Goal: Task Accomplishment & Management: Use online tool/utility

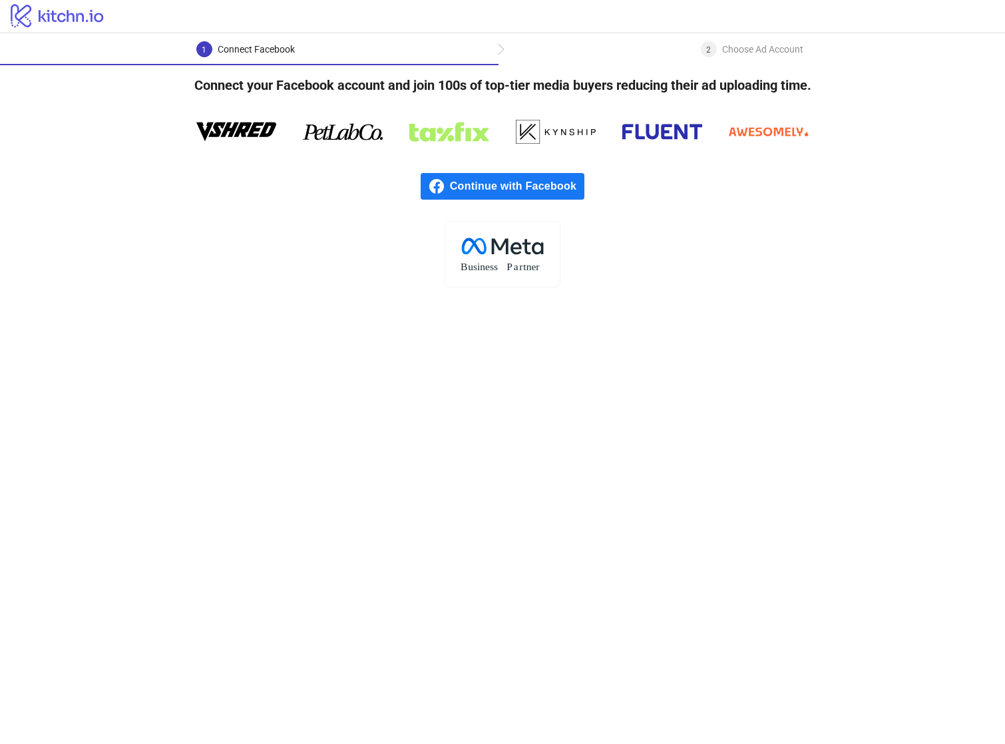
click at [559, 192] on span "Continue with Facebook" at bounding box center [517, 186] width 135 height 27
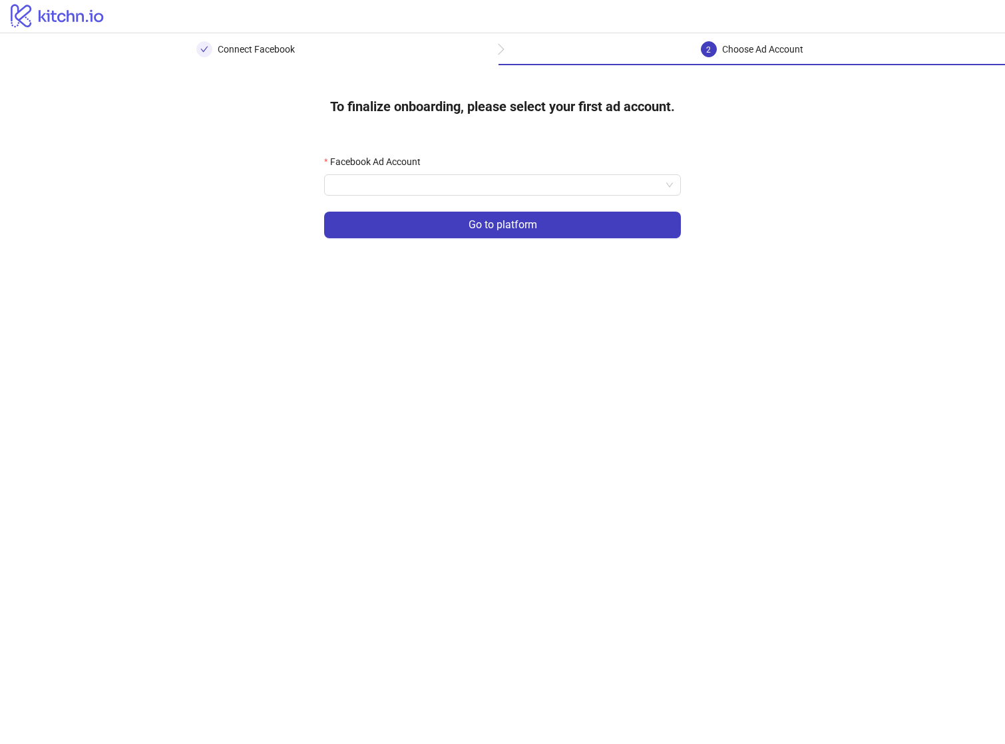
click at [563, 196] on form "Facebook Ad Account Go to platform" at bounding box center [502, 204] width 357 height 100
click at [559, 188] on input "Facebook Ad Account" at bounding box center [496, 185] width 329 height 20
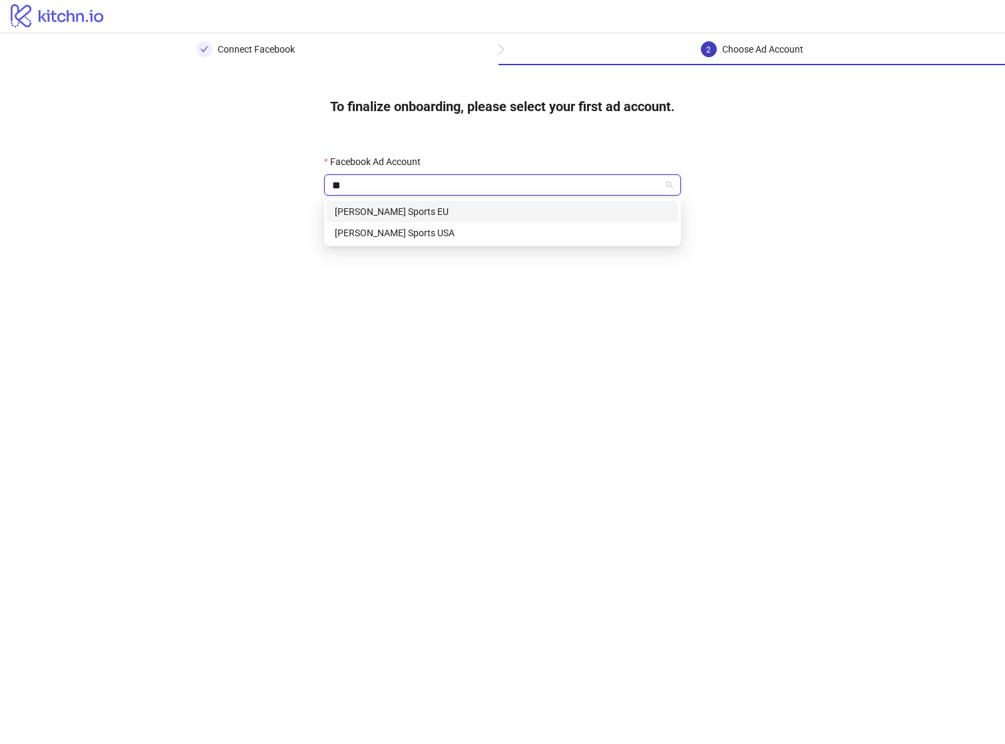
type input "***"
click at [520, 212] on div "[PERSON_NAME] Sports EU" at bounding box center [503, 211] width 336 height 15
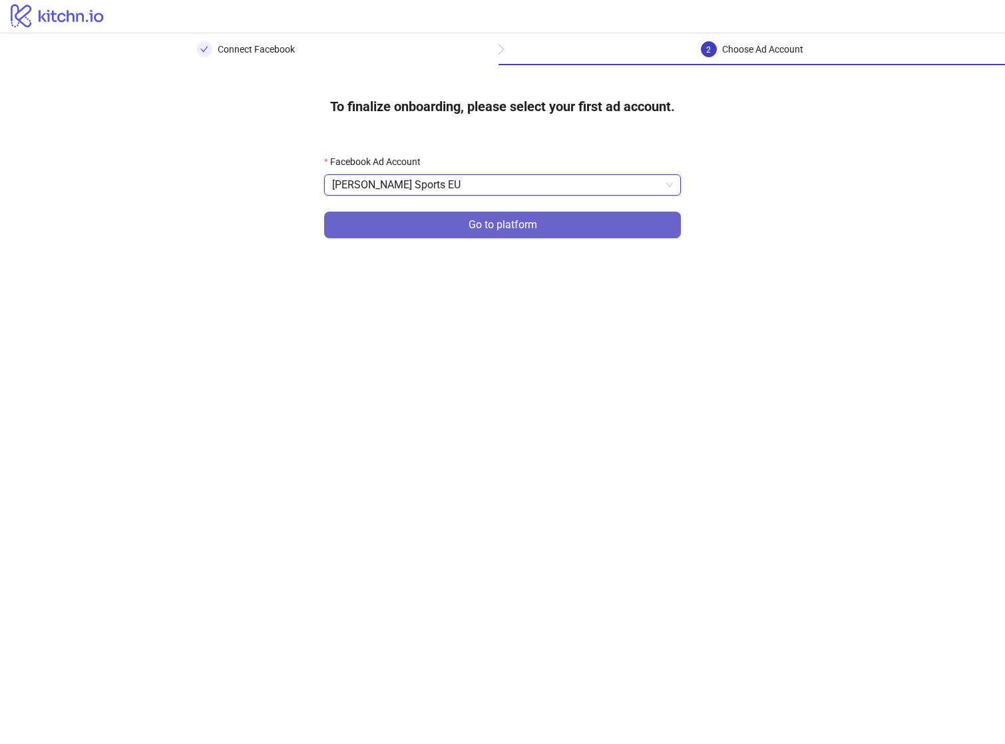
click at [506, 223] on span "Go to platform" at bounding box center [503, 225] width 69 height 12
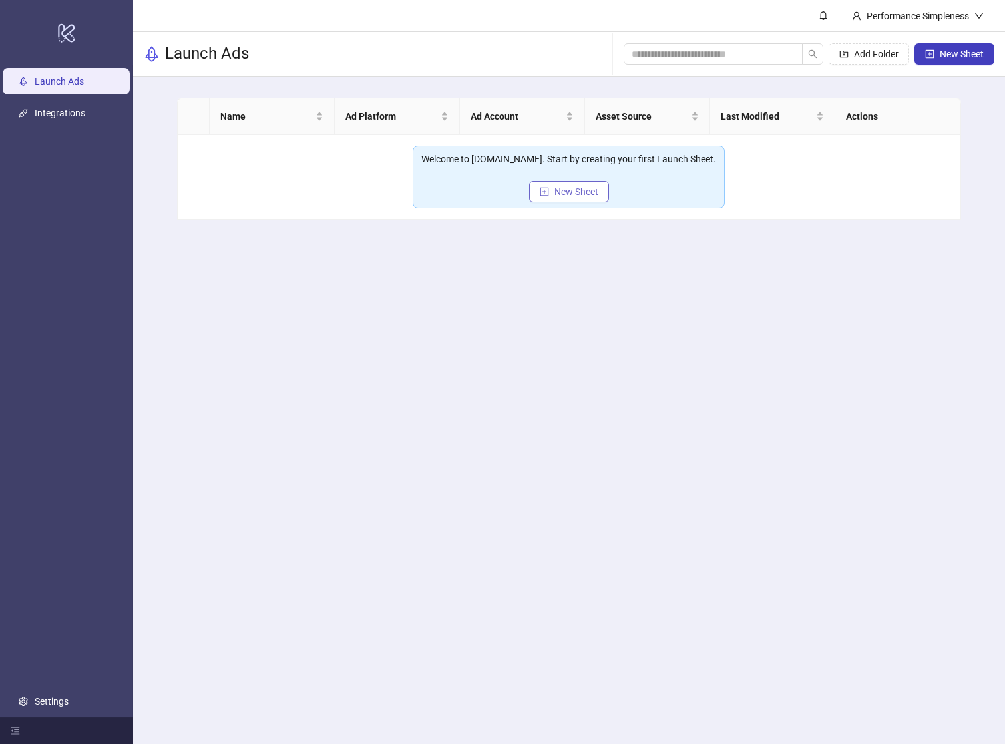
click at [591, 190] on span "New Sheet" at bounding box center [577, 191] width 44 height 11
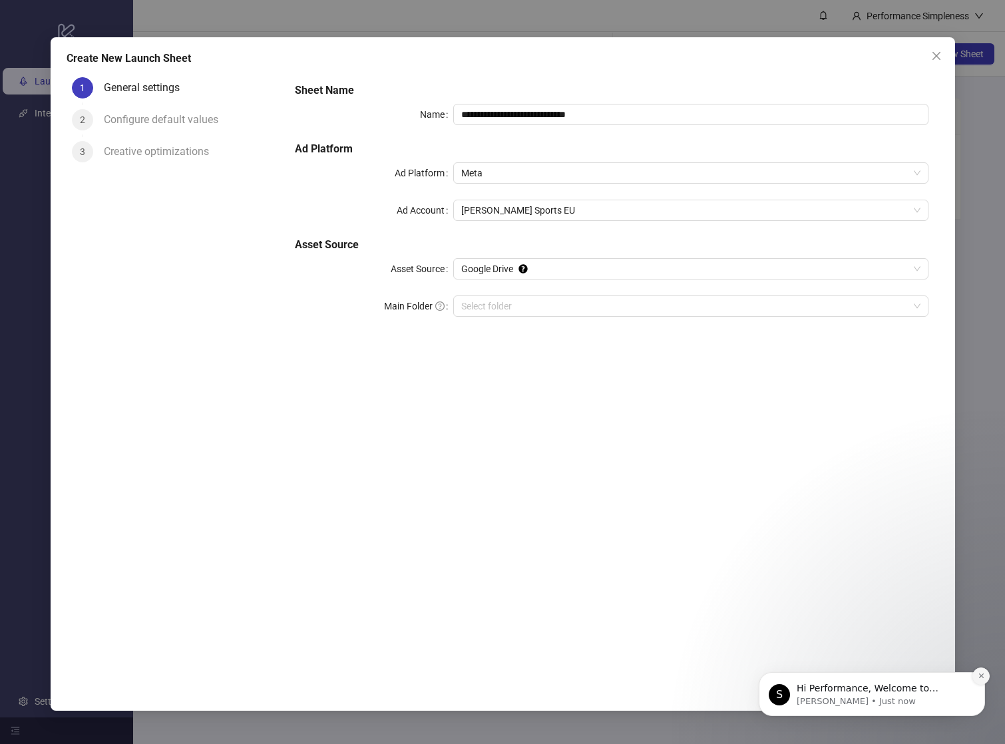
click at [977, 675] on button "Dismiss notification" at bounding box center [981, 676] width 17 height 17
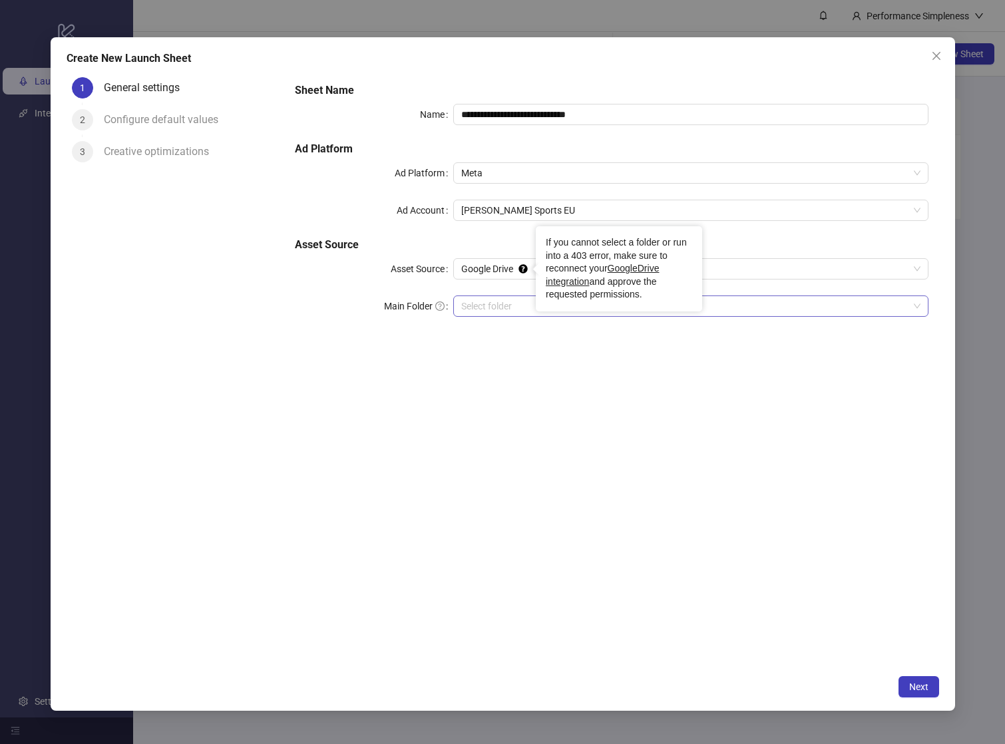
click at [497, 304] on input "Main Folder" at bounding box center [684, 306] width 447 height 20
click at [922, 694] on button "Next" at bounding box center [919, 687] width 41 height 21
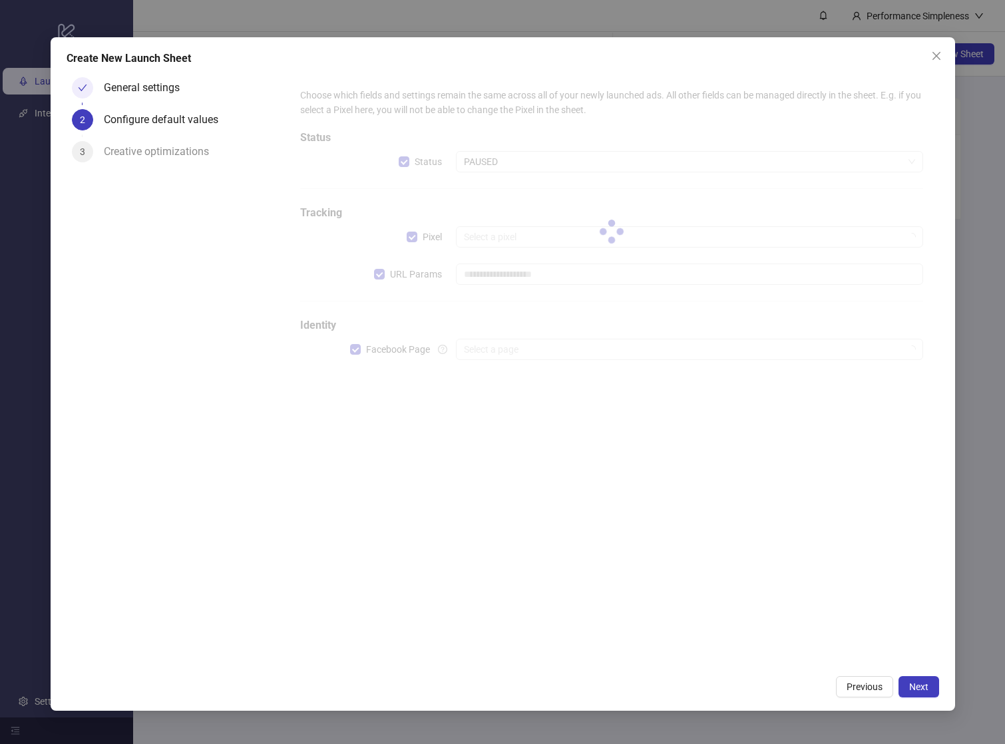
type input "**********"
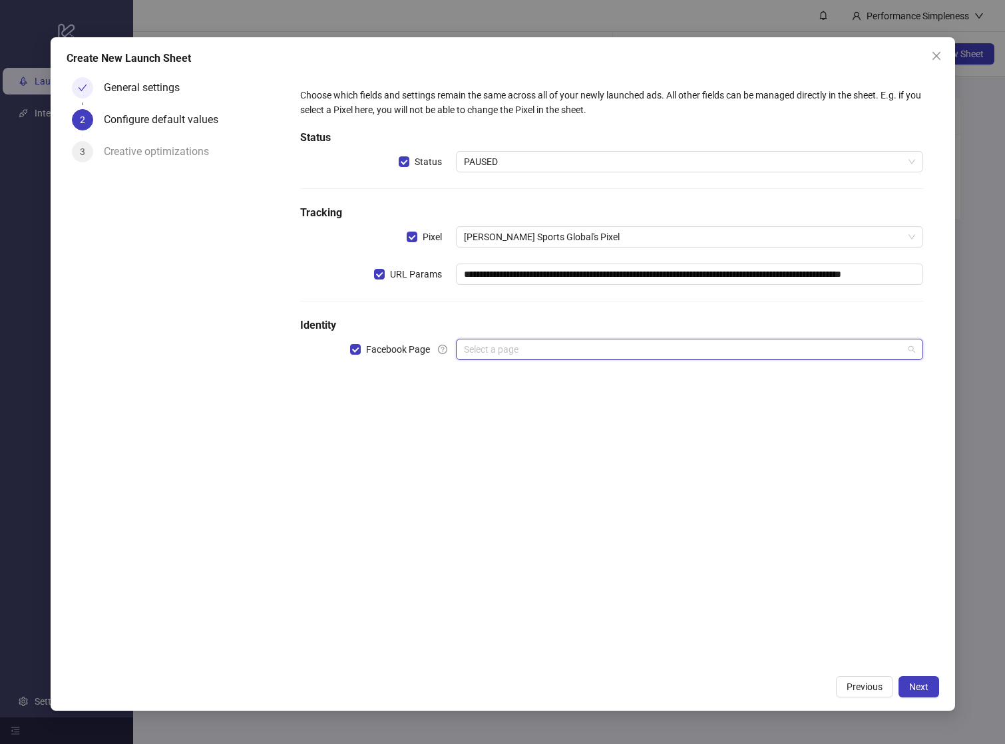
click at [566, 357] on input "search" at bounding box center [683, 350] width 439 height 20
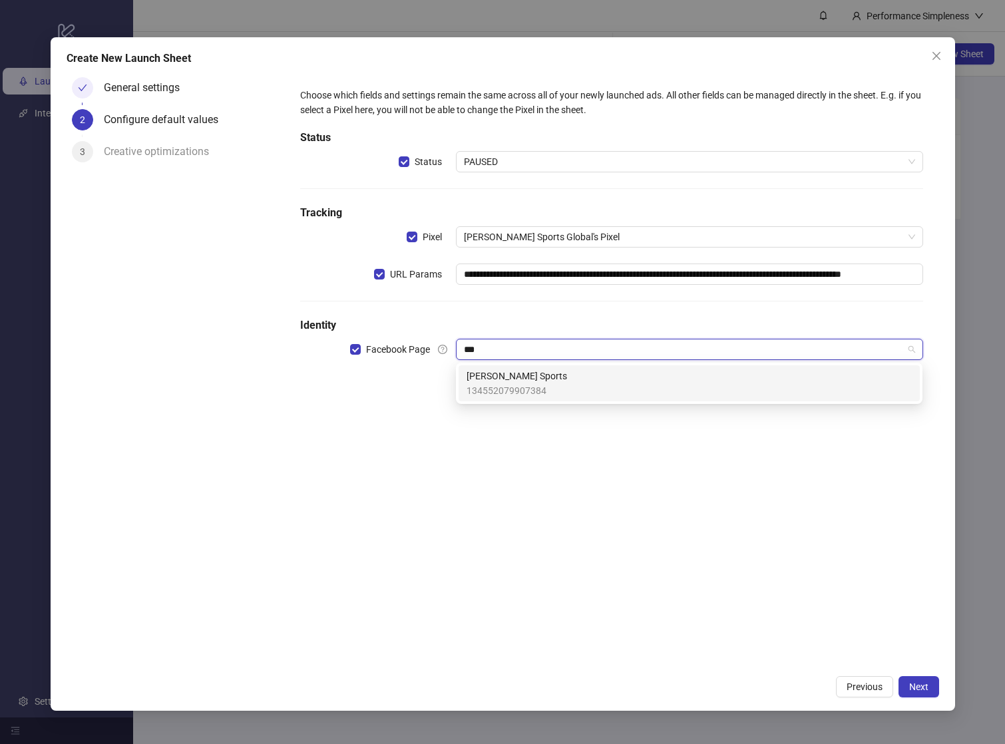
type input "***"
click at [553, 406] on div "**********" at bounding box center [611, 370] width 655 height 597
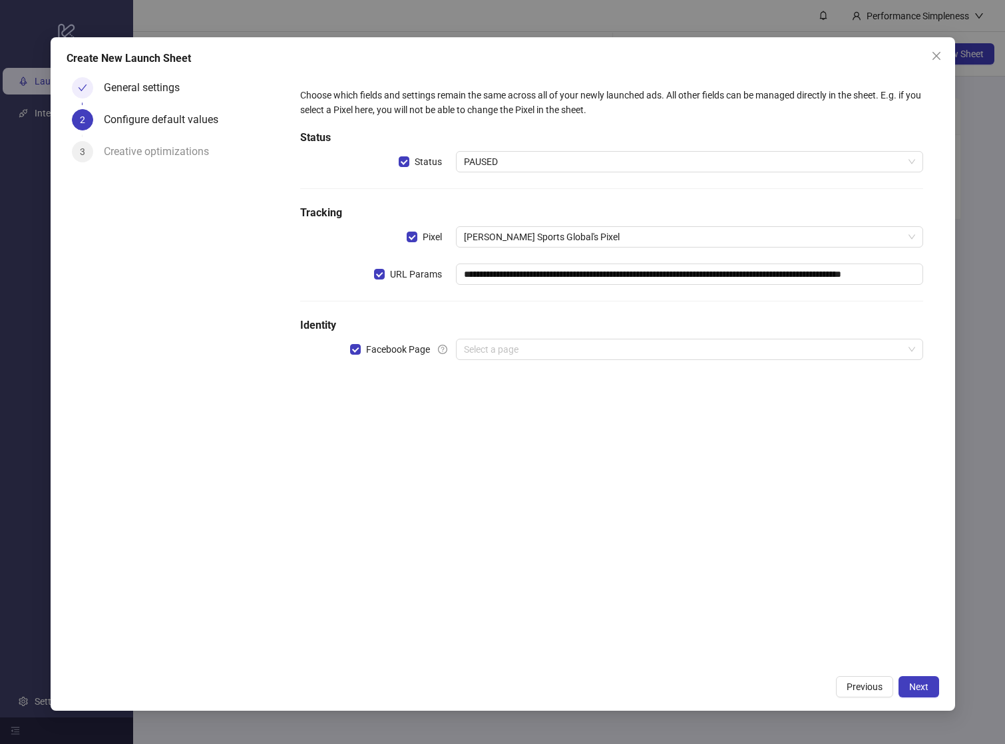
click at [555, 393] on div "**********" at bounding box center [611, 370] width 655 height 597
click at [533, 346] on input "search" at bounding box center [683, 350] width 439 height 20
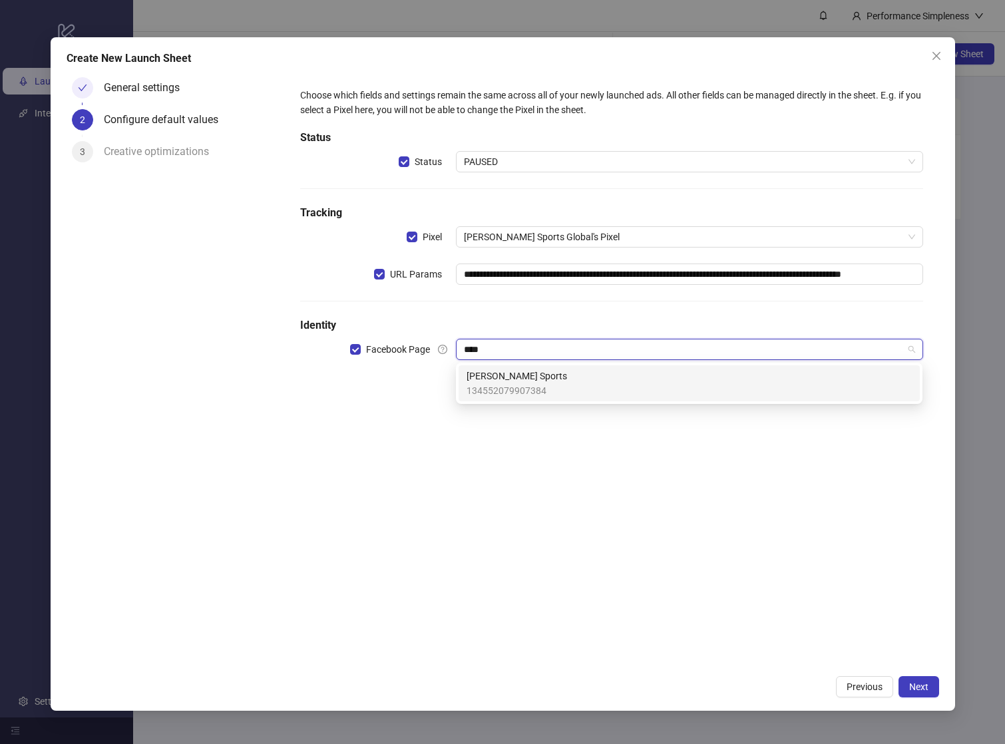
type input "****"
click at [559, 410] on div "**********" at bounding box center [611, 370] width 655 height 597
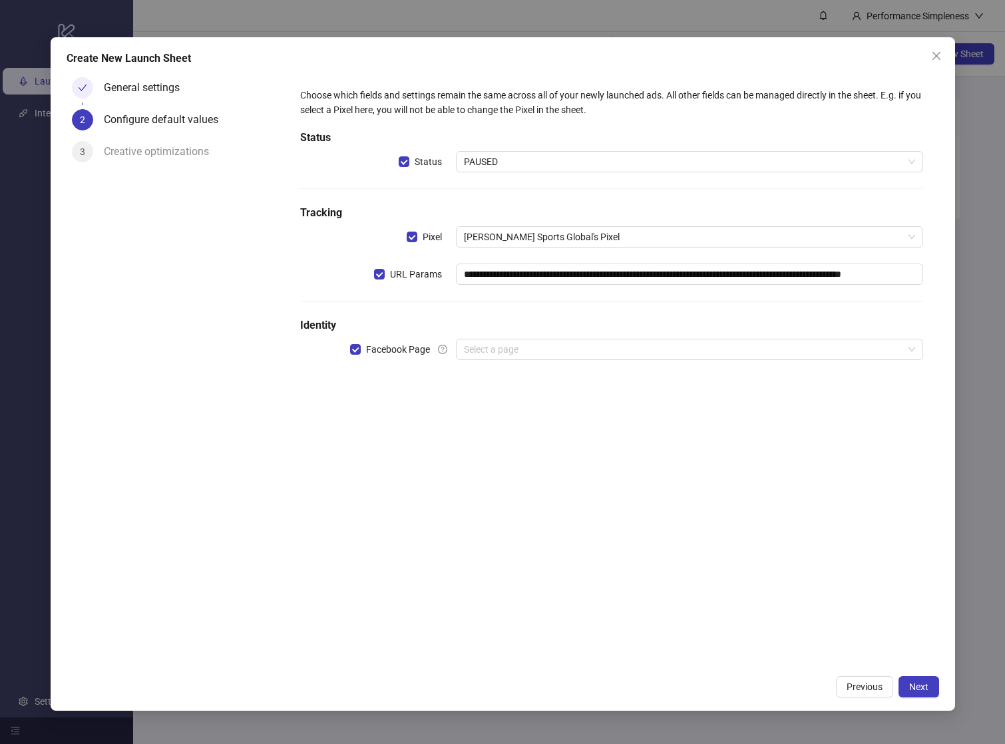
click at [557, 389] on form "**********" at bounding box center [611, 232] width 655 height 320
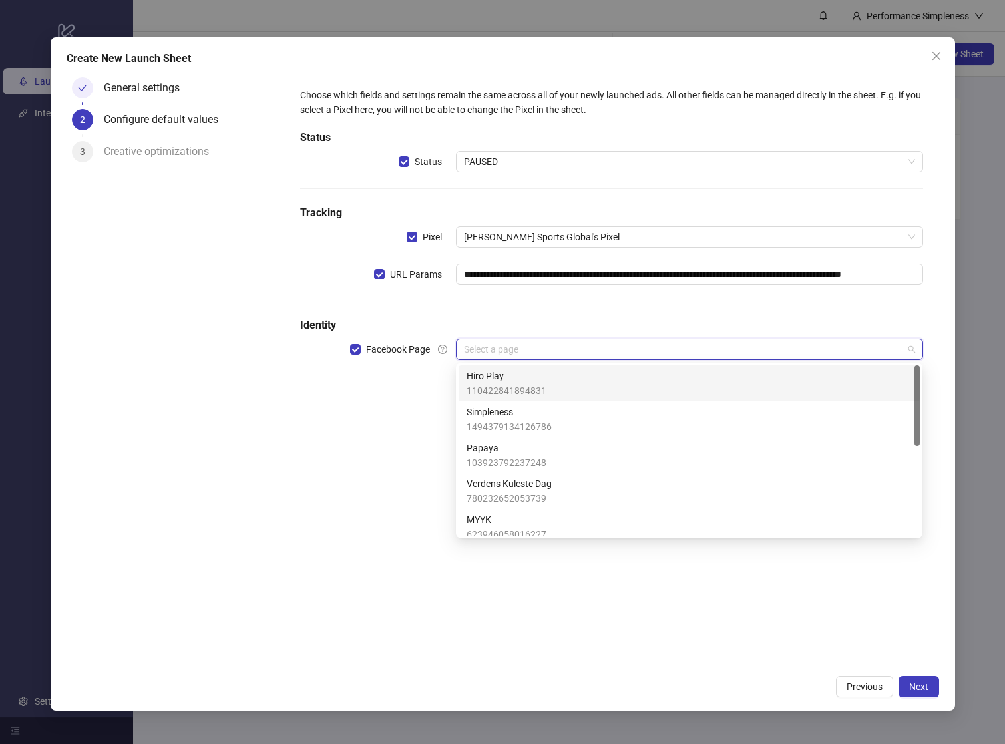
click at [536, 356] on input "search" at bounding box center [683, 350] width 439 height 20
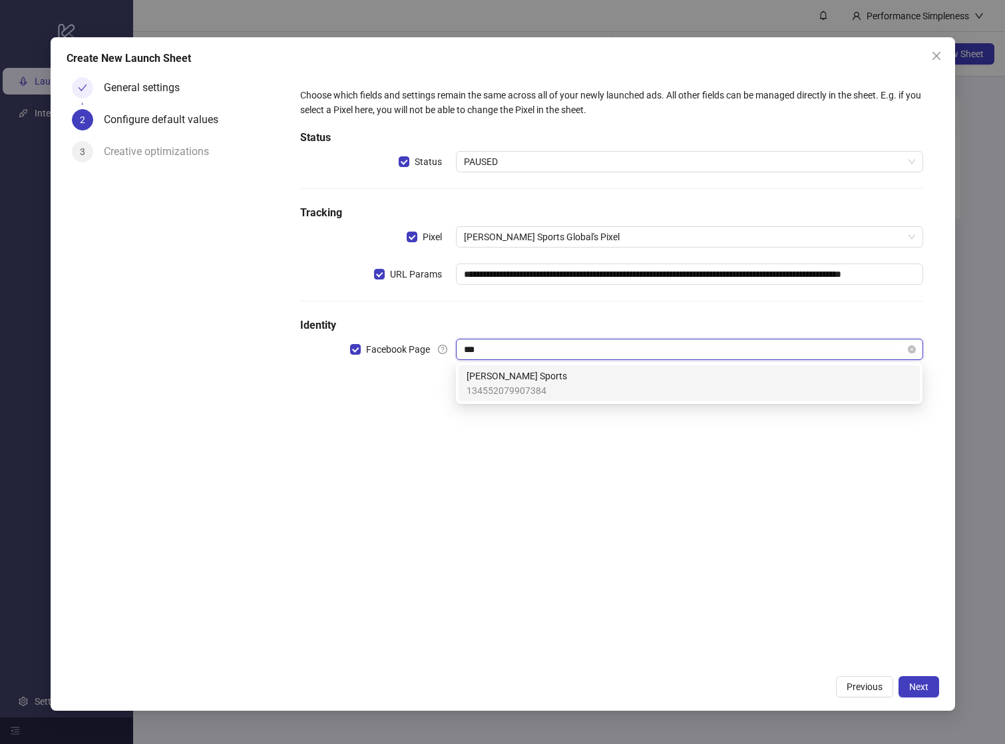
type input "****"
click at [525, 380] on span "[PERSON_NAME] Sports" at bounding box center [517, 376] width 101 height 15
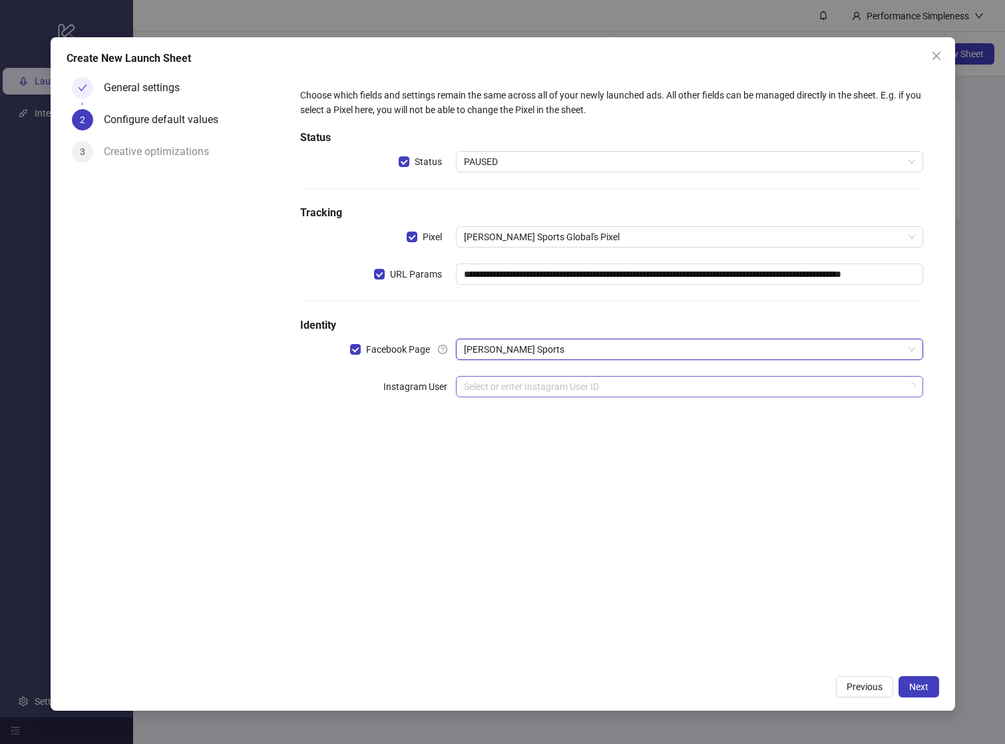
click at [576, 384] on input "search" at bounding box center [683, 387] width 439 height 20
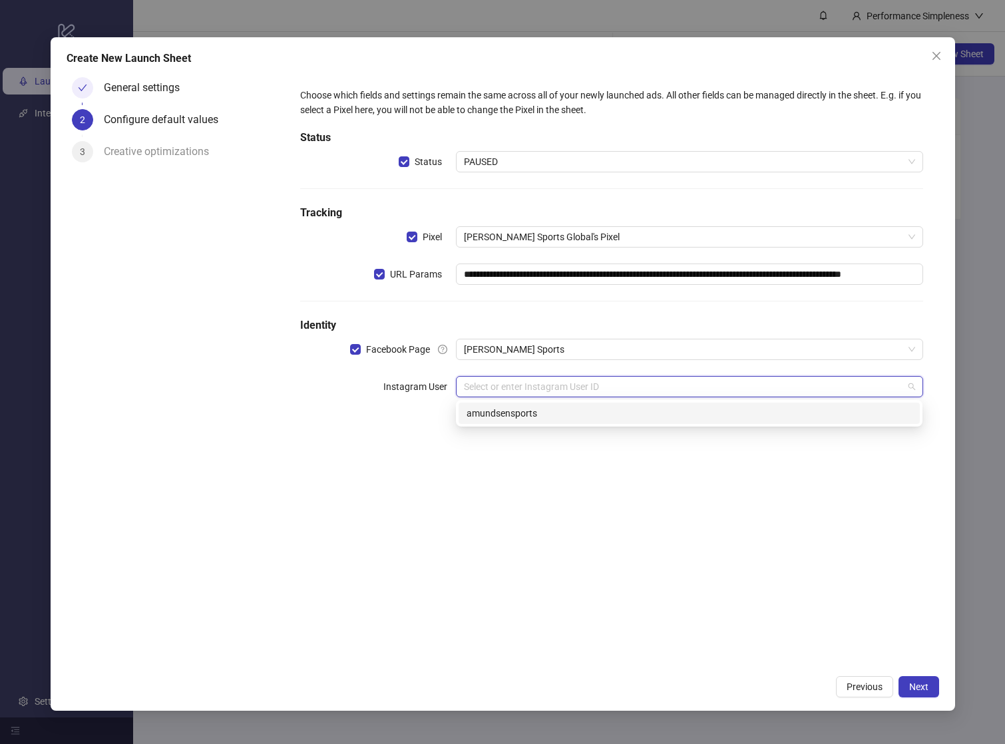
click at [554, 416] on div "amundsensports" at bounding box center [689, 413] width 445 height 15
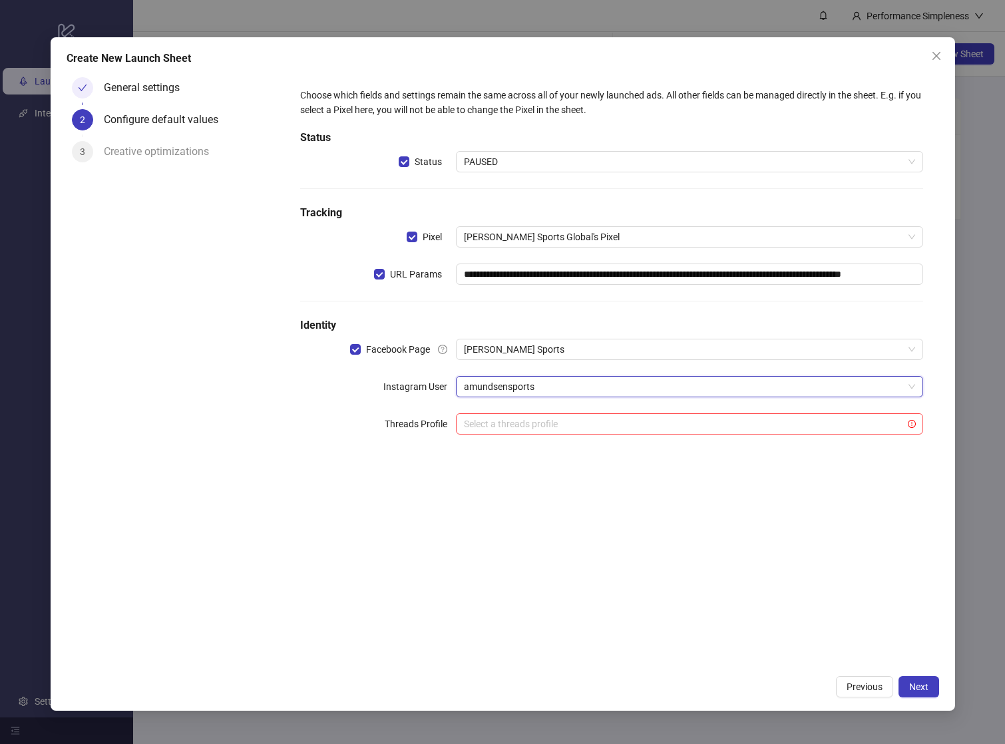
click at [910, 672] on div "**********" at bounding box center [503, 374] width 905 height 674
click at [914, 683] on span "Next" at bounding box center [919, 687] width 19 height 11
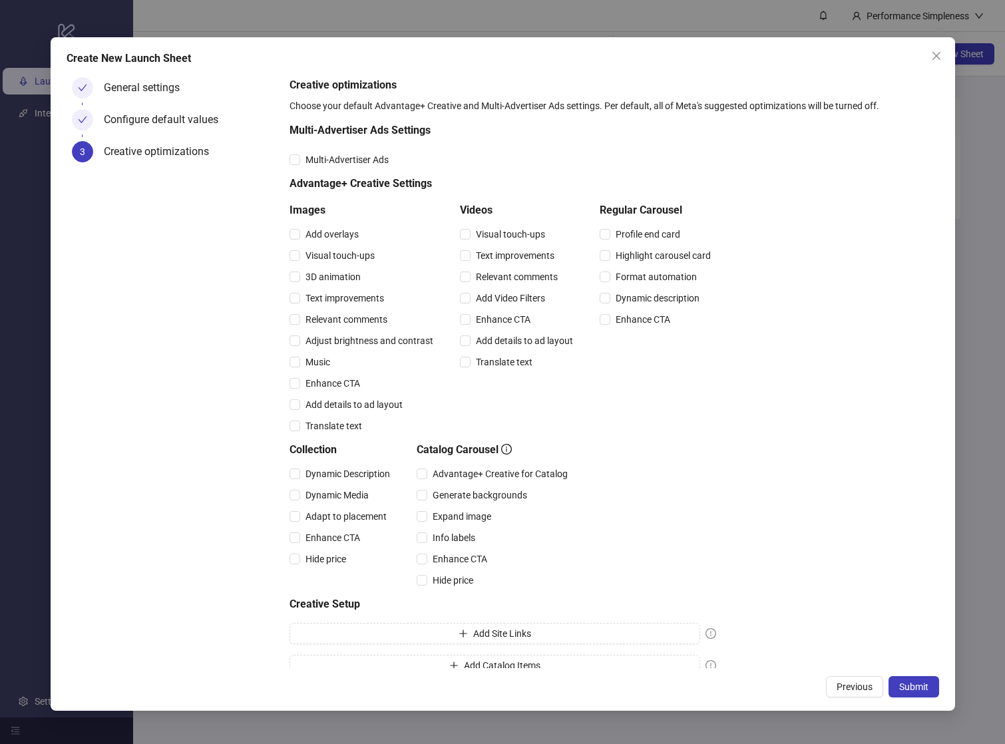
scroll to position [19, 0]
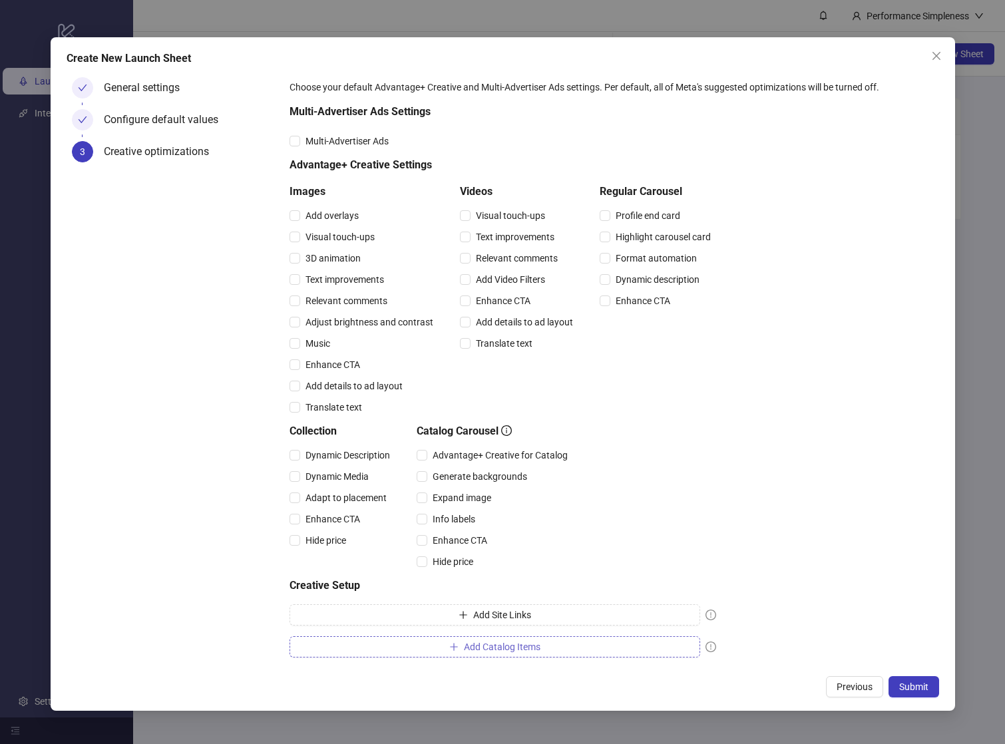
click at [491, 650] on span "Add Catalog Items" at bounding box center [502, 647] width 77 height 11
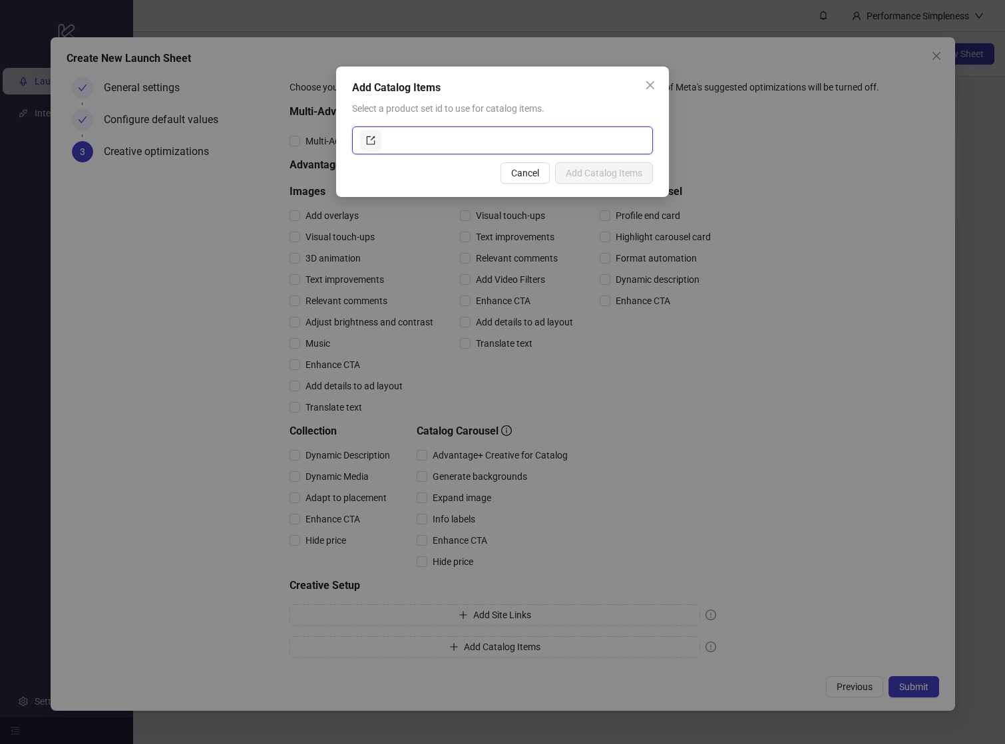
click at [422, 146] on input "text" at bounding box center [514, 140] width 261 height 21
click at [648, 86] on icon "close" at bounding box center [650, 85] width 11 height 11
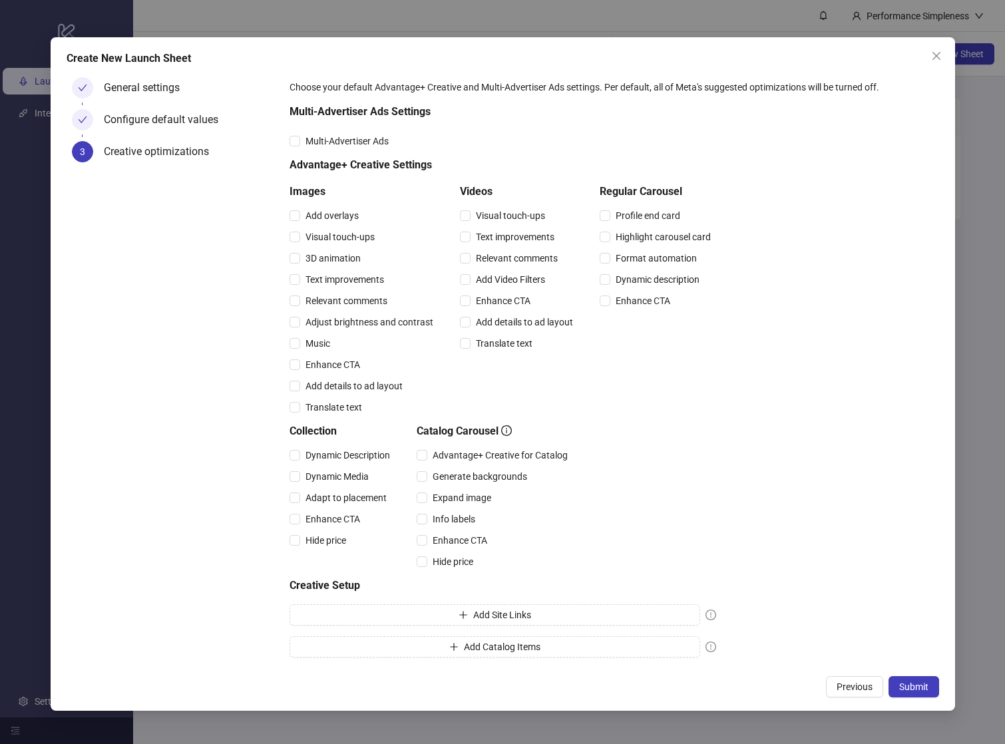
click at [908, 675] on div "Create New Launch Sheet General settings Configure default values 3 Creative op…" at bounding box center [503, 374] width 905 height 674
click at [908, 686] on span "Submit" at bounding box center [914, 687] width 29 height 11
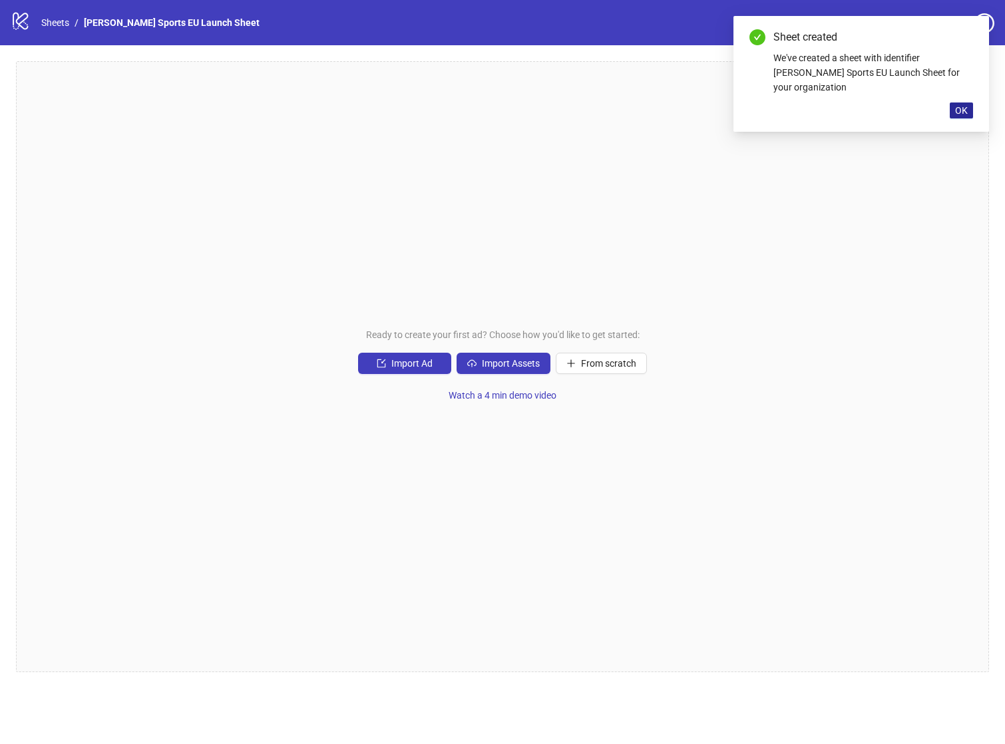
click at [962, 103] on button "OK" at bounding box center [961, 111] width 23 height 16
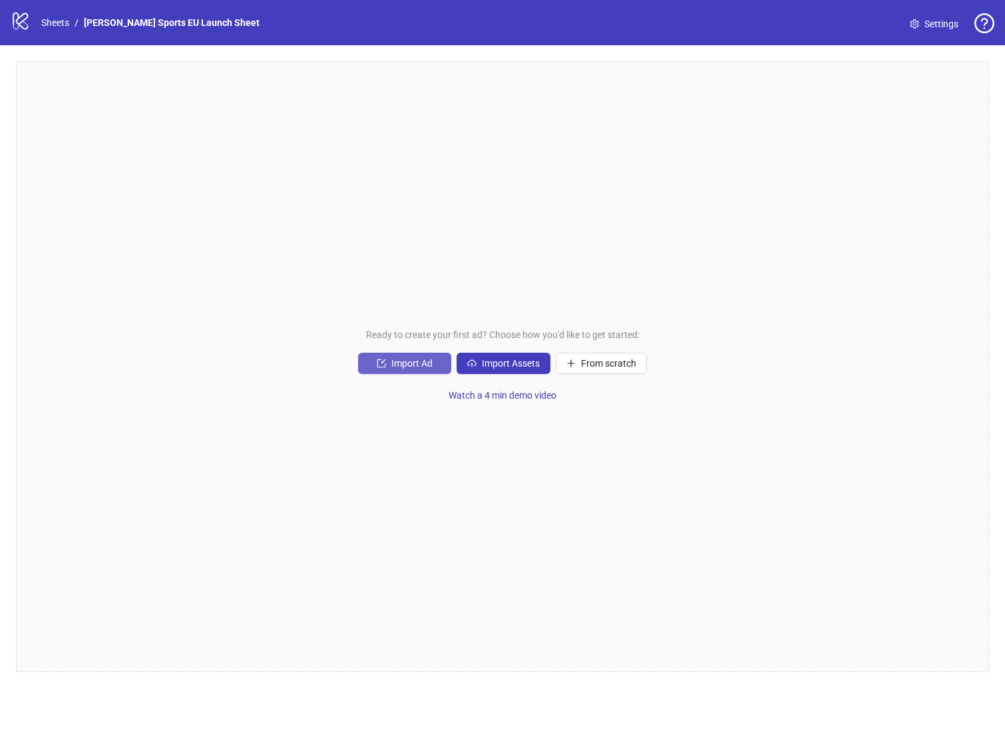
click at [395, 361] on span "Import Ad" at bounding box center [412, 363] width 41 height 11
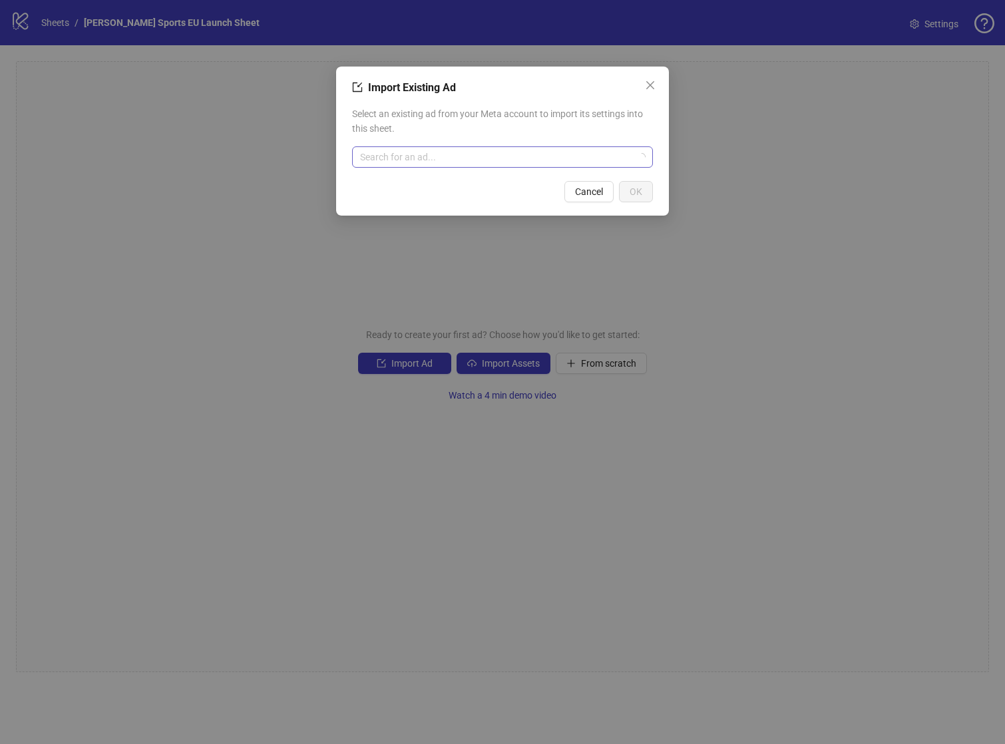
click at [407, 152] on input "search" at bounding box center [496, 157] width 273 height 20
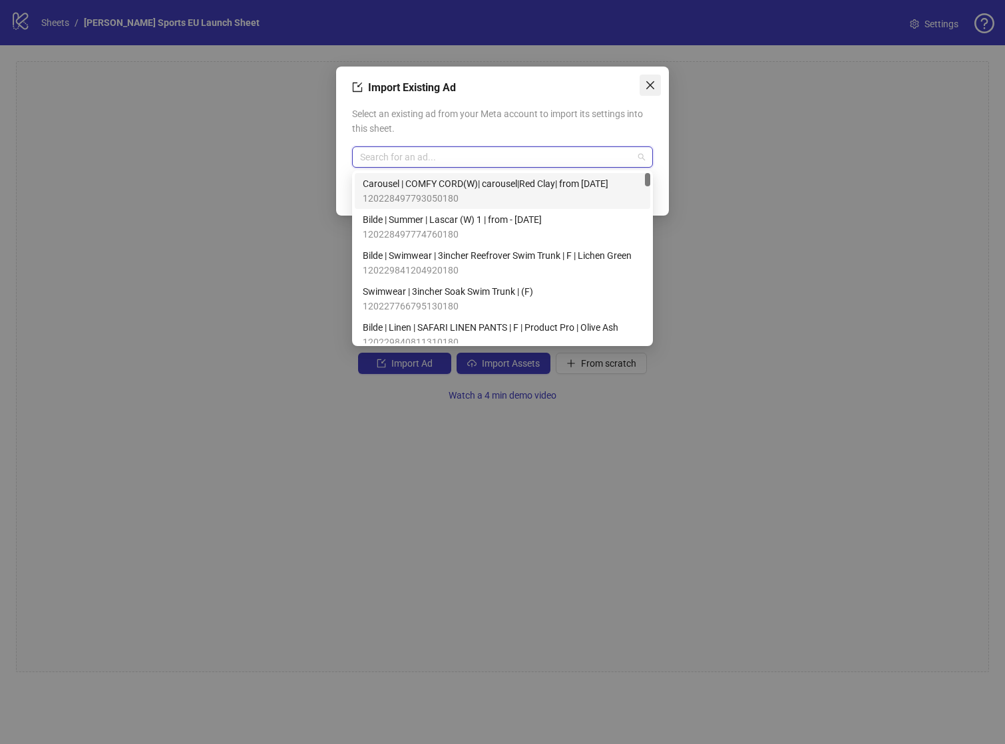
click at [653, 83] on icon "close" at bounding box center [651, 85] width 8 height 8
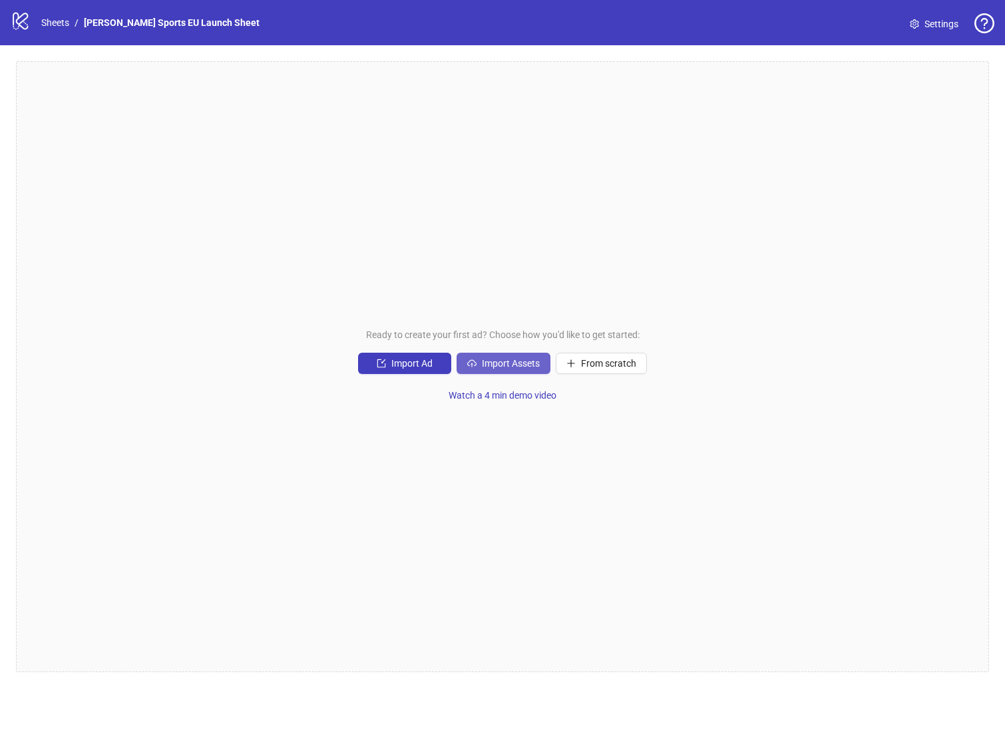
click at [495, 360] on span "Import Assets" at bounding box center [511, 363] width 58 height 11
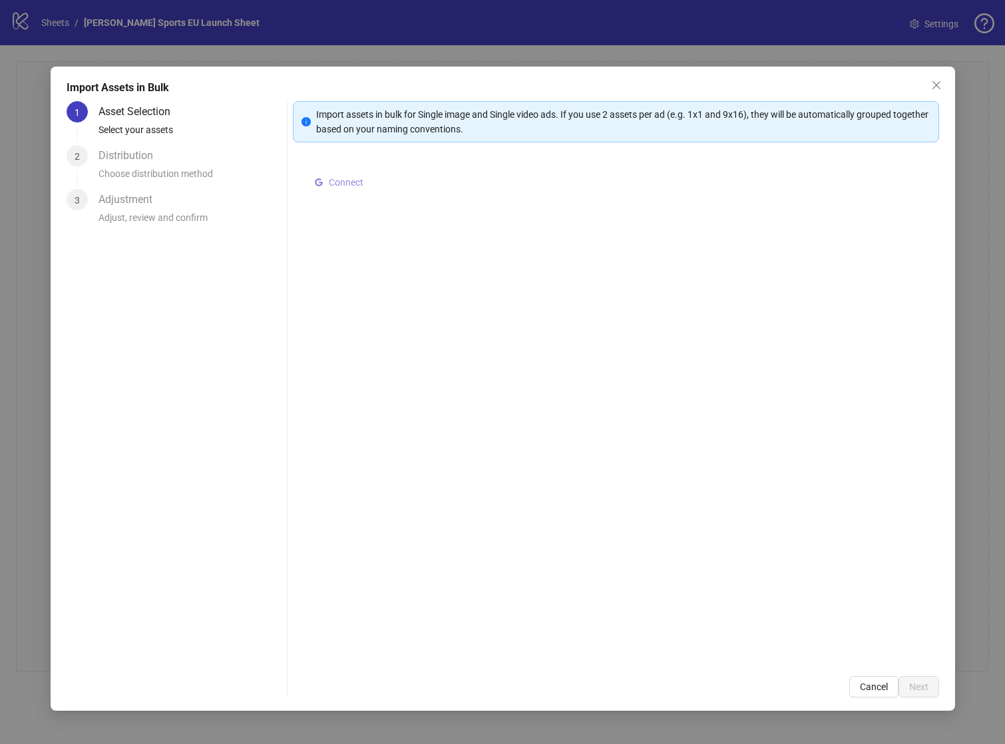
click at [356, 184] on span "Connect" at bounding box center [346, 182] width 35 height 11
click at [939, 88] on icon "close" at bounding box center [936, 85] width 8 height 8
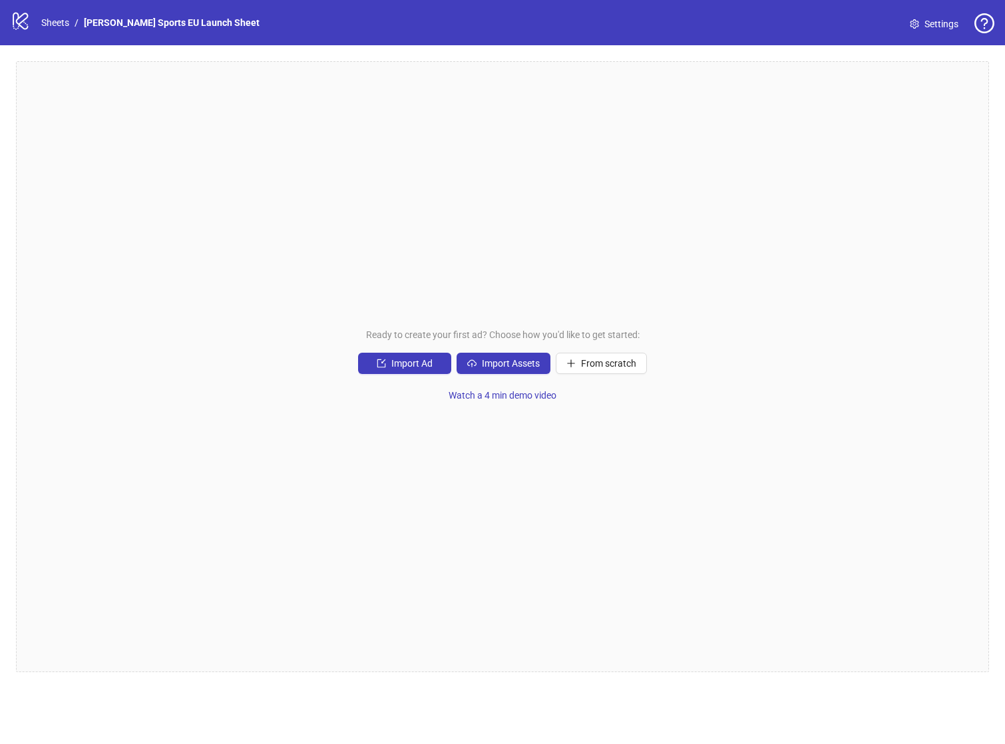
click at [926, 13] on link "Settings" at bounding box center [935, 23] width 70 height 21
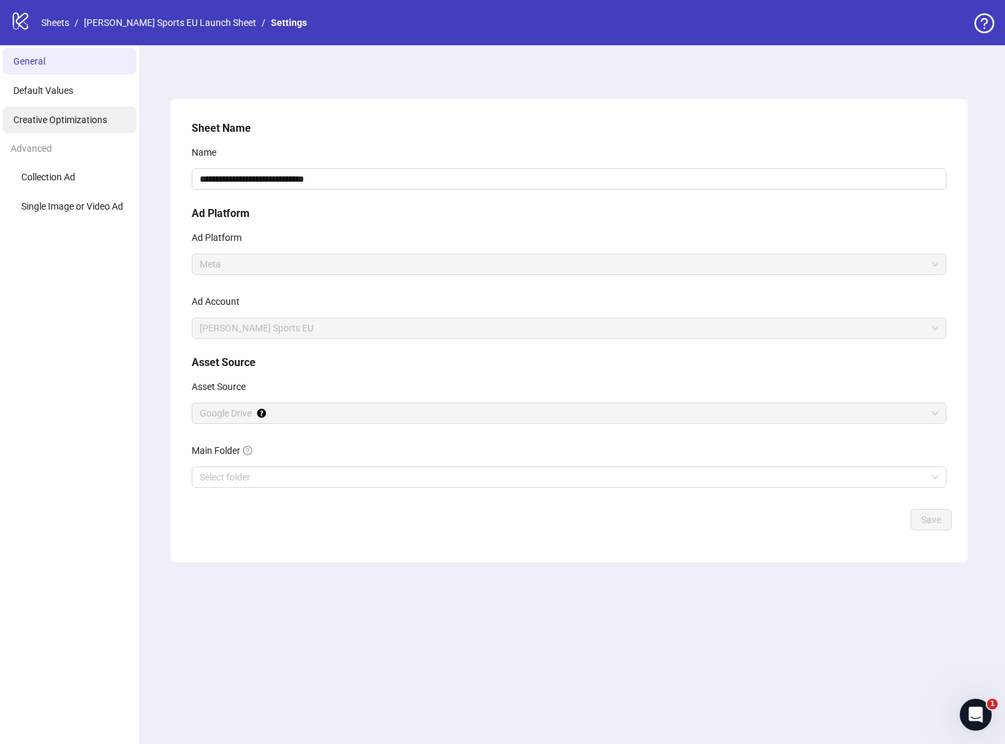
click at [97, 119] on span "Creative Optimizations" at bounding box center [60, 120] width 94 height 11
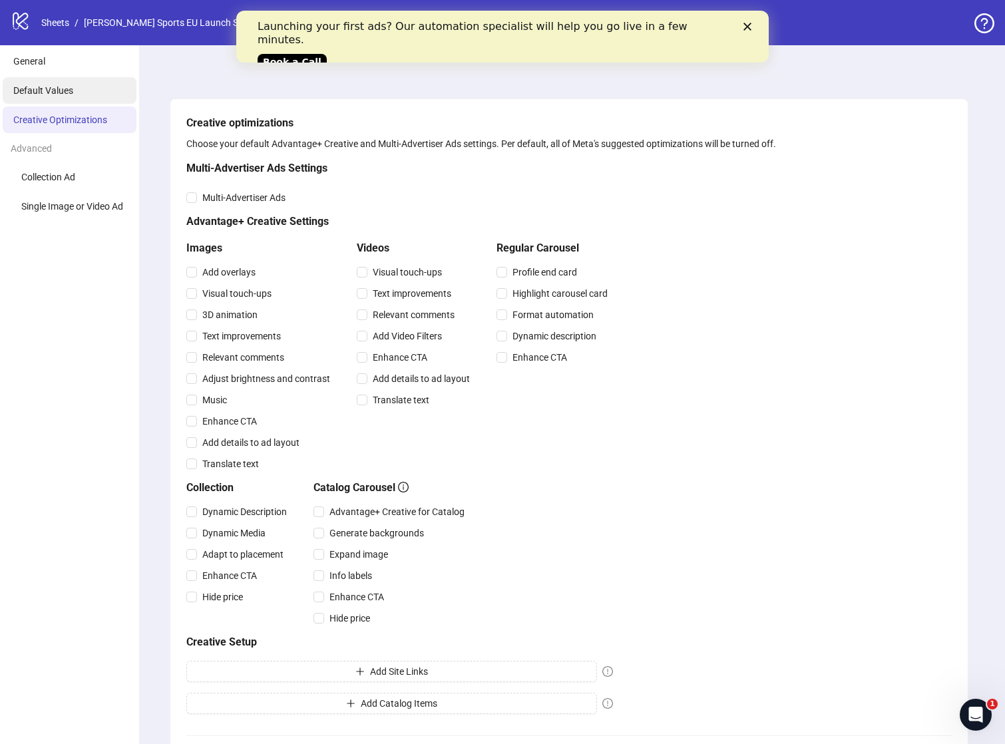
click at [96, 96] on li "Default Values" at bounding box center [70, 90] width 134 height 27
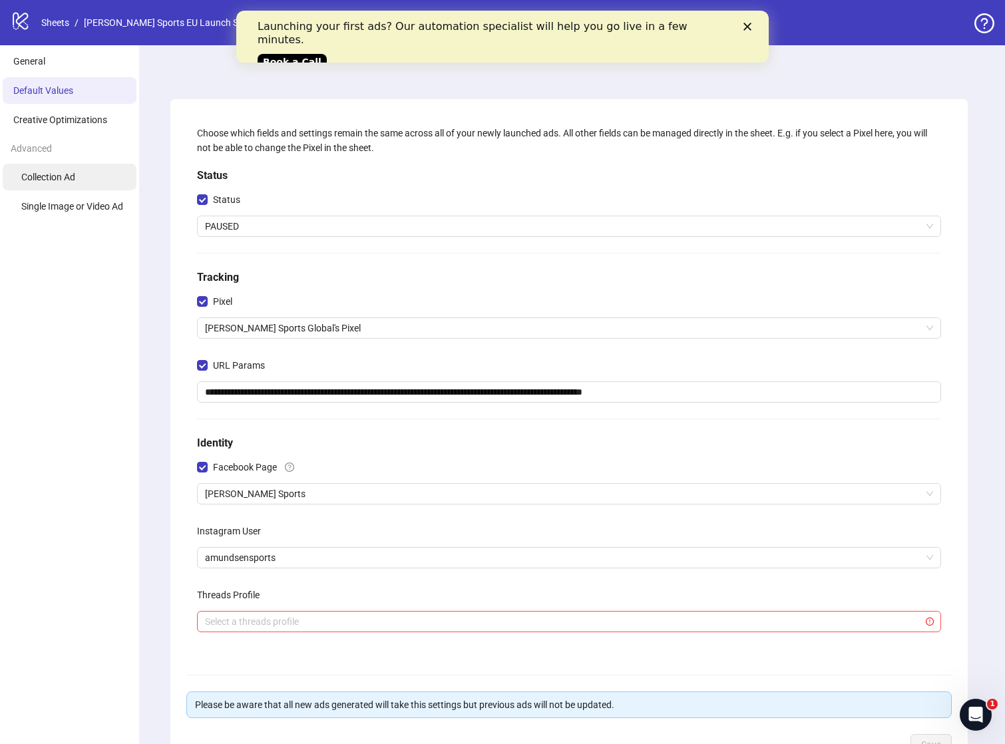
click at [66, 180] on span "Collection Ad" at bounding box center [48, 177] width 54 height 11
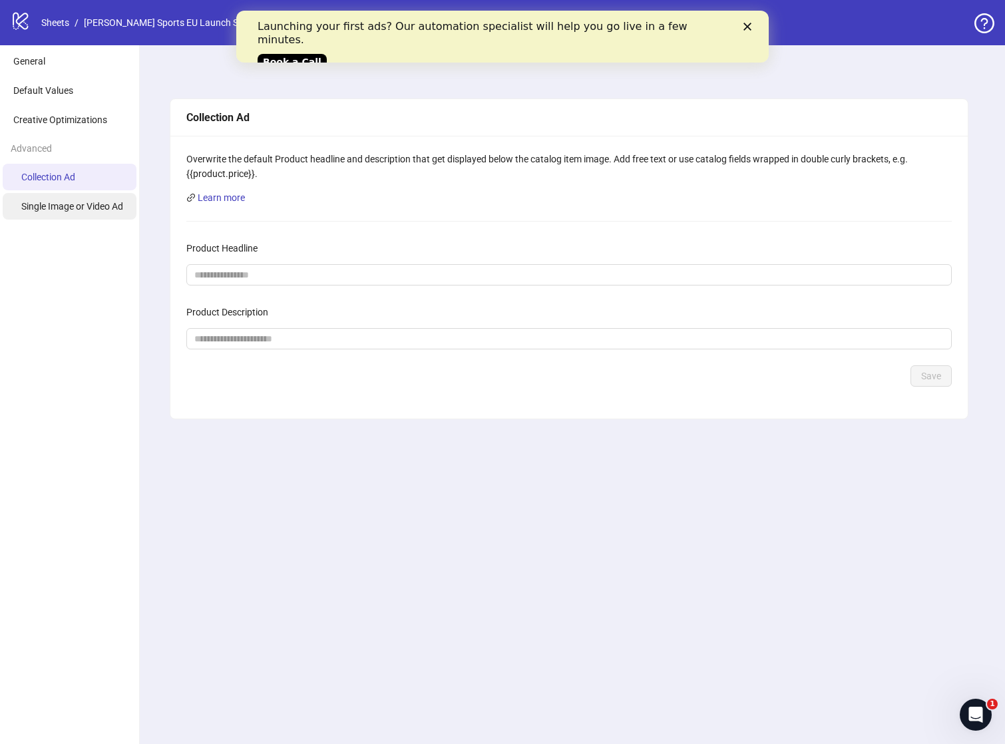
click at [73, 207] on span "Single Image or Video Ad" at bounding box center [72, 206] width 102 height 11
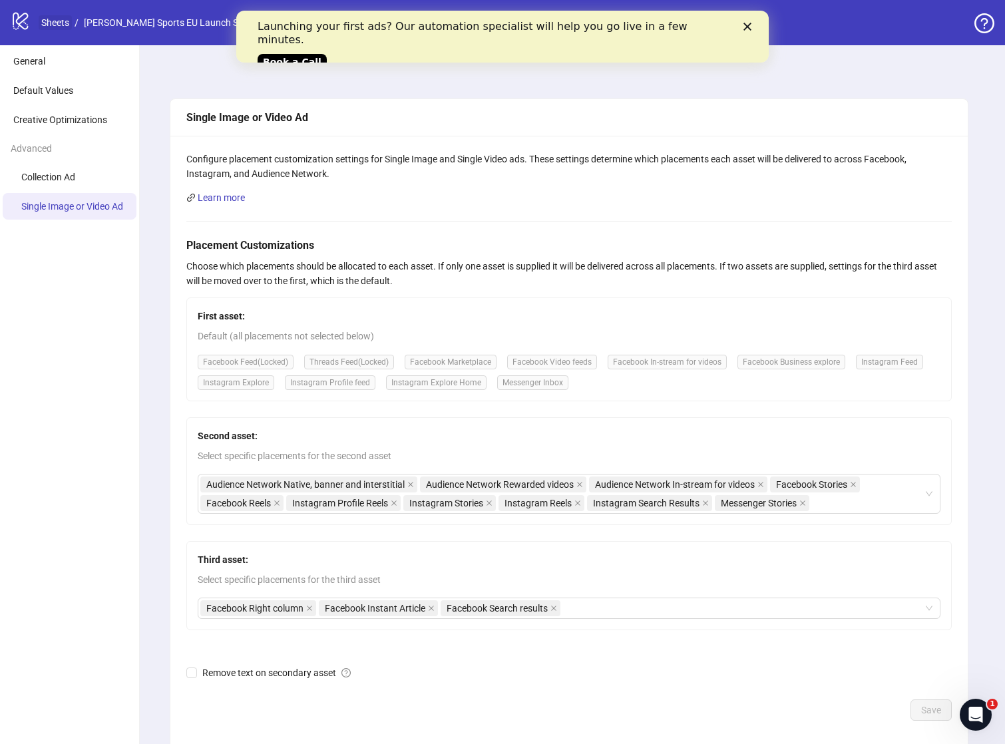
click at [61, 21] on link "Sheets" at bounding box center [55, 22] width 33 height 15
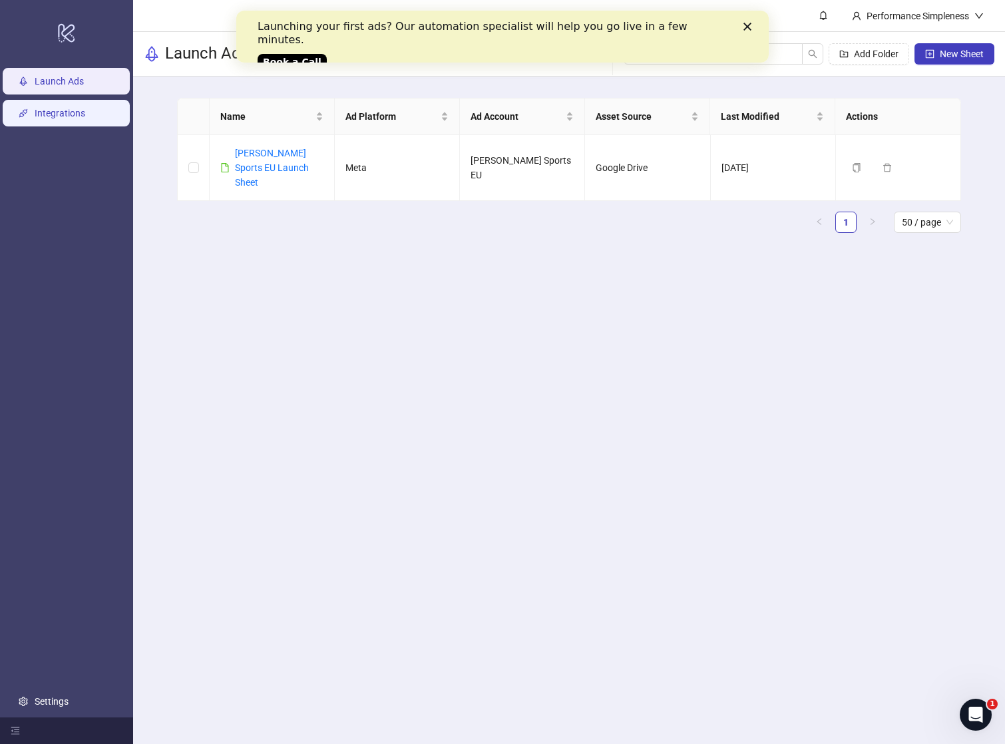
click at [70, 108] on link "Integrations" at bounding box center [60, 113] width 51 height 11
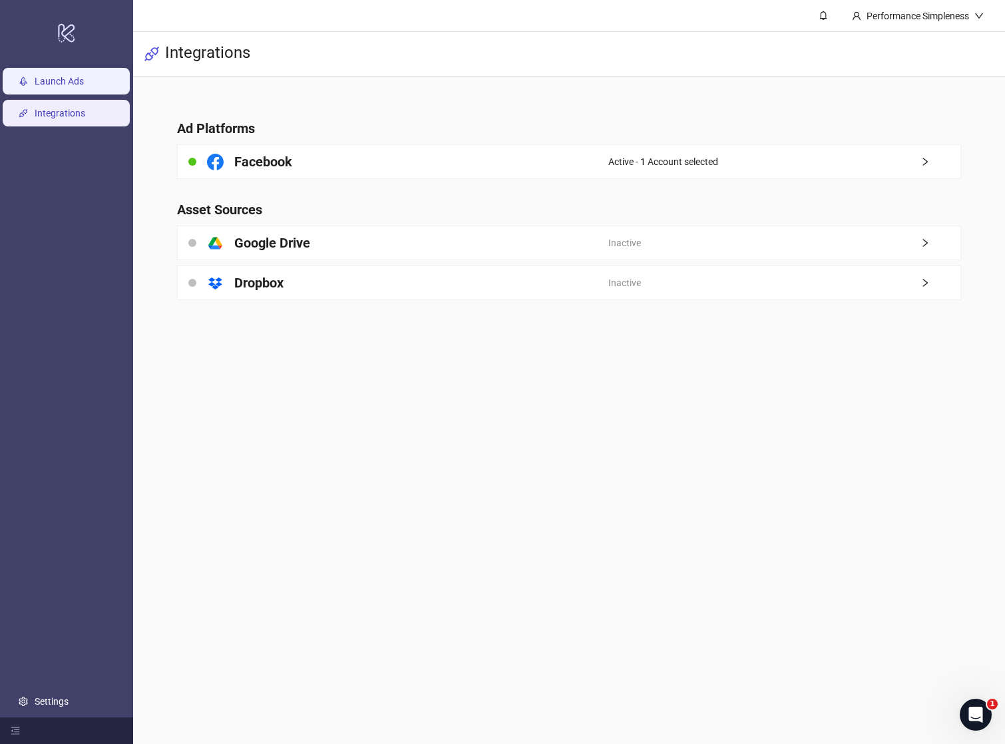
click at [71, 87] on link "Launch Ads" at bounding box center [59, 81] width 49 height 11
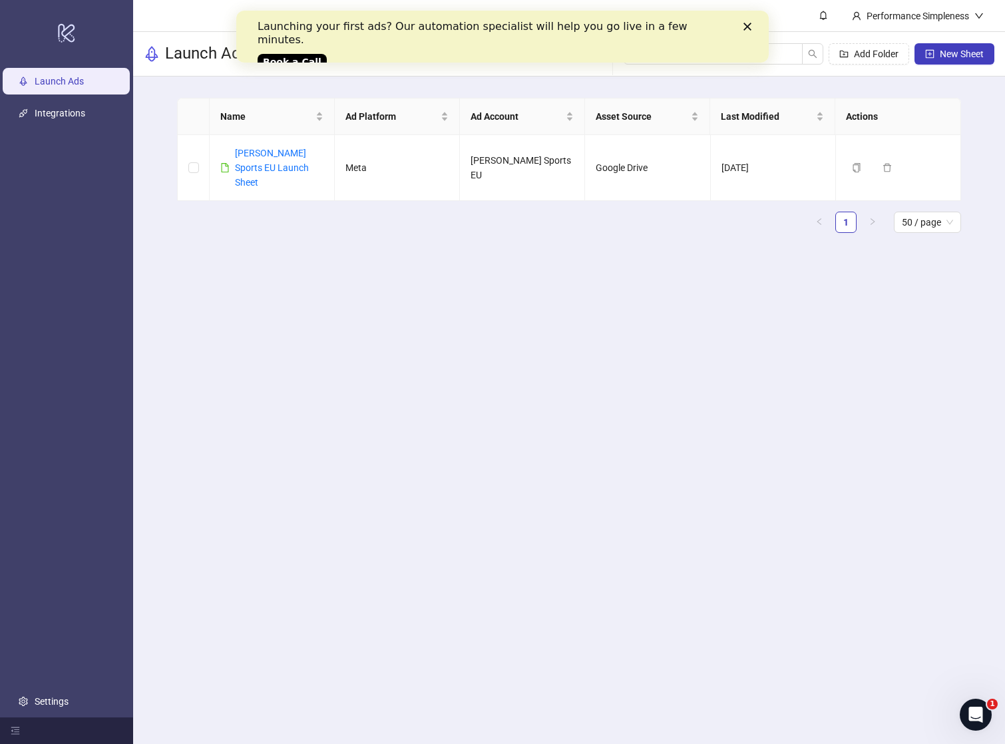
click at [748, 23] on icon "Close" at bounding box center [748, 27] width 8 height 8
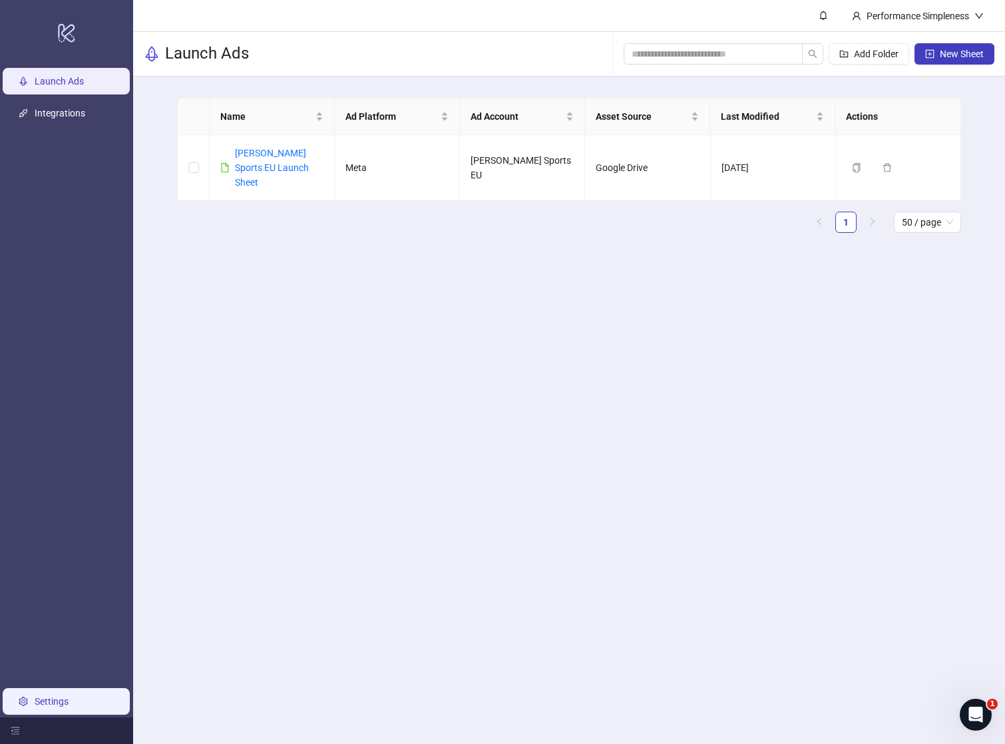
click at [69, 697] on link "Settings" at bounding box center [52, 702] width 34 height 11
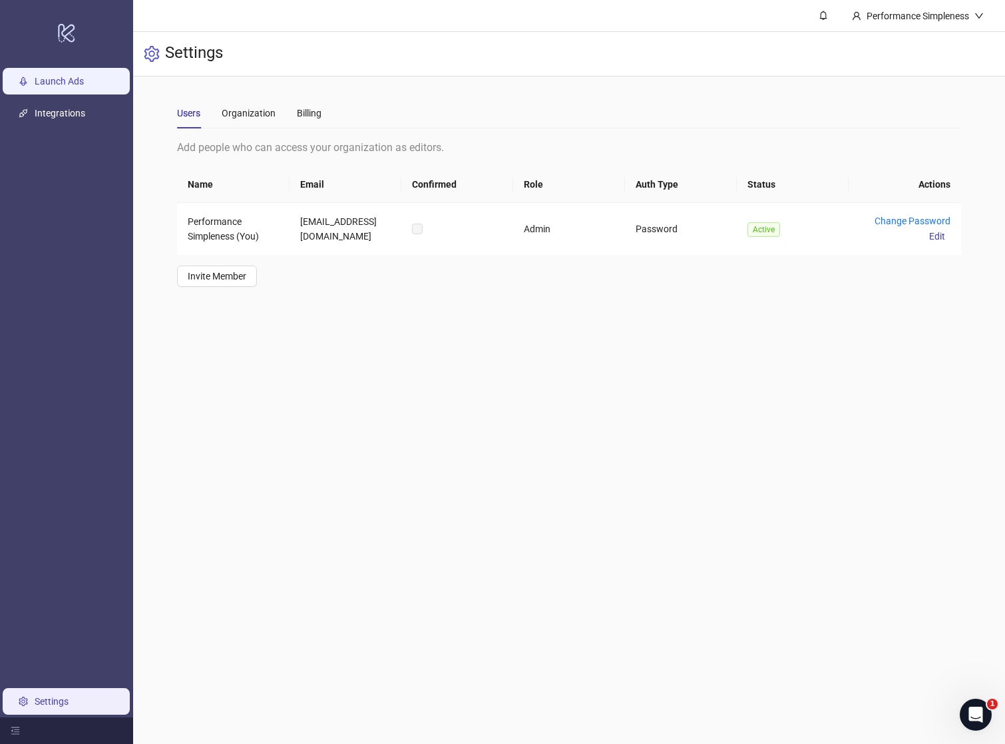
click at [57, 85] on link "Launch Ads" at bounding box center [59, 81] width 49 height 11
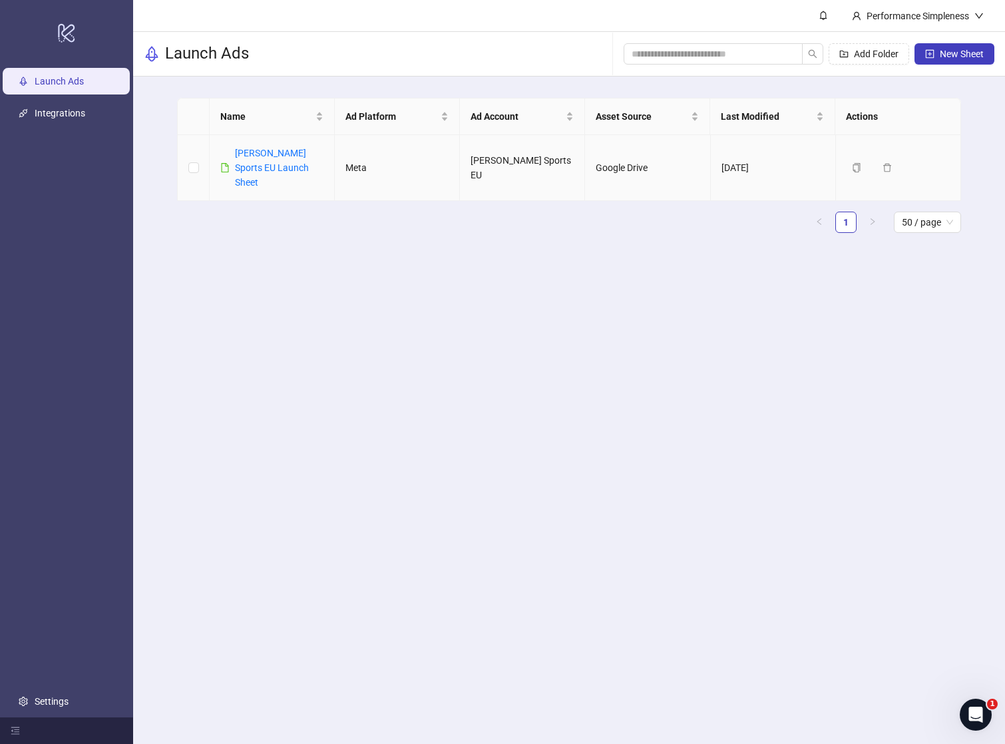
click at [637, 166] on td "Google Drive" at bounding box center [647, 168] width 125 height 66
click at [926, 160] on button "Delete" at bounding box center [904, 168] width 53 height 16
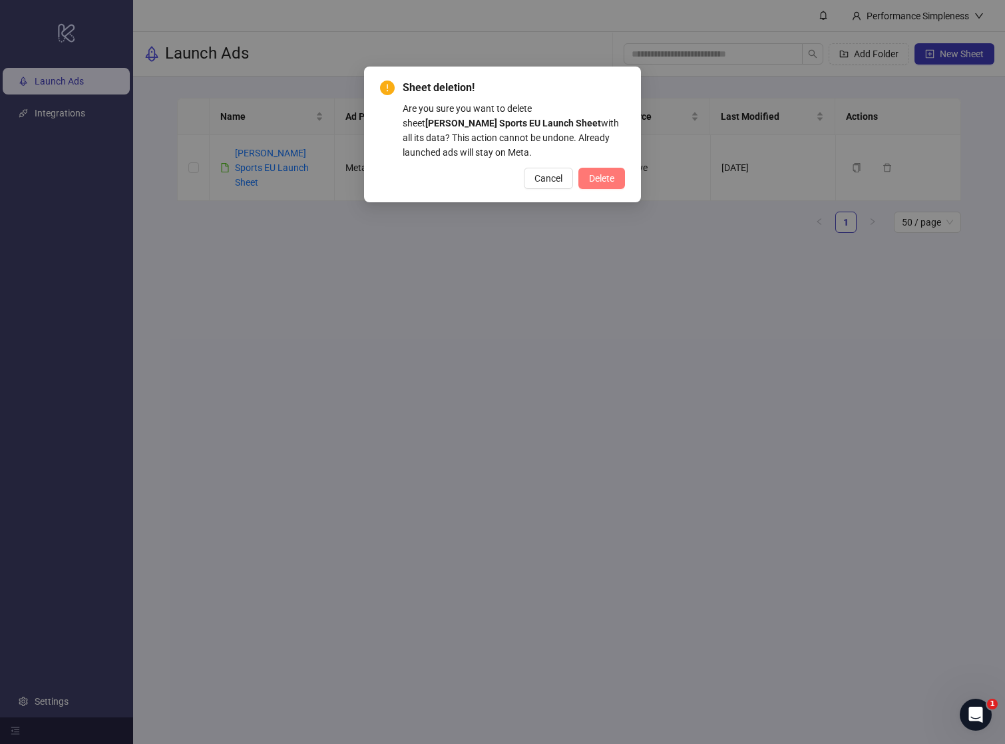
click at [604, 172] on button "Delete" at bounding box center [602, 178] width 47 height 21
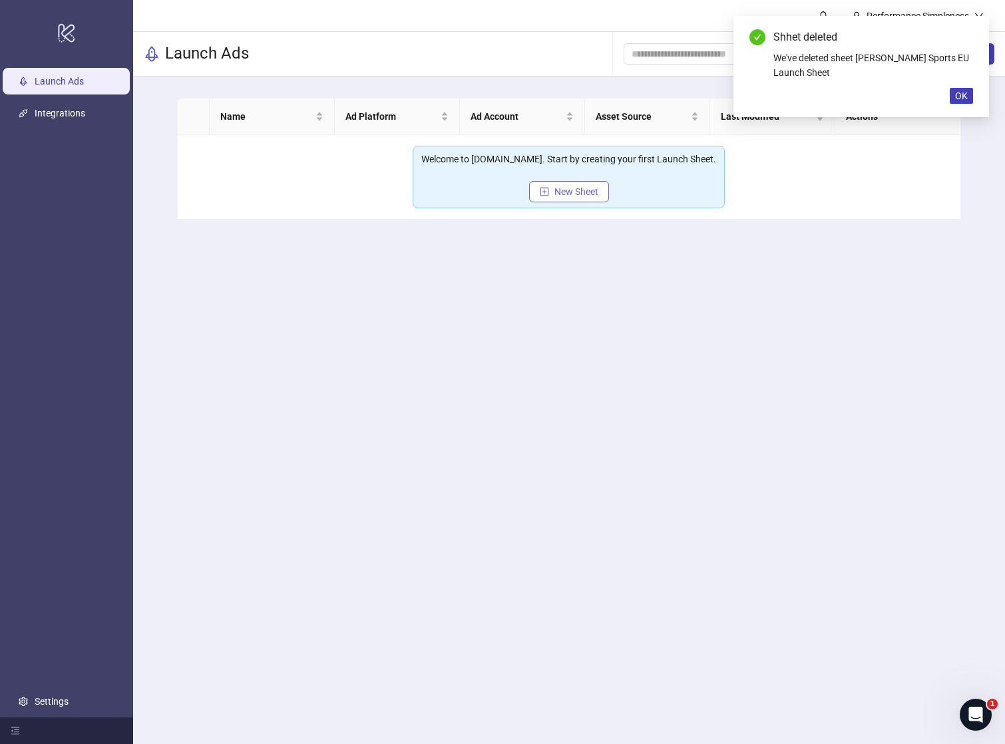
click at [553, 191] on button "New Sheet" at bounding box center [569, 191] width 80 height 21
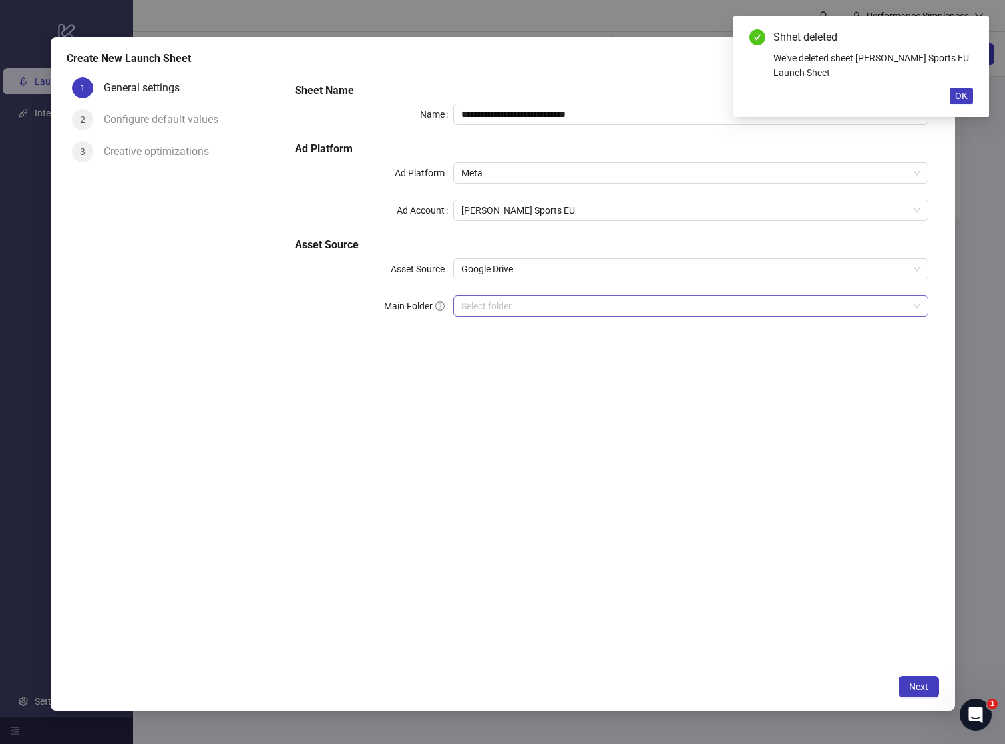
click at [511, 307] on input "Main Folder" at bounding box center [684, 306] width 447 height 20
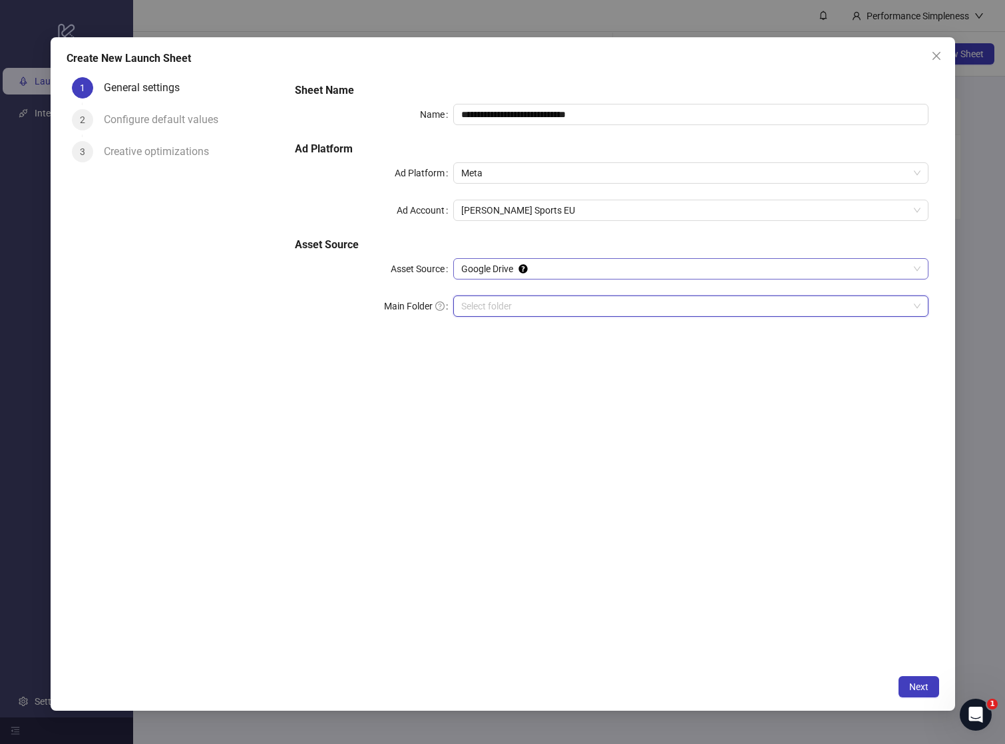
click at [467, 273] on span "Google Drive" at bounding box center [690, 269] width 459 height 20
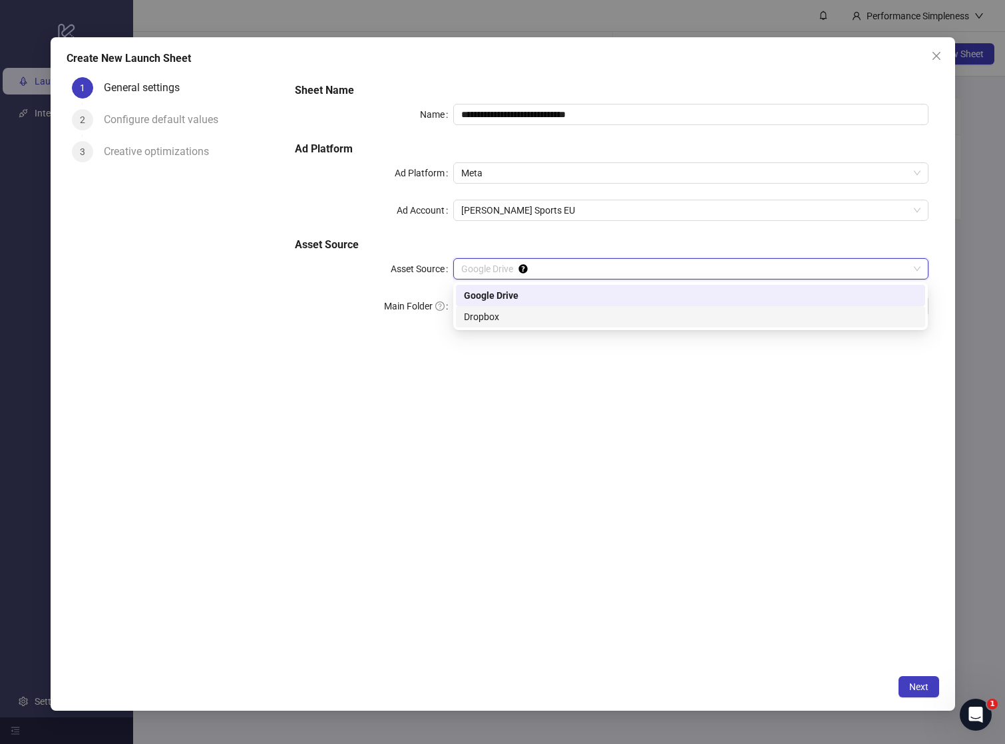
click at [480, 313] on div "Dropbox" at bounding box center [690, 317] width 453 height 15
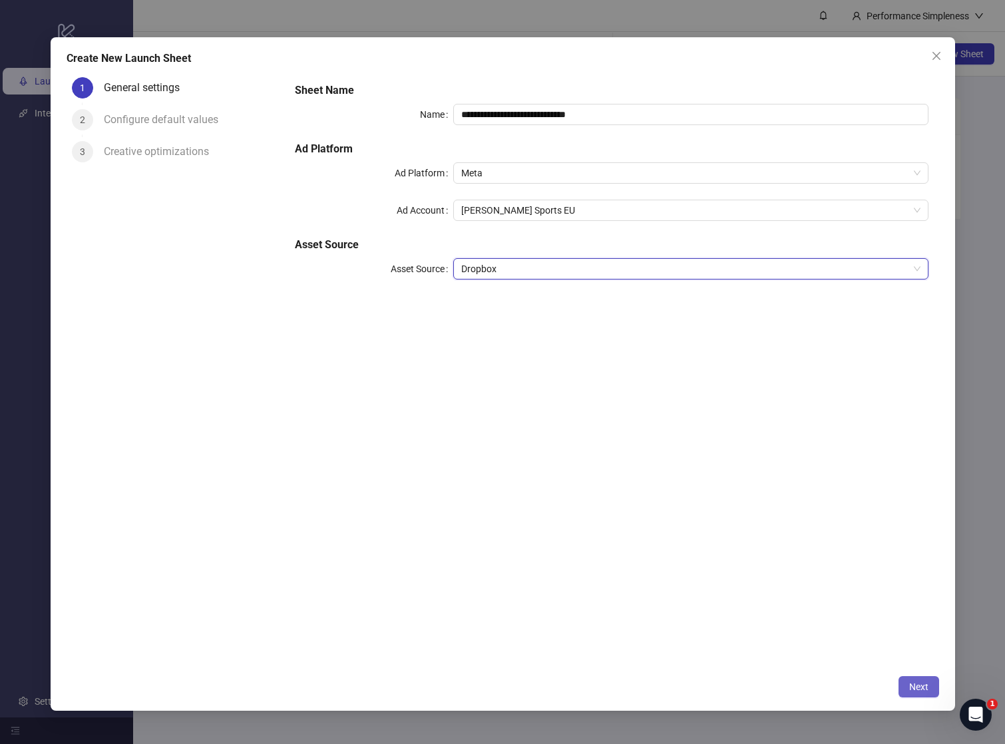
click at [918, 679] on button "Next" at bounding box center [919, 687] width 41 height 21
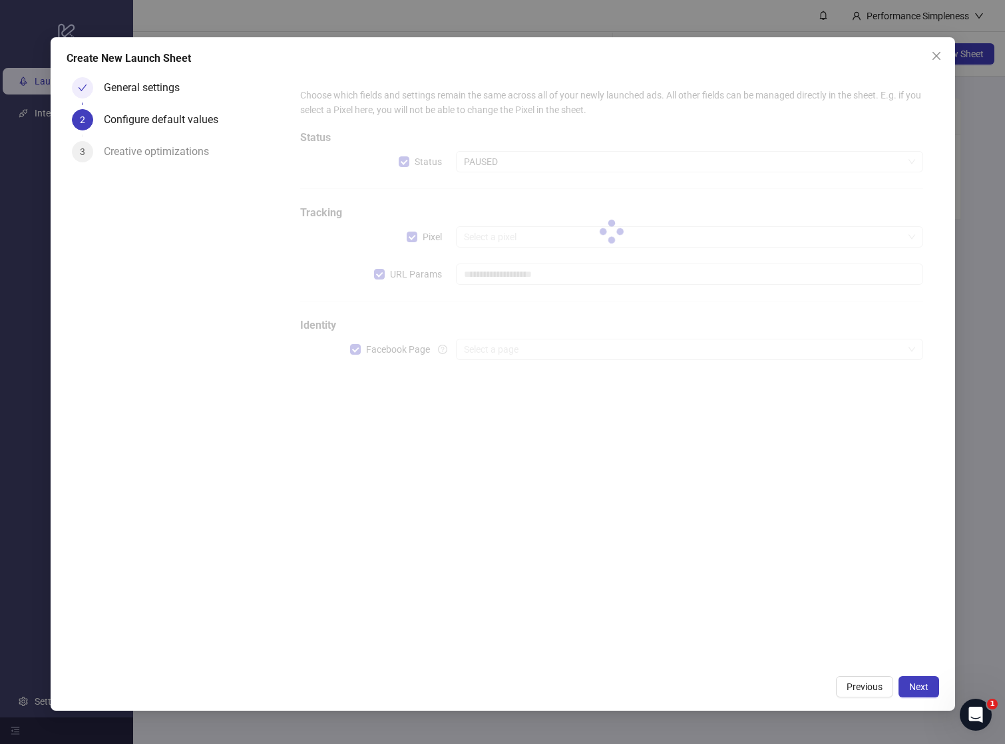
type input "**********"
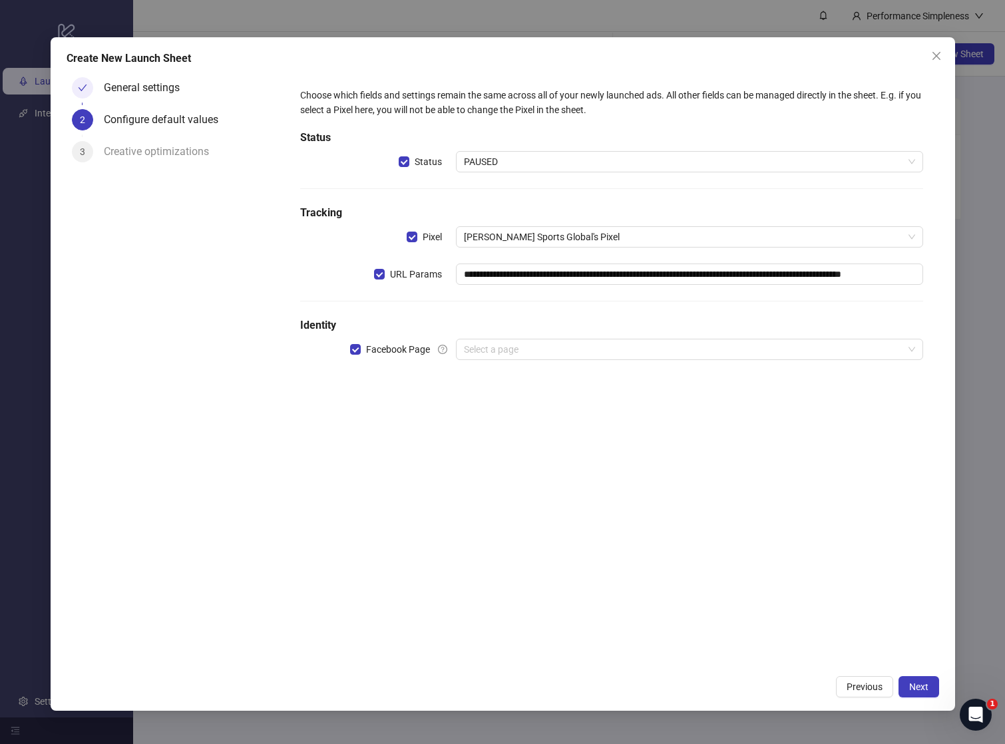
click at [692, 365] on div "**********" at bounding box center [611, 232] width 633 height 299
click at [671, 352] on input "search" at bounding box center [683, 350] width 439 height 20
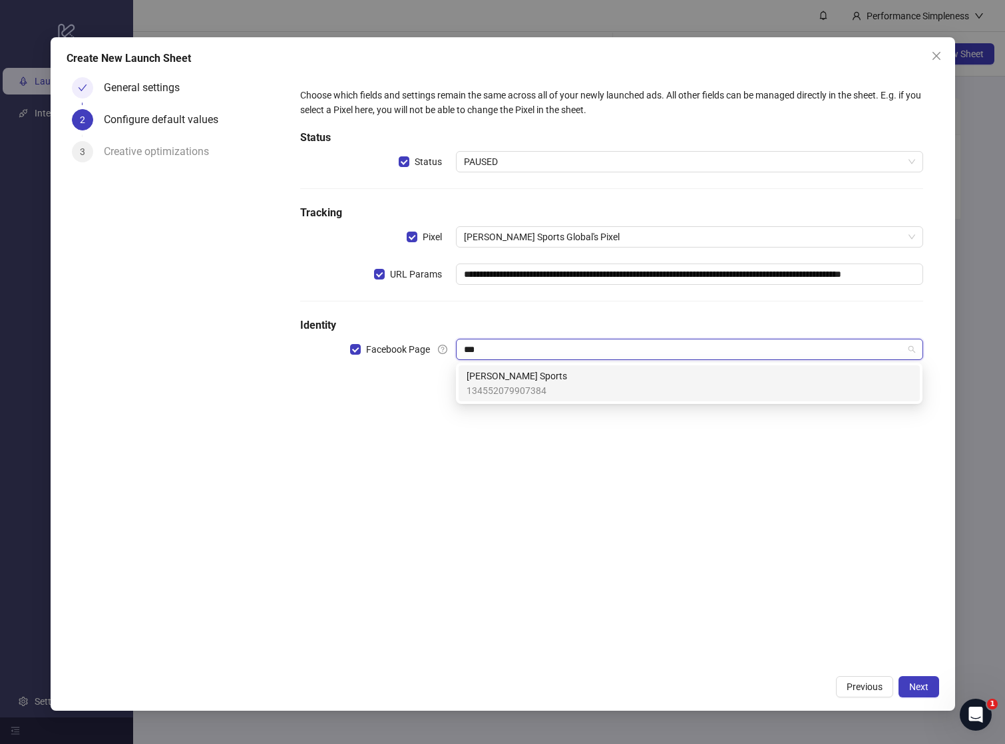
type input "****"
click at [580, 395] on div "[PERSON_NAME] Sports 134552079907384" at bounding box center [689, 383] width 445 height 29
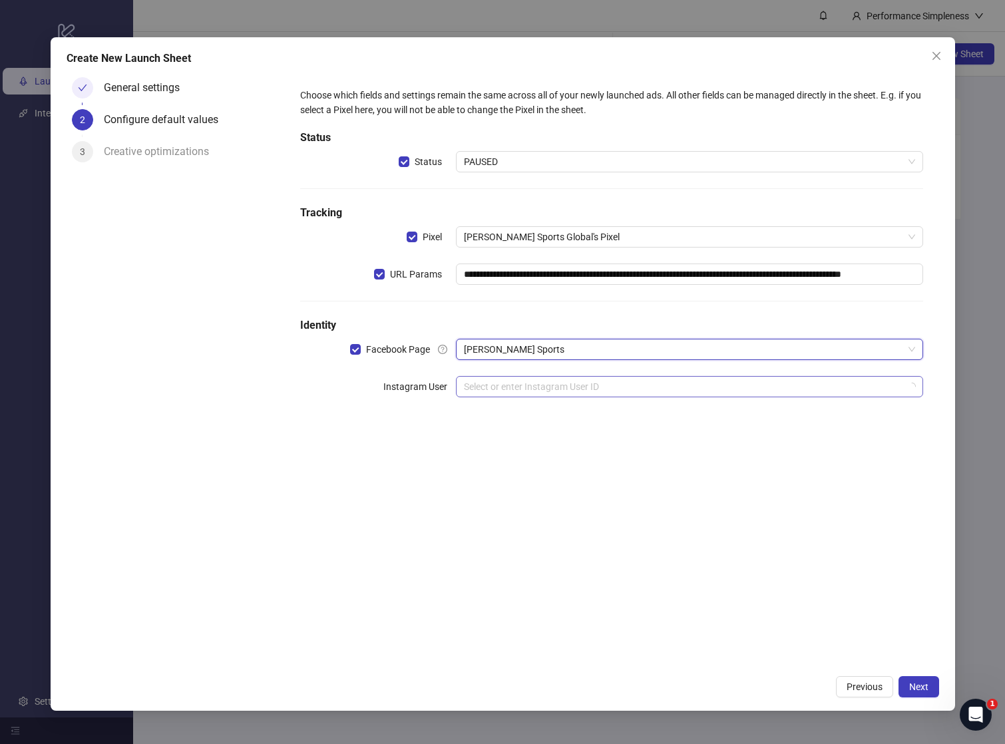
click at [557, 388] on input "search" at bounding box center [683, 387] width 439 height 20
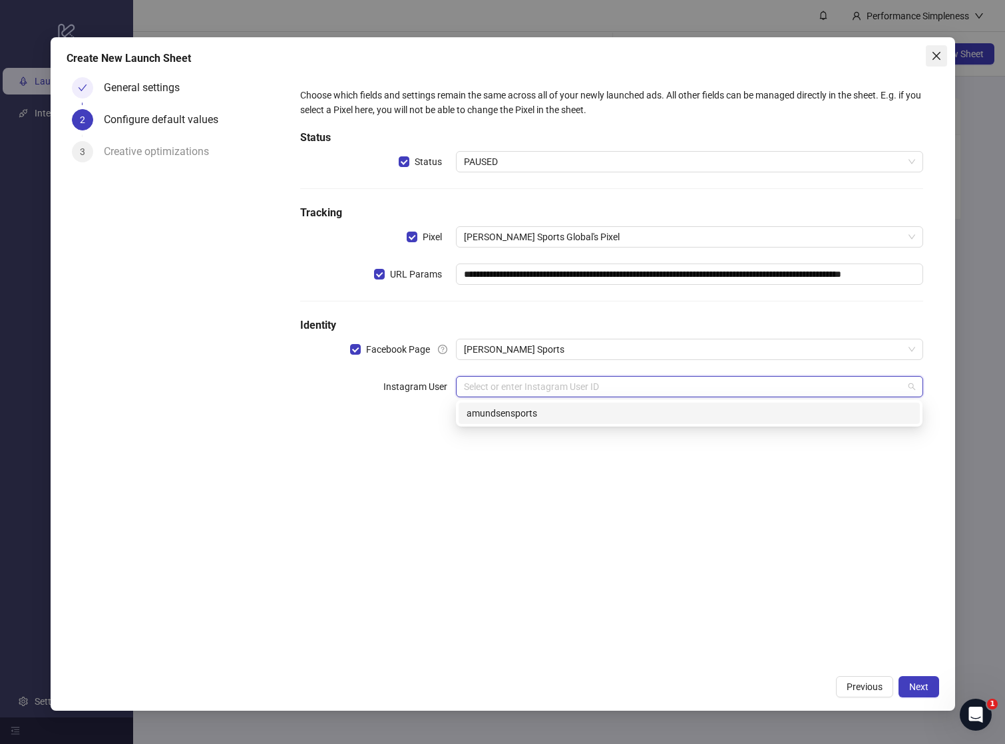
click at [939, 49] on button "Close" at bounding box center [936, 55] width 21 height 21
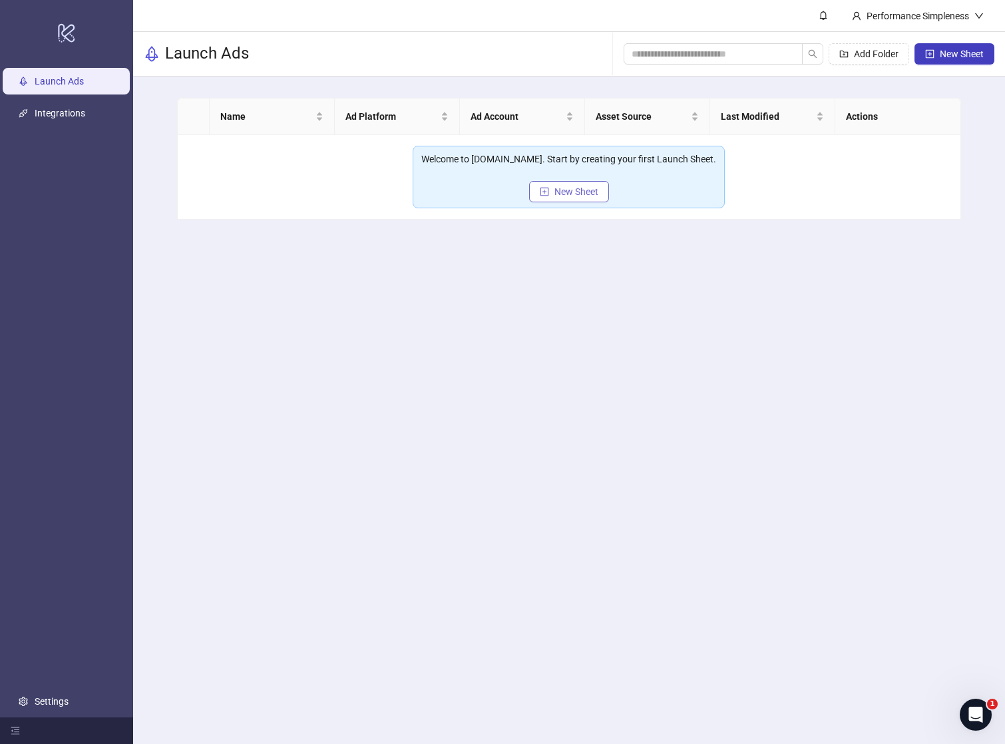
click at [540, 192] on icon "plus-square" at bounding box center [544, 191] width 9 height 9
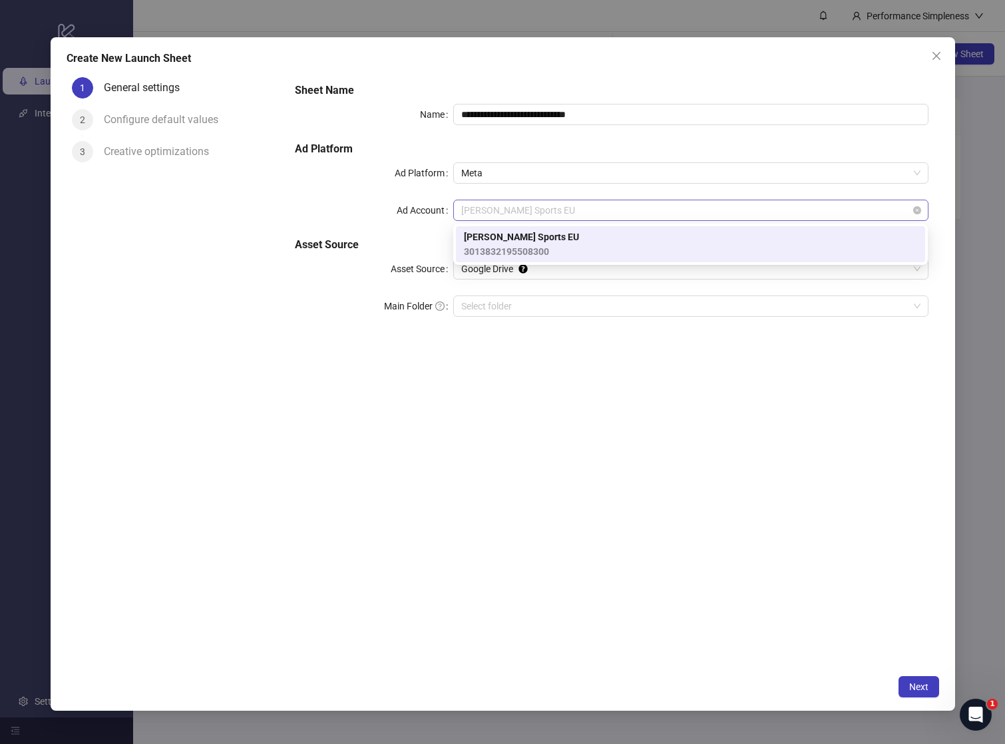
click at [519, 205] on span "[PERSON_NAME] Sports EU" at bounding box center [690, 210] width 459 height 20
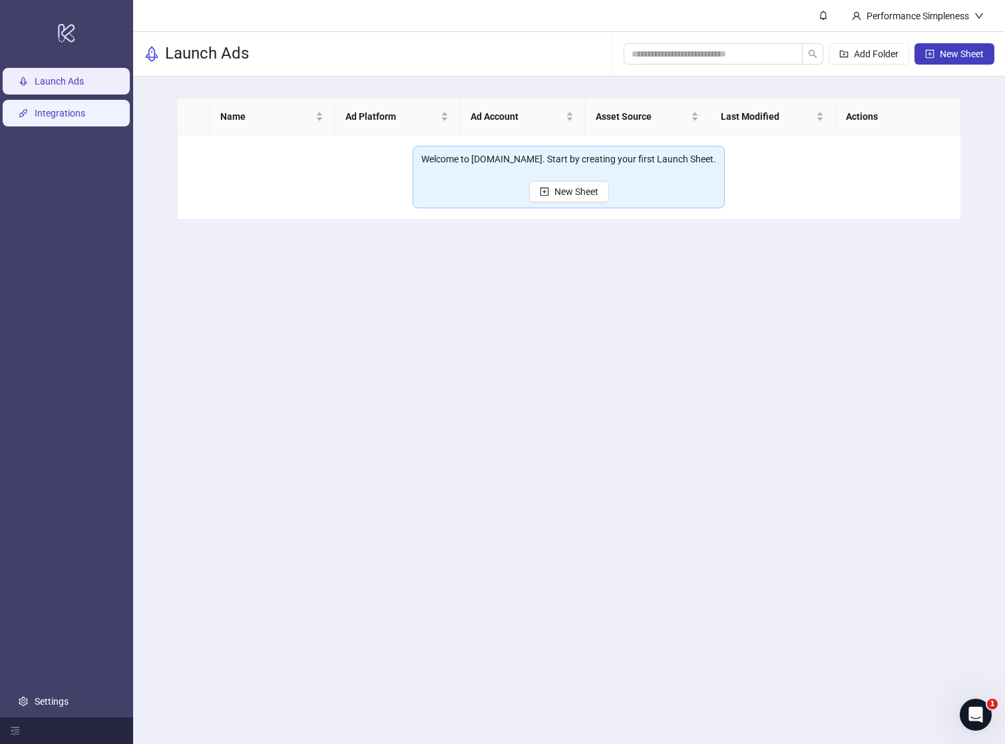
click at [85, 108] on link "Integrations" at bounding box center [60, 113] width 51 height 11
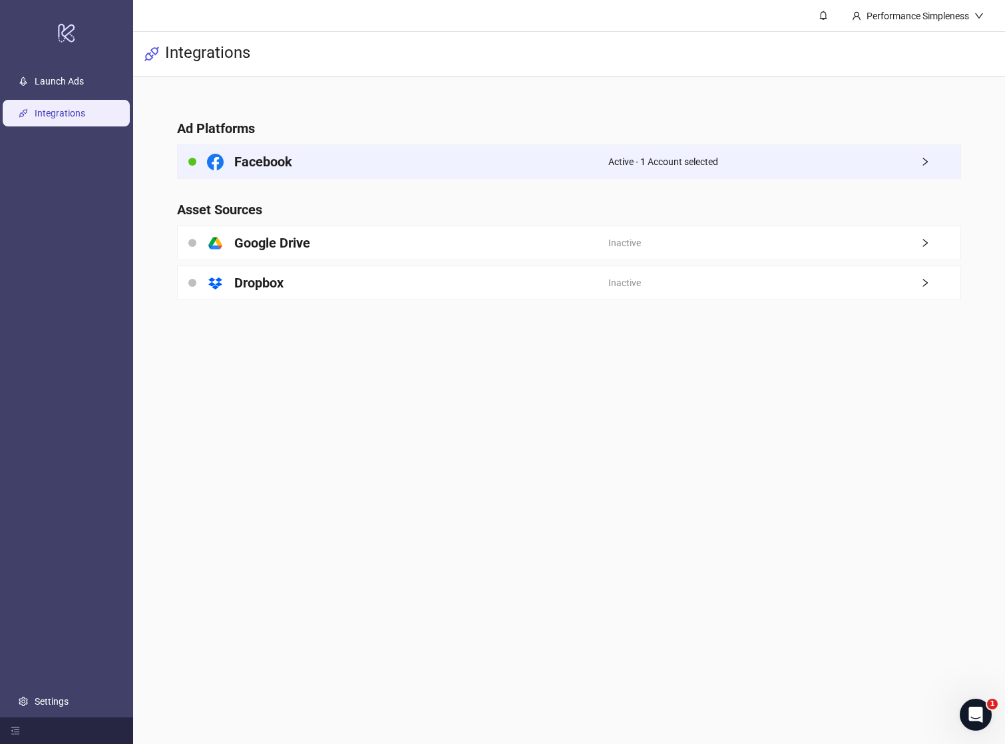
click at [732, 156] on div "Active - 1 Account selected" at bounding box center [785, 161] width 352 height 33
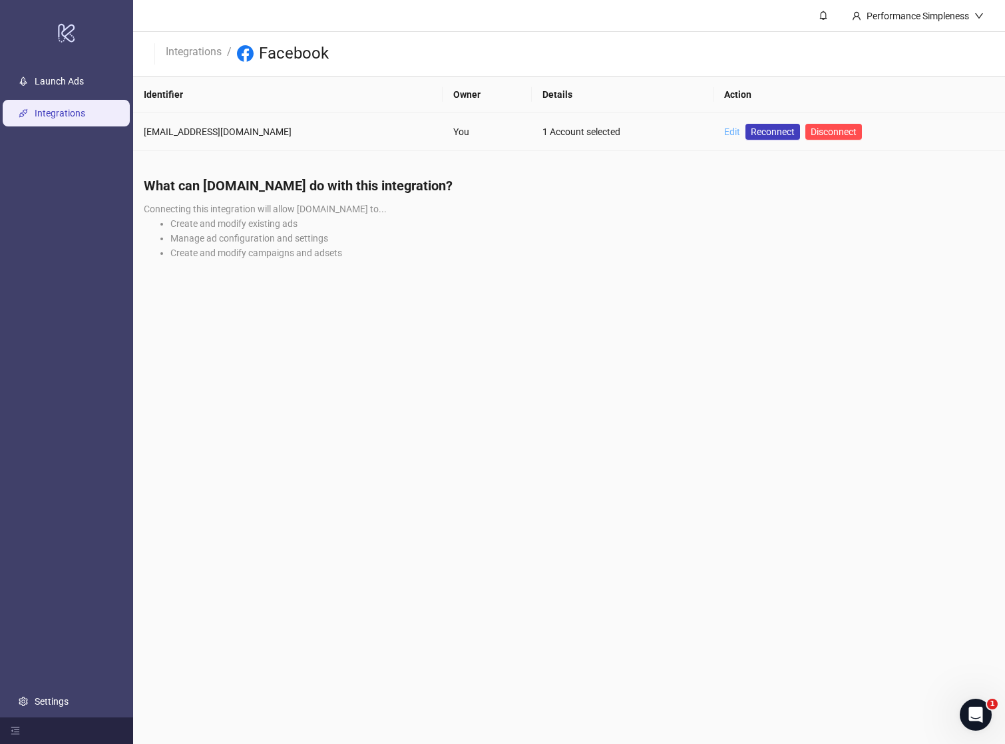
click at [724, 133] on link "Edit" at bounding box center [732, 132] width 16 height 11
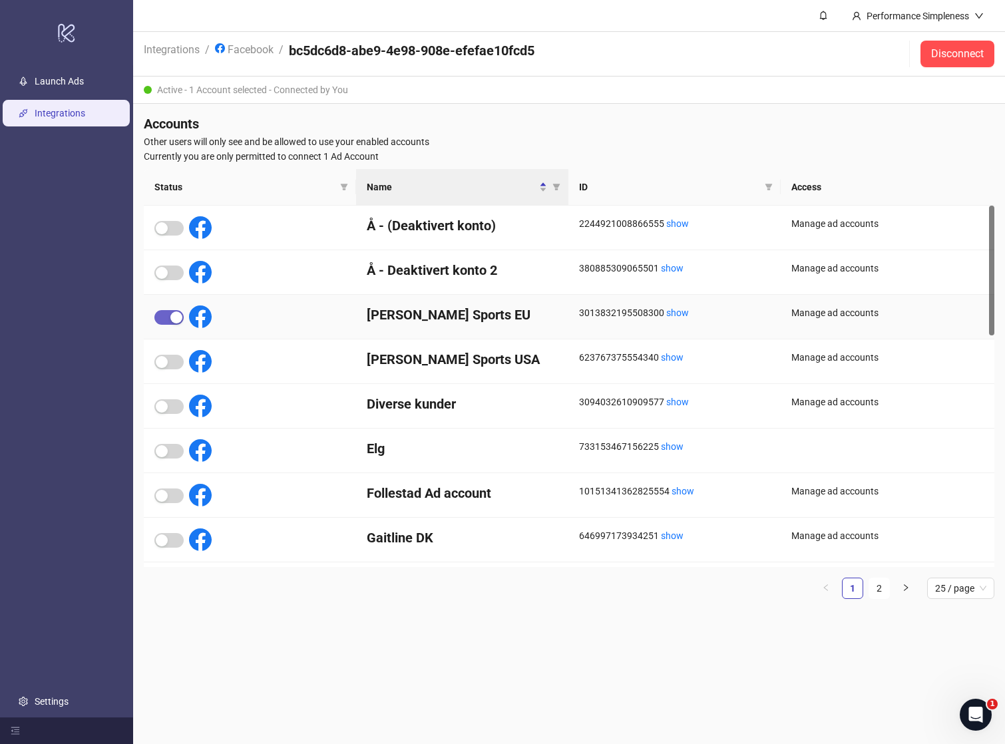
click at [164, 317] on span "button" at bounding box center [168, 317] width 29 height 15
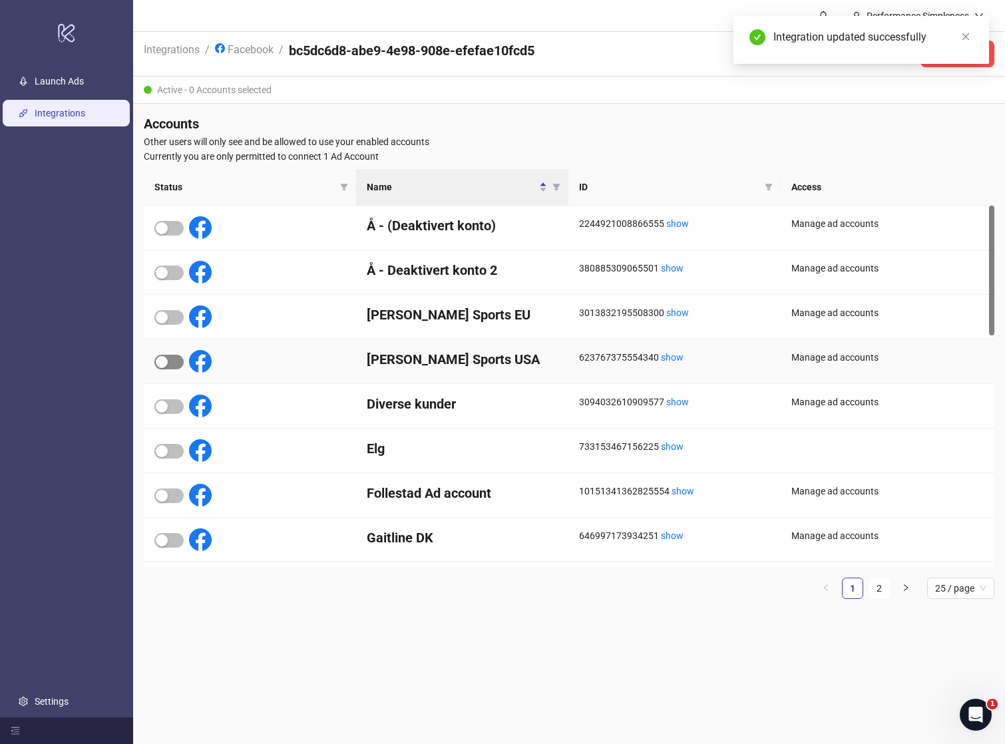
click at [156, 356] on div "button" at bounding box center [162, 362] width 12 height 12
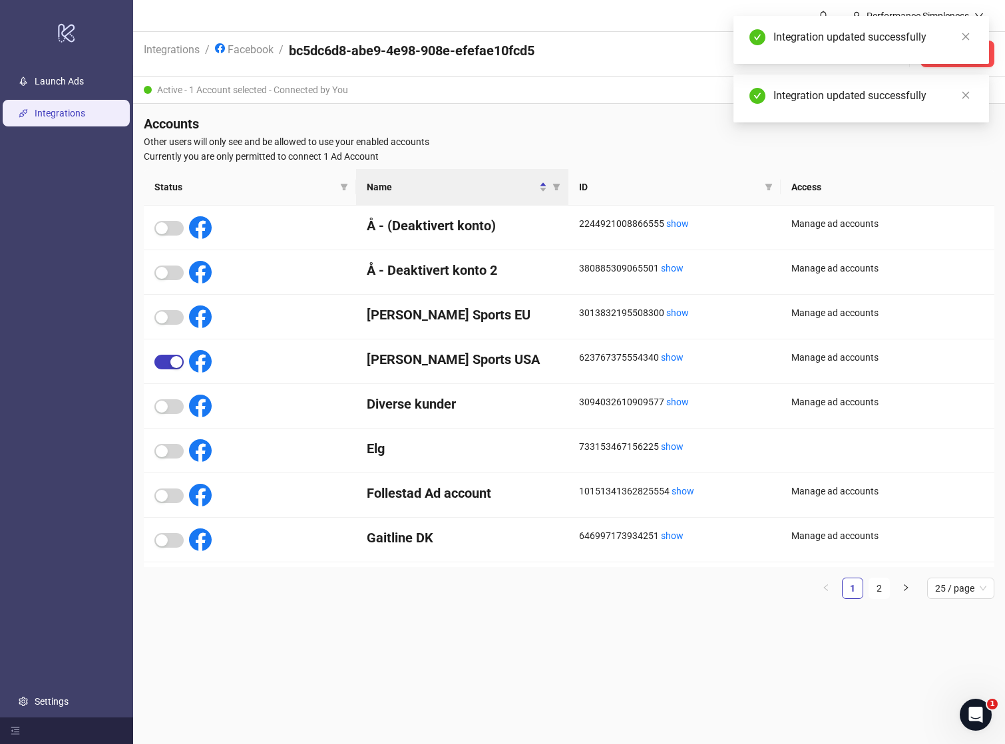
click at [82, 65] on link "logo/logo-mobile" at bounding box center [66, 32] width 133 height 65
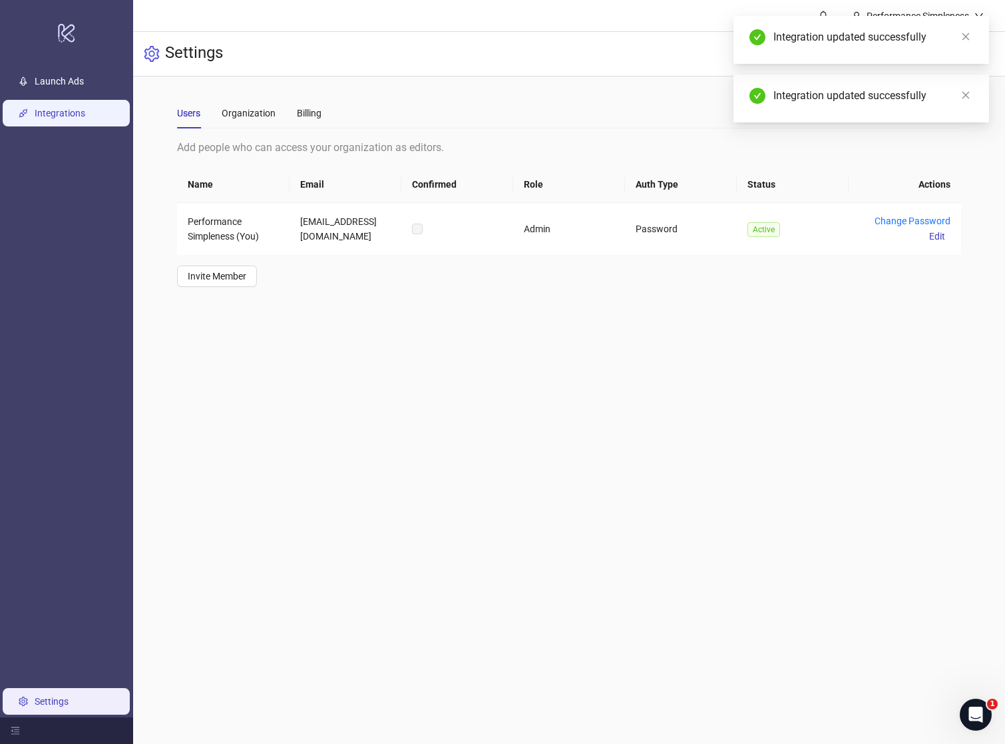
click at [85, 113] on link "Integrations" at bounding box center [60, 113] width 51 height 11
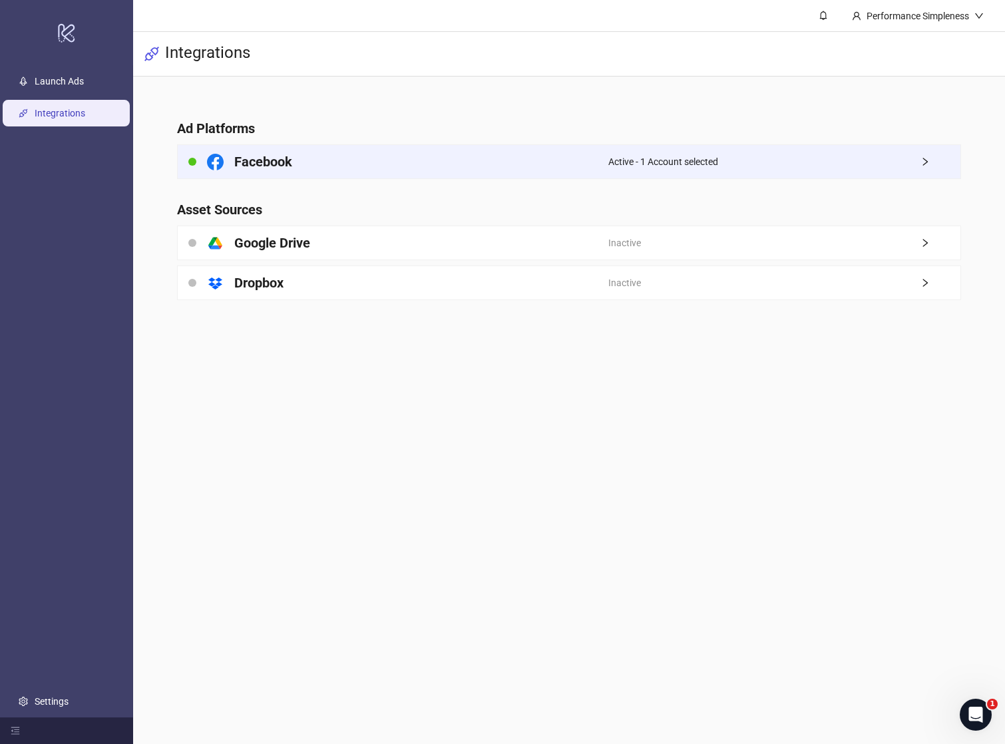
click at [280, 170] on h4 "Facebook" at bounding box center [263, 161] width 58 height 19
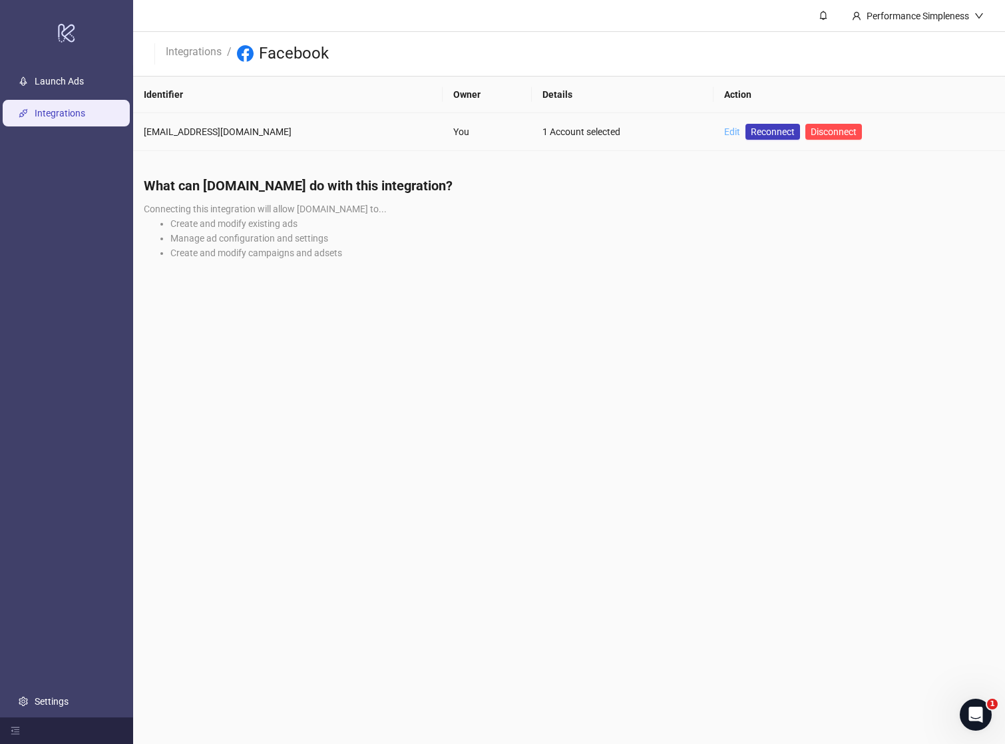
click at [724, 127] on link "Edit" at bounding box center [732, 132] width 16 height 11
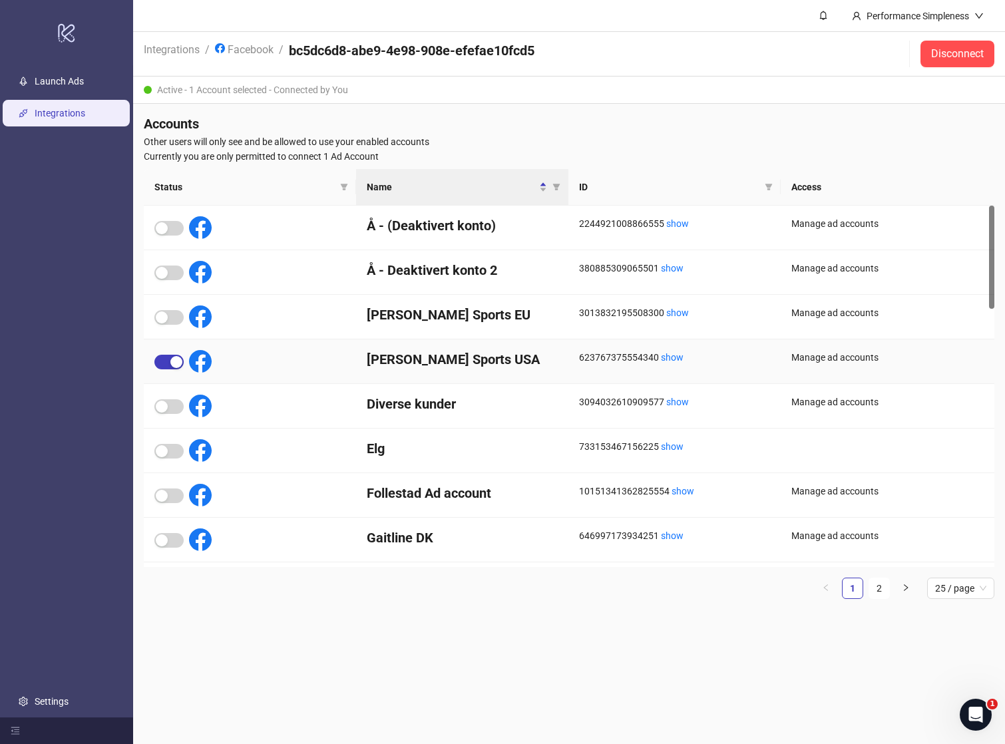
click at [184, 359] on div at bounding box center [182, 361] width 57 height 23
click at [174, 362] on div "button" at bounding box center [176, 362] width 12 height 12
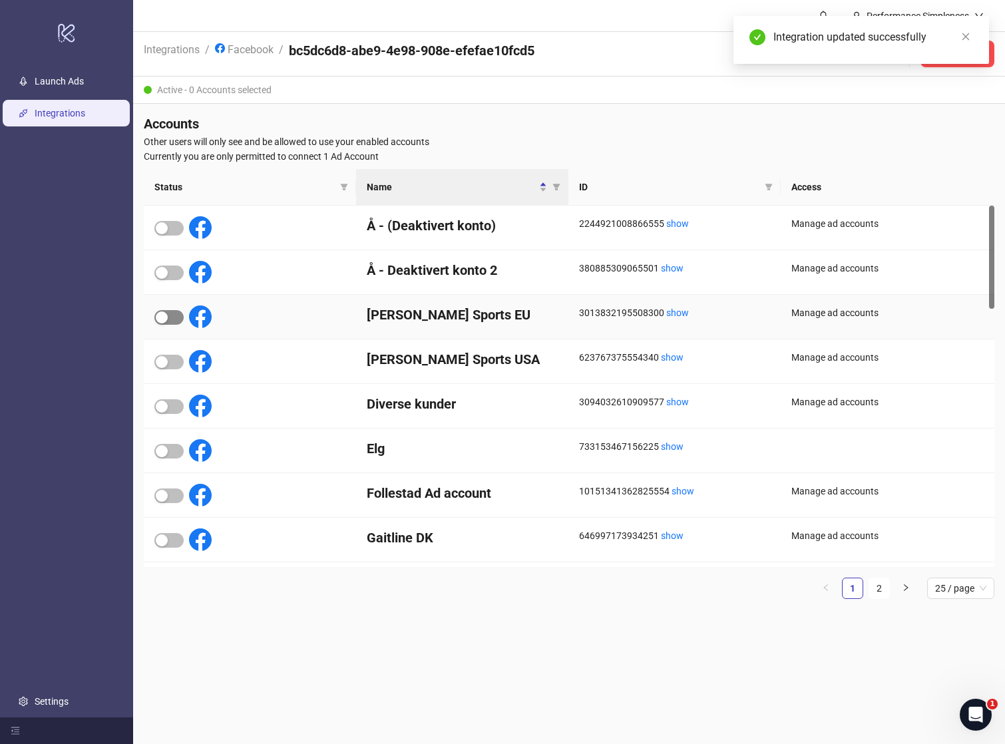
click at [176, 316] on span "button" at bounding box center [168, 317] width 29 height 15
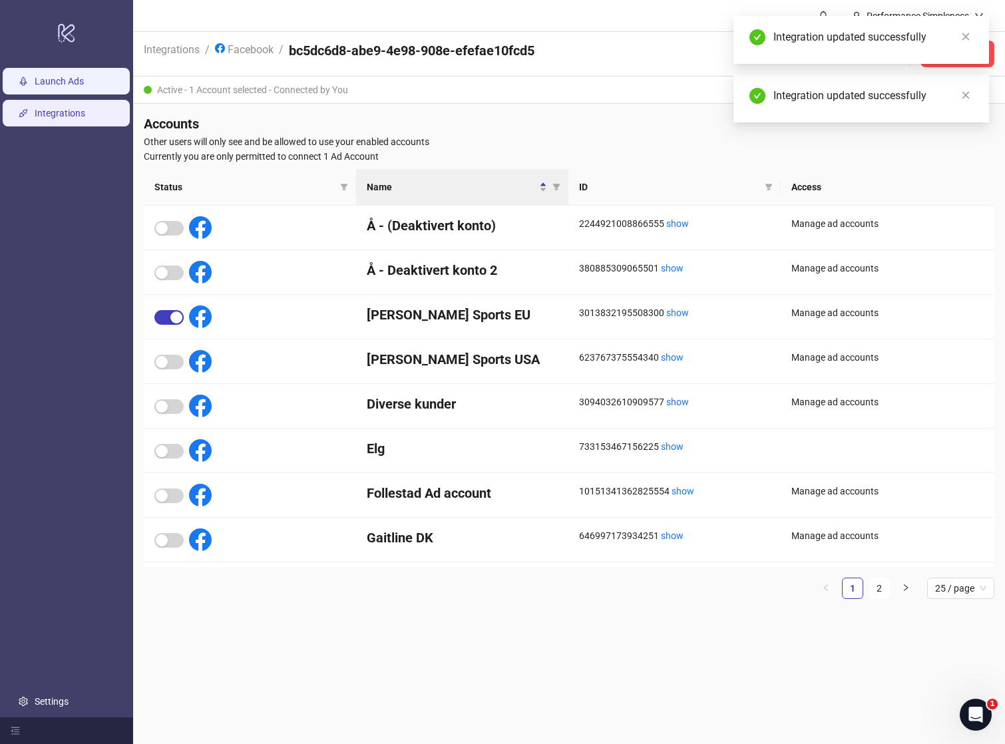
click at [84, 82] on link "Launch Ads" at bounding box center [59, 81] width 49 height 11
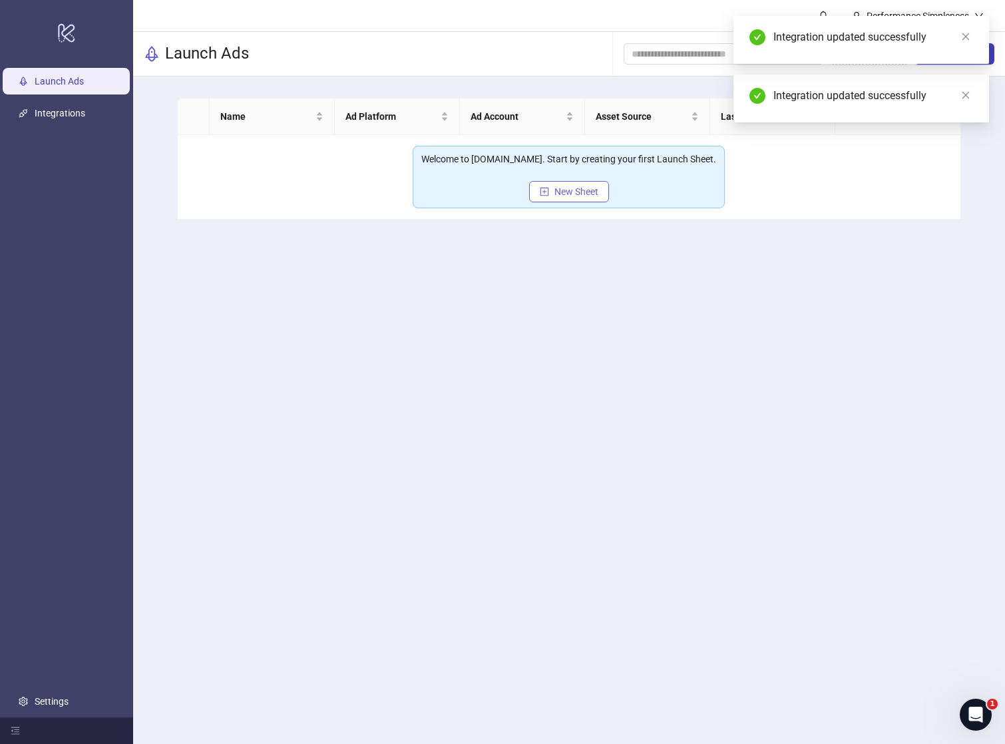
click at [569, 198] on button "New Sheet" at bounding box center [569, 191] width 80 height 21
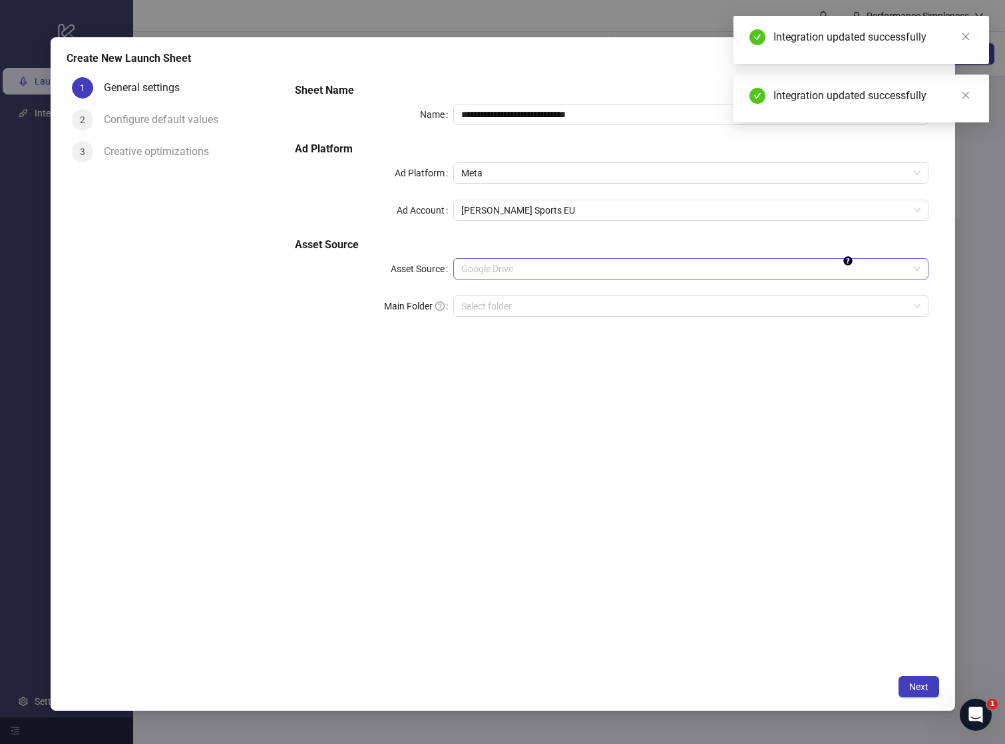
click at [503, 278] on span "Google Drive" at bounding box center [690, 269] width 459 height 20
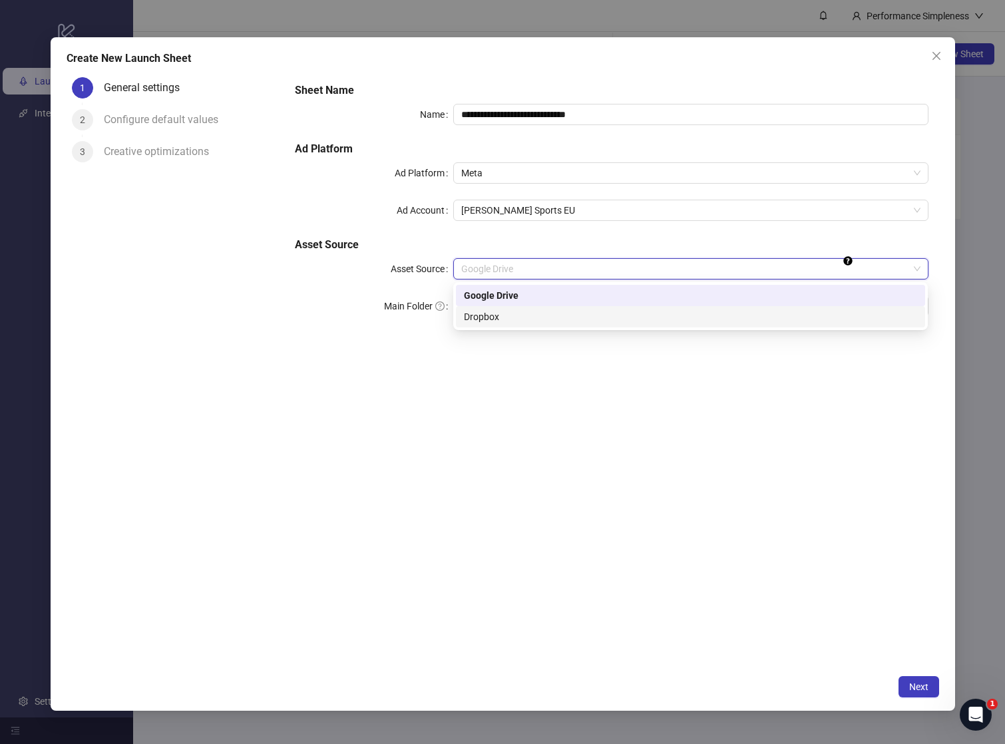
click at [497, 319] on div "Dropbox" at bounding box center [690, 317] width 453 height 15
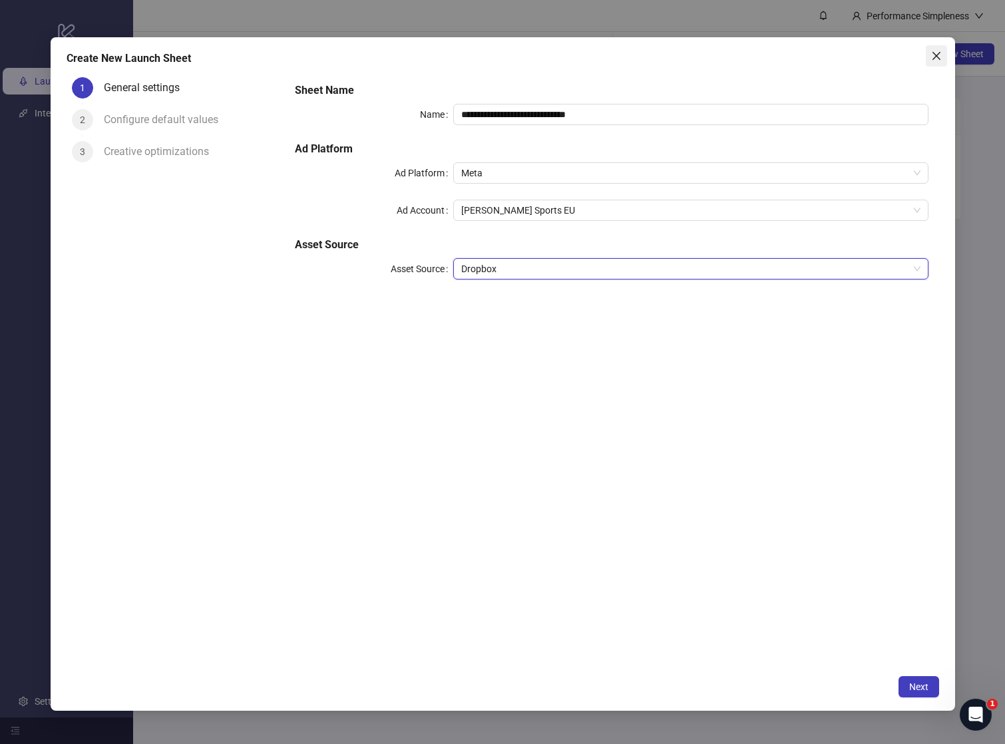
click at [942, 56] on span "Close" at bounding box center [936, 56] width 21 height 11
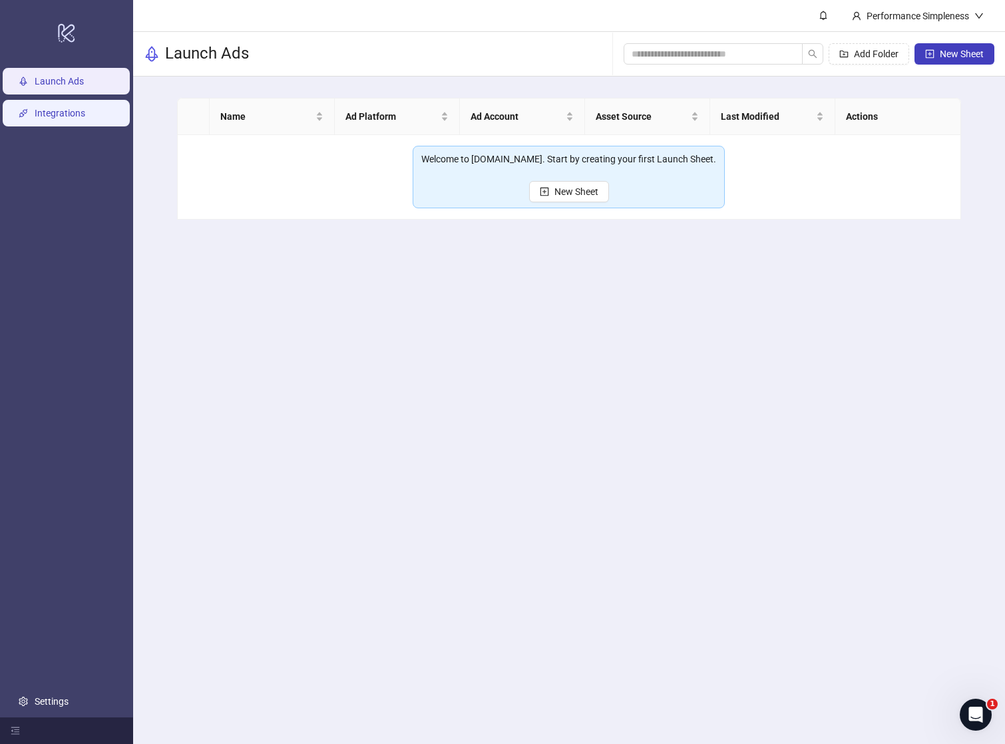
click at [85, 110] on link "Integrations" at bounding box center [60, 113] width 51 height 11
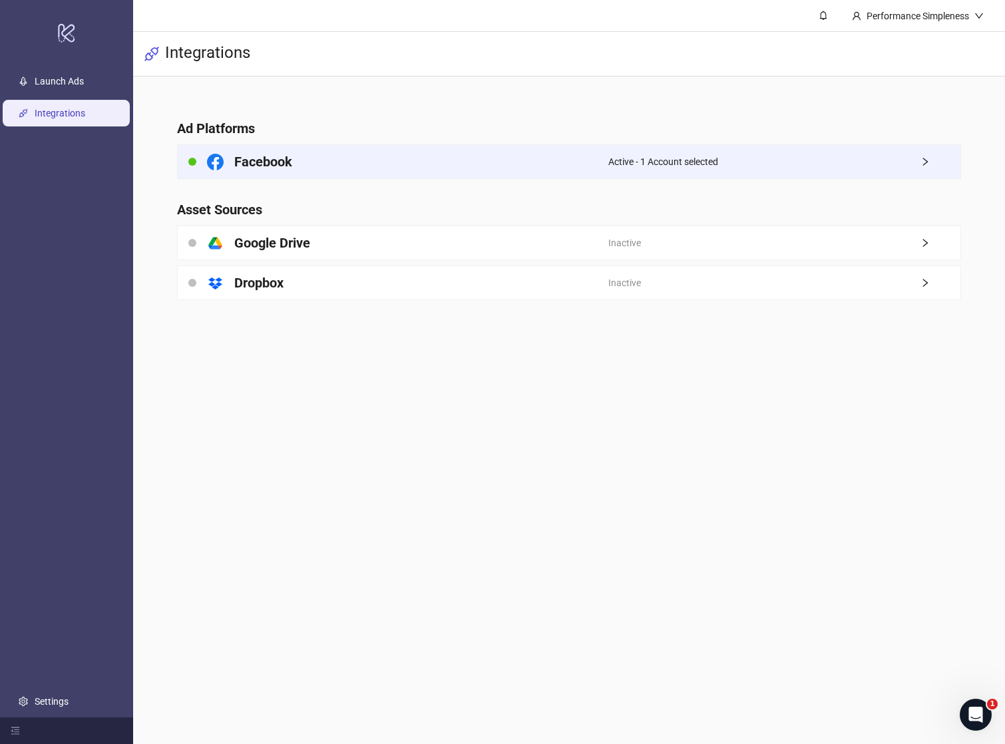
click at [282, 150] on div "Facebook" at bounding box center [393, 161] width 430 height 33
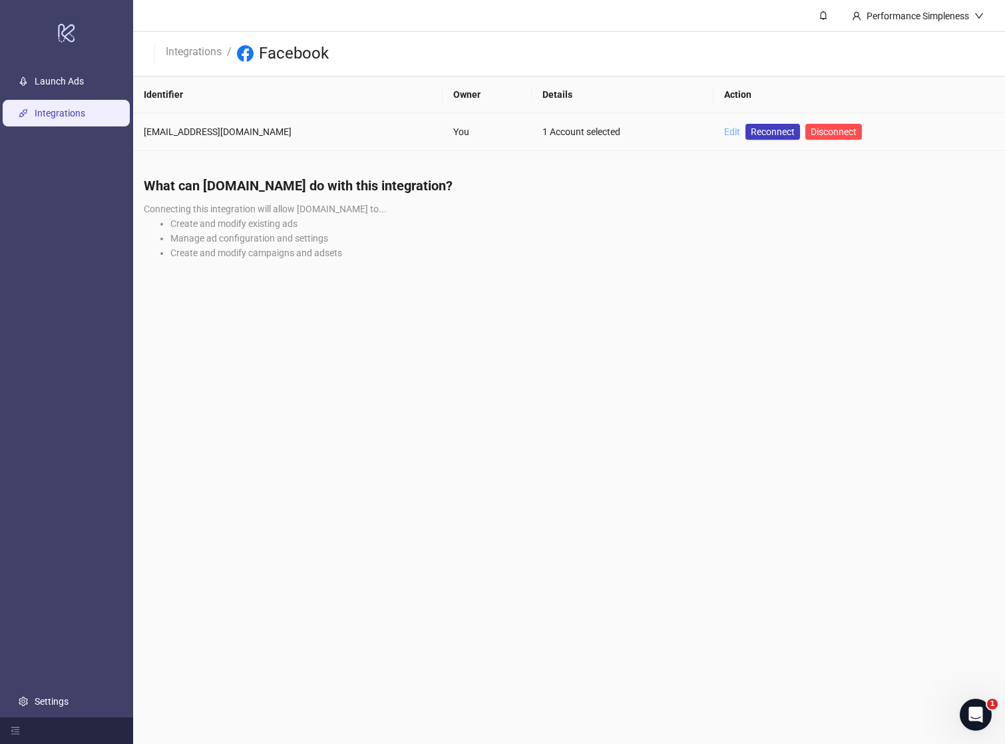
click at [724, 134] on link "Edit" at bounding box center [732, 132] width 16 height 11
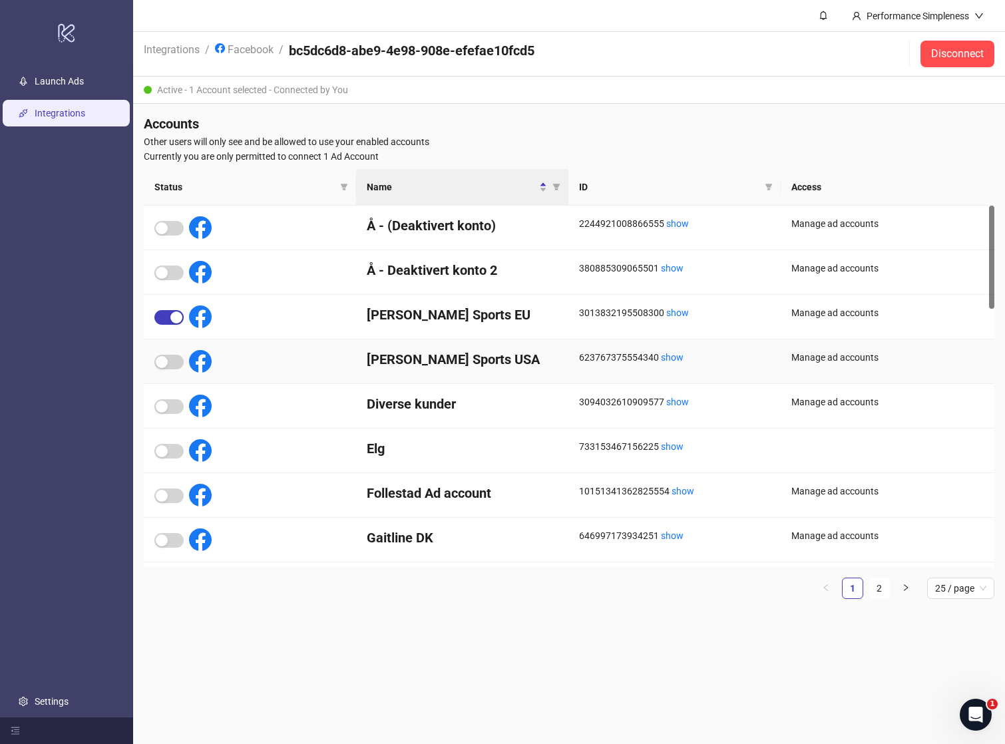
click at [170, 352] on div at bounding box center [182, 361] width 57 height 23
click at [171, 316] on div "button" at bounding box center [176, 318] width 12 height 12
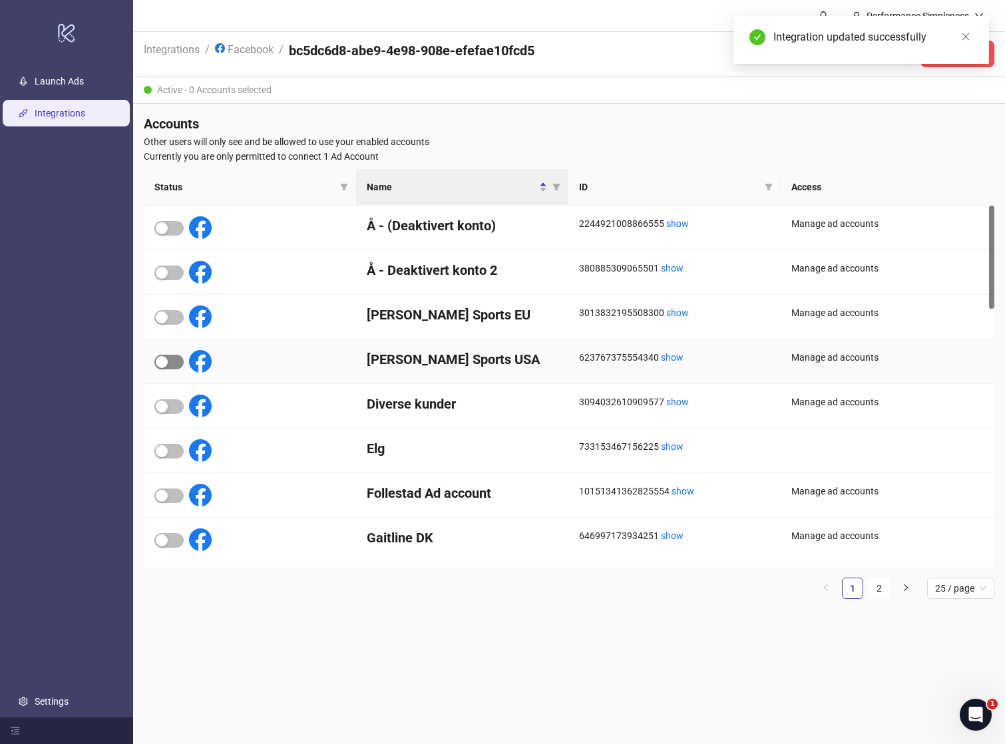
click at [166, 364] on div "button" at bounding box center [162, 362] width 12 height 12
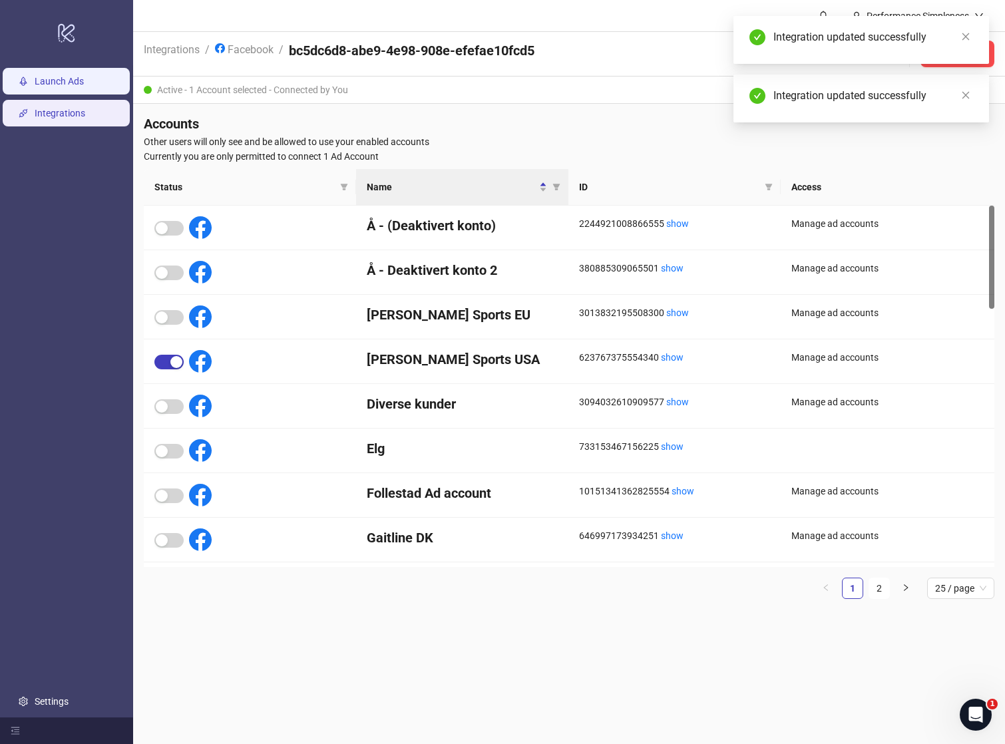
click at [61, 85] on link "Launch Ads" at bounding box center [59, 81] width 49 height 11
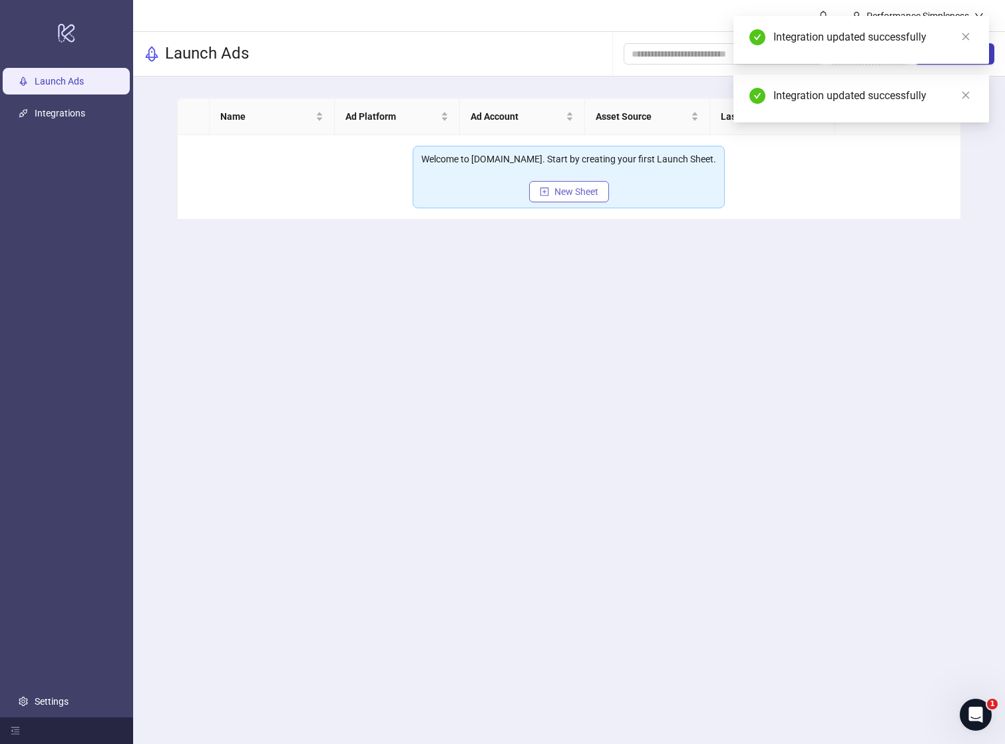
click at [549, 182] on button "New Sheet" at bounding box center [569, 191] width 80 height 21
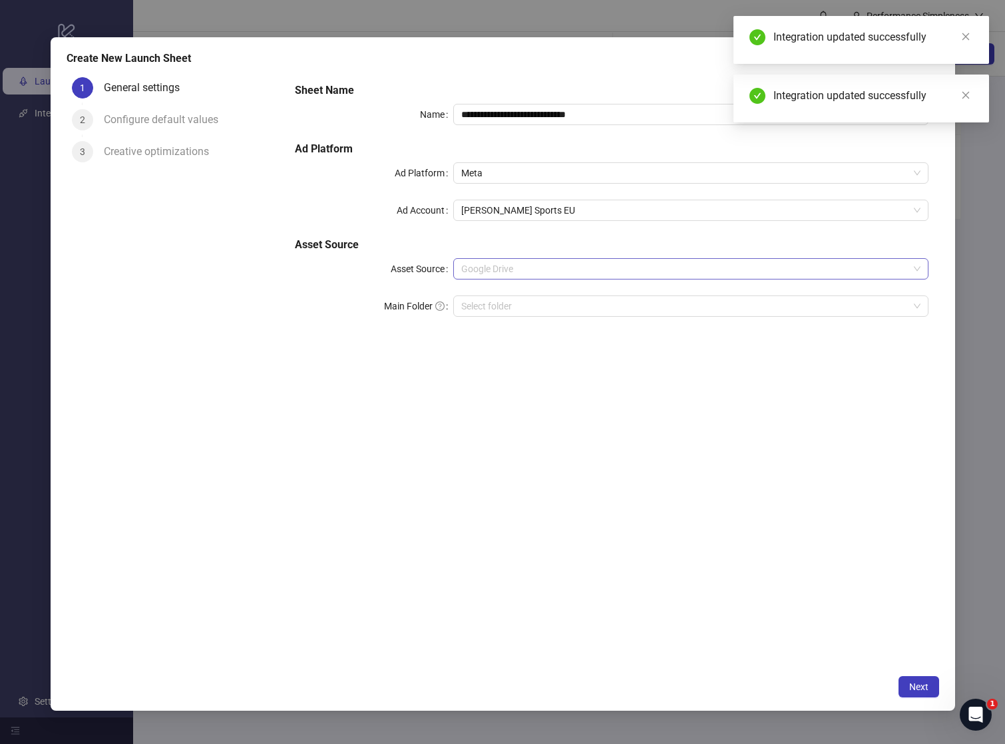
click at [490, 268] on span "Google Drive" at bounding box center [690, 269] width 459 height 20
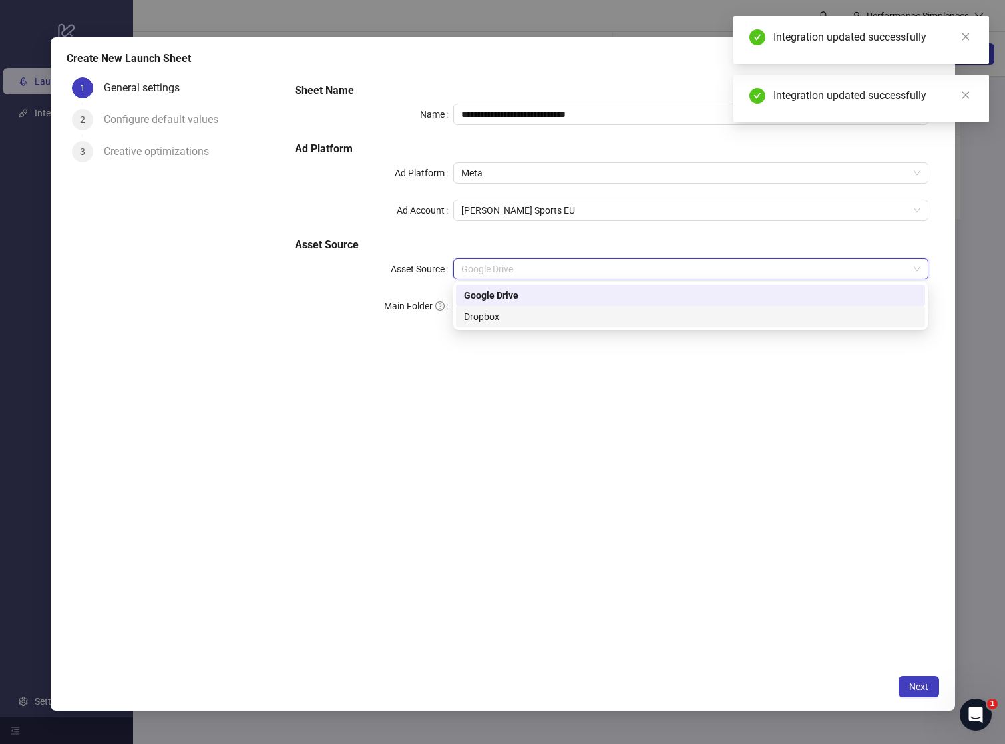
click at [495, 315] on div "Dropbox" at bounding box center [690, 317] width 453 height 15
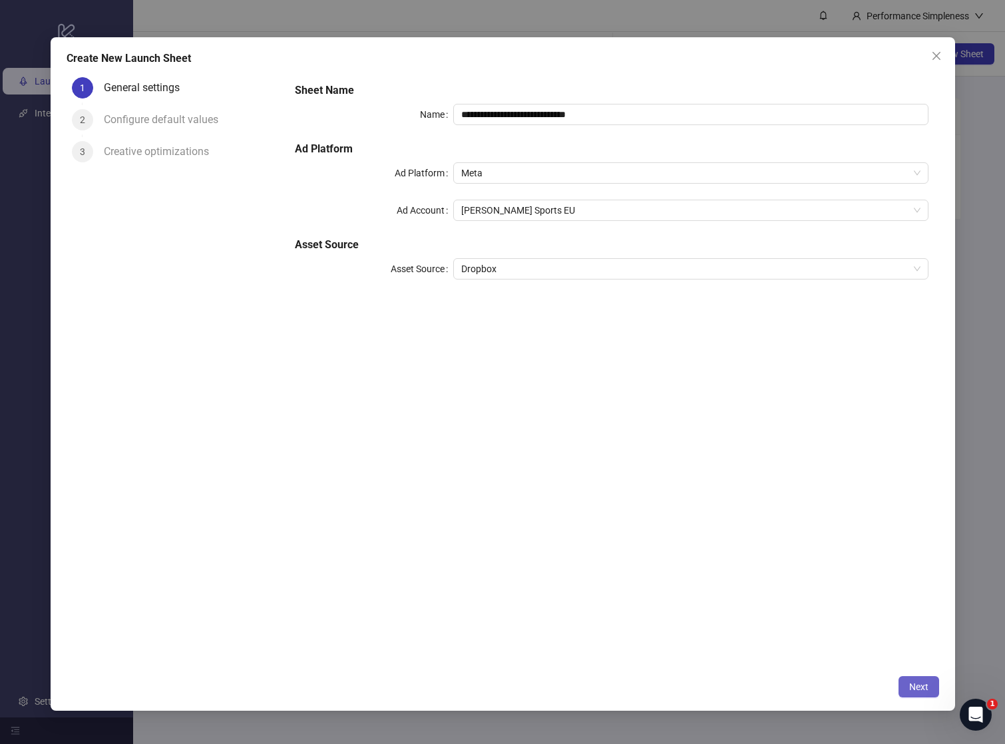
click at [922, 686] on span "Next" at bounding box center [919, 687] width 19 height 11
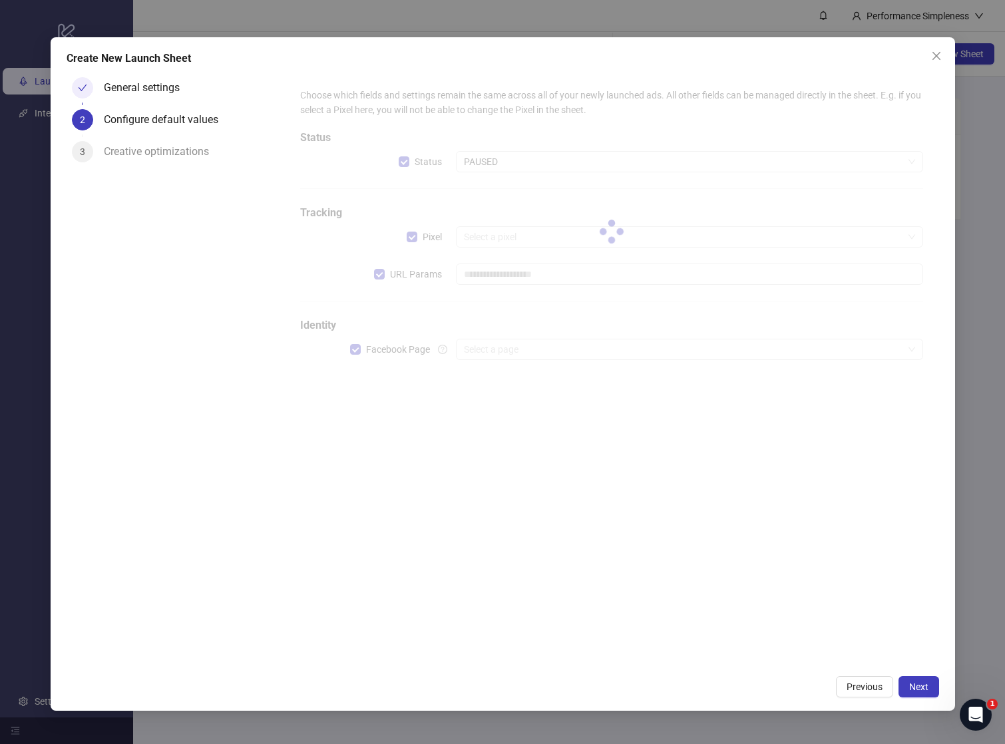
type input "**********"
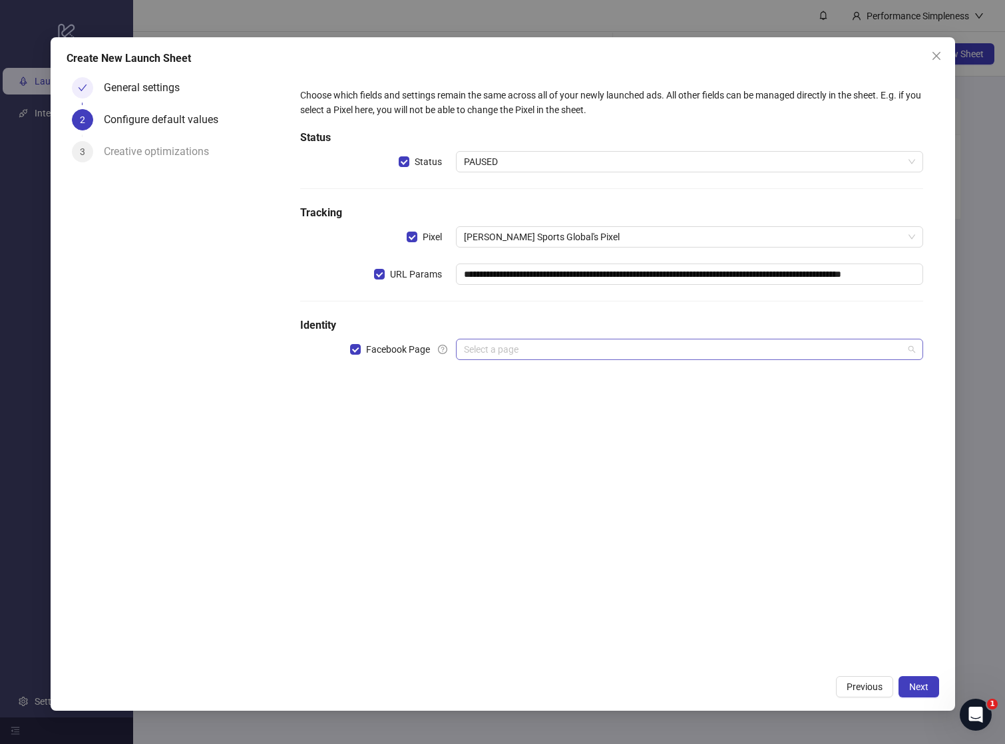
click at [519, 353] on input "search" at bounding box center [683, 350] width 439 height 20
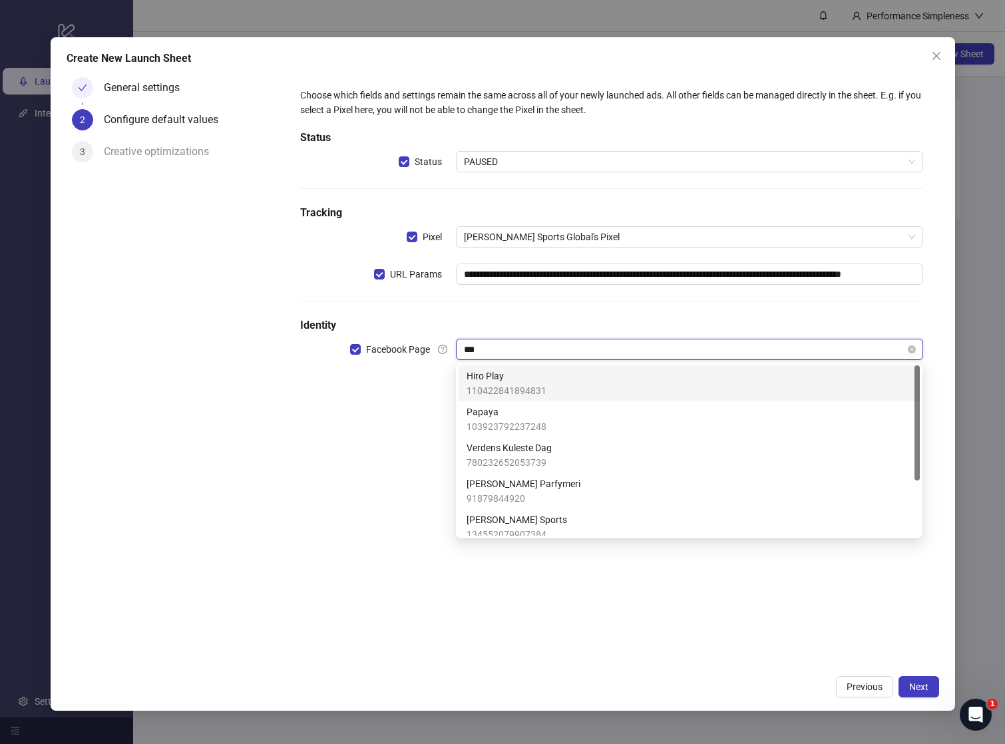
type input "****"
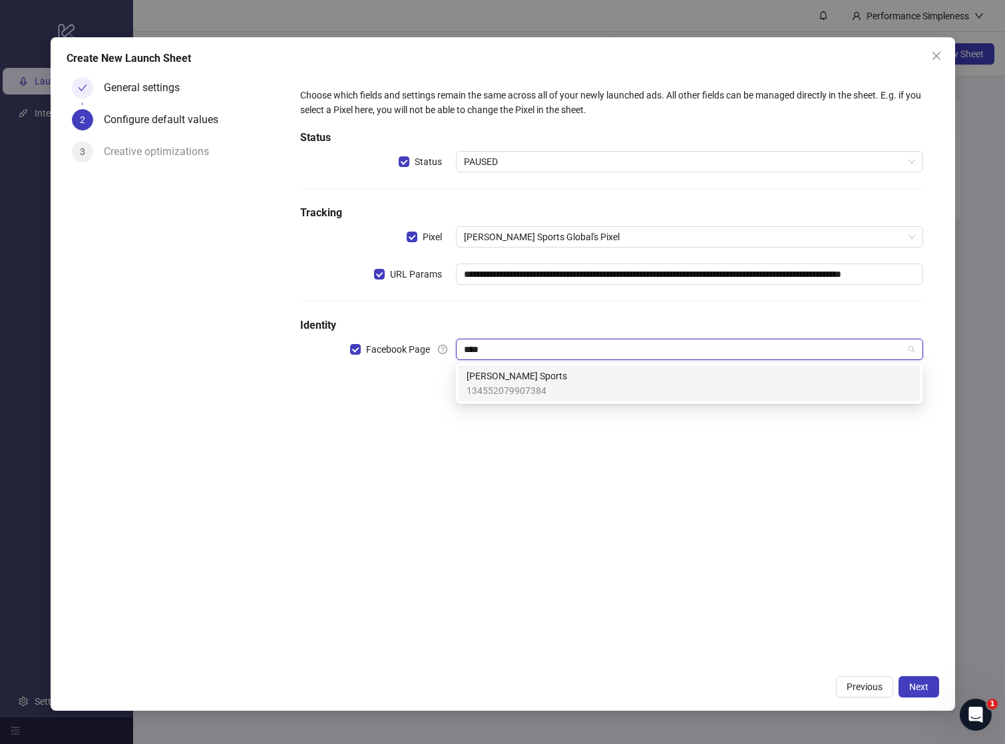
click at [521, 376] on span "[PERSON_NAME] Sports" at bounding box center [517, 376] width 101 height 15
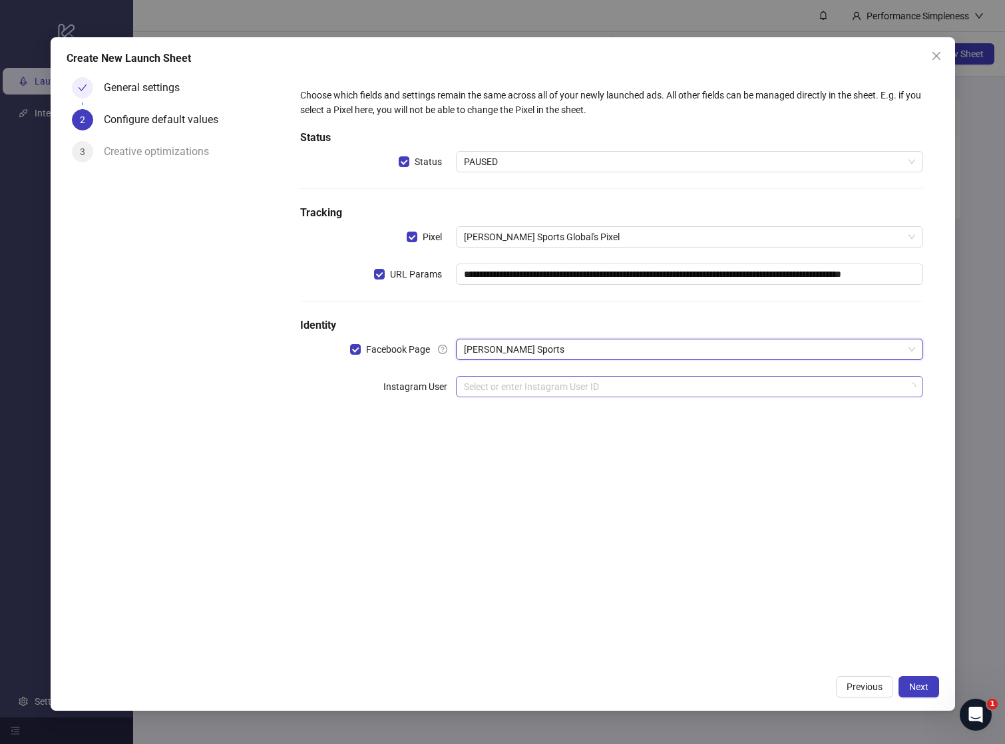
click at [507, 388] on input "search" at bounding box center [683, 387] width 439 height 20
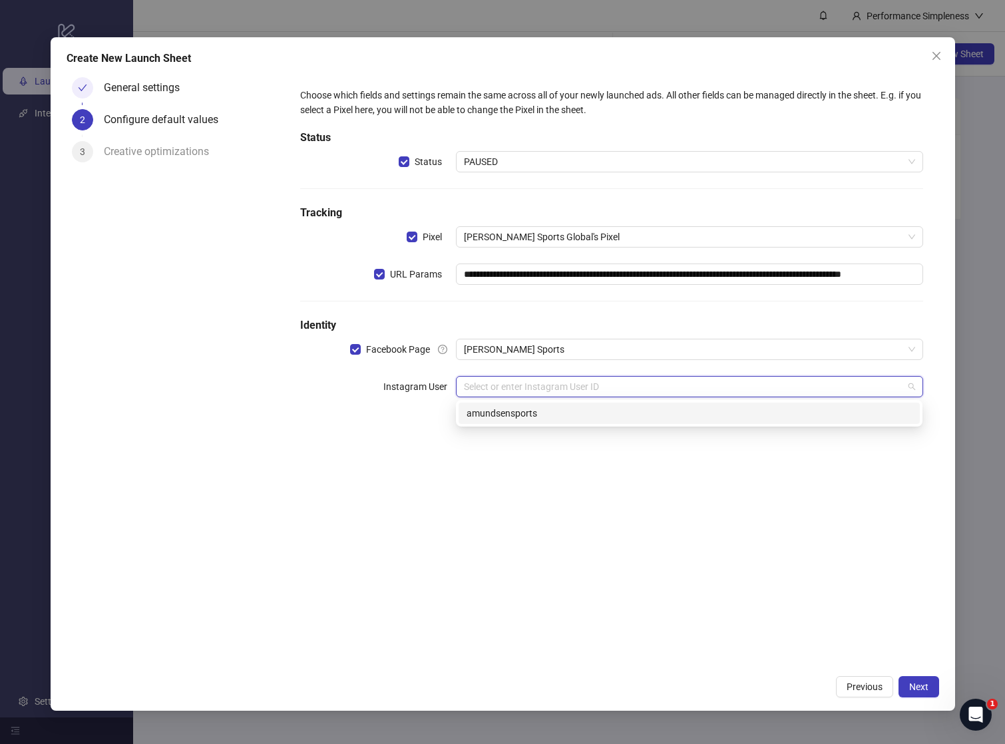
click at [506, 410] on div "amundsensports" at bounding box center [689, 413] width 445 height 15
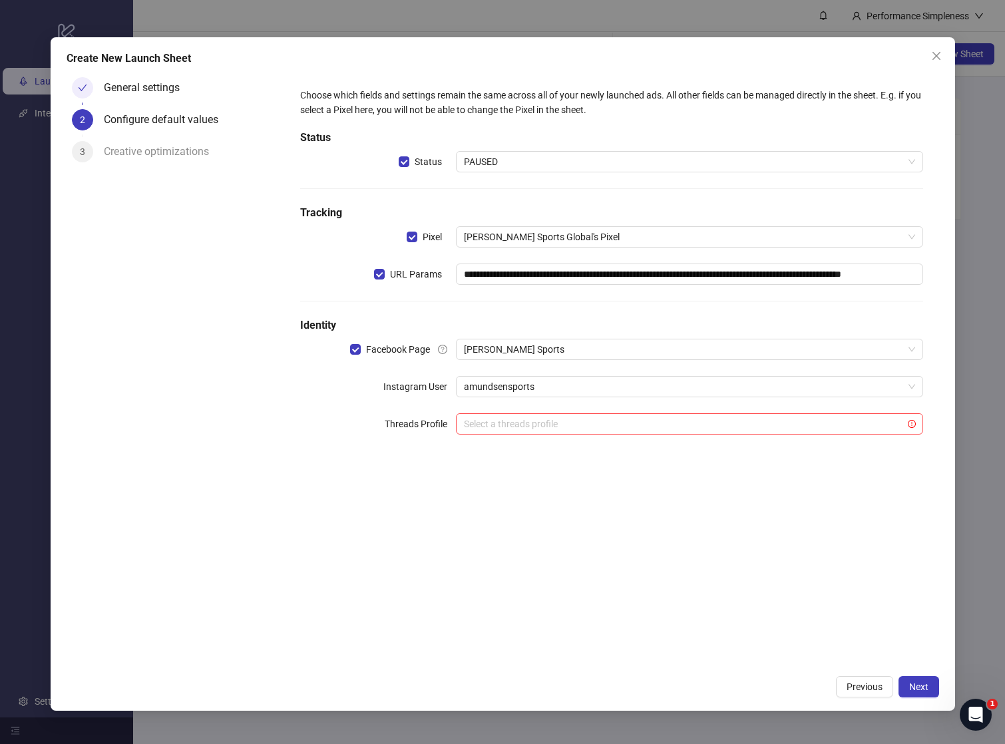
click at [918, 663] on div "**********" at bounding box center [611, 370] width 655 height 597
click at [918, 677] on button "Next" at bounding box center [919, 687] width 41 height 21
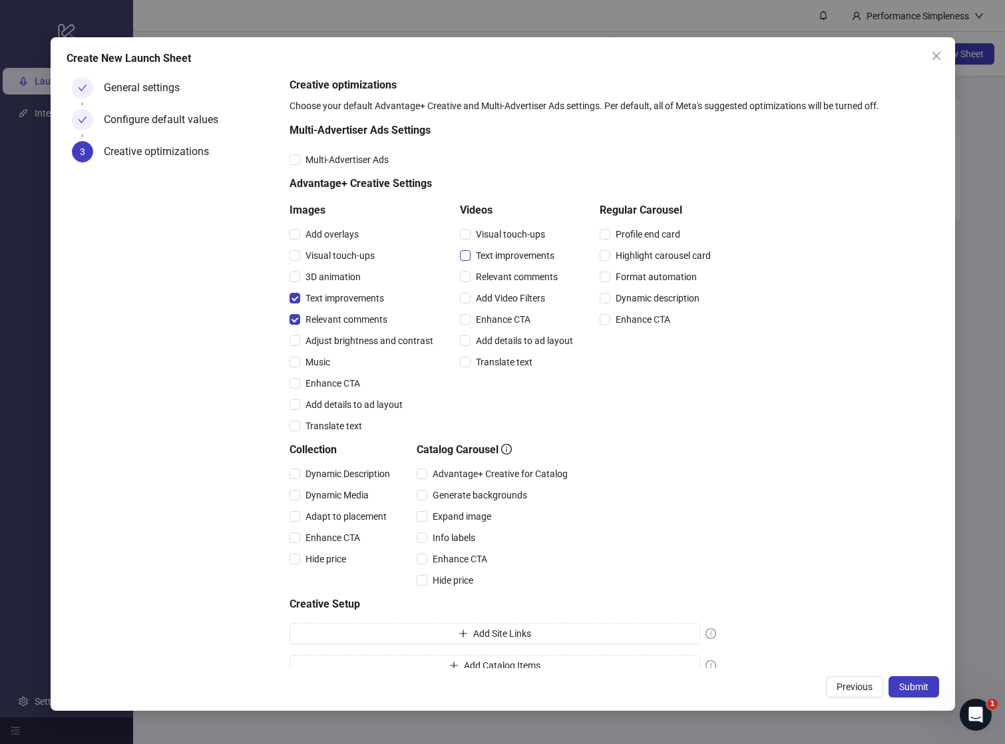
click at [482, 253] on span "Text improvements" at bounding box center [515, 255] width 89 height 15
click at [482, 271] on span "Relevant comments" at bounding box center [517, 277] width 93 height 15
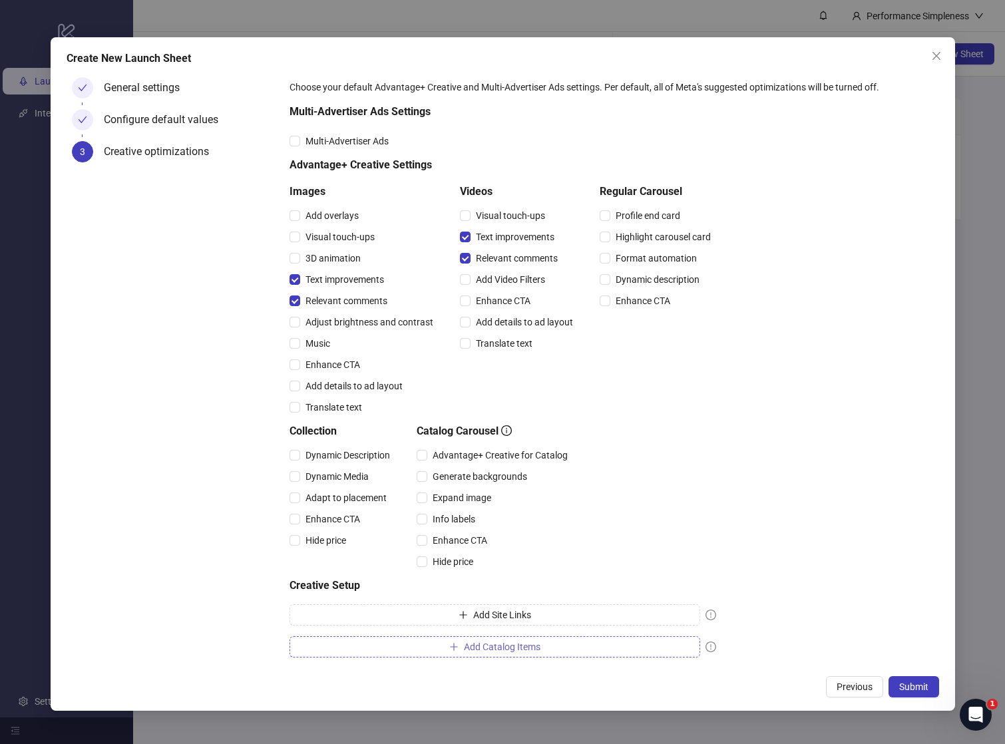
click at [473, 650] on span "Add Catalog Items" at bounding box center [502, 647] width 77 height 11
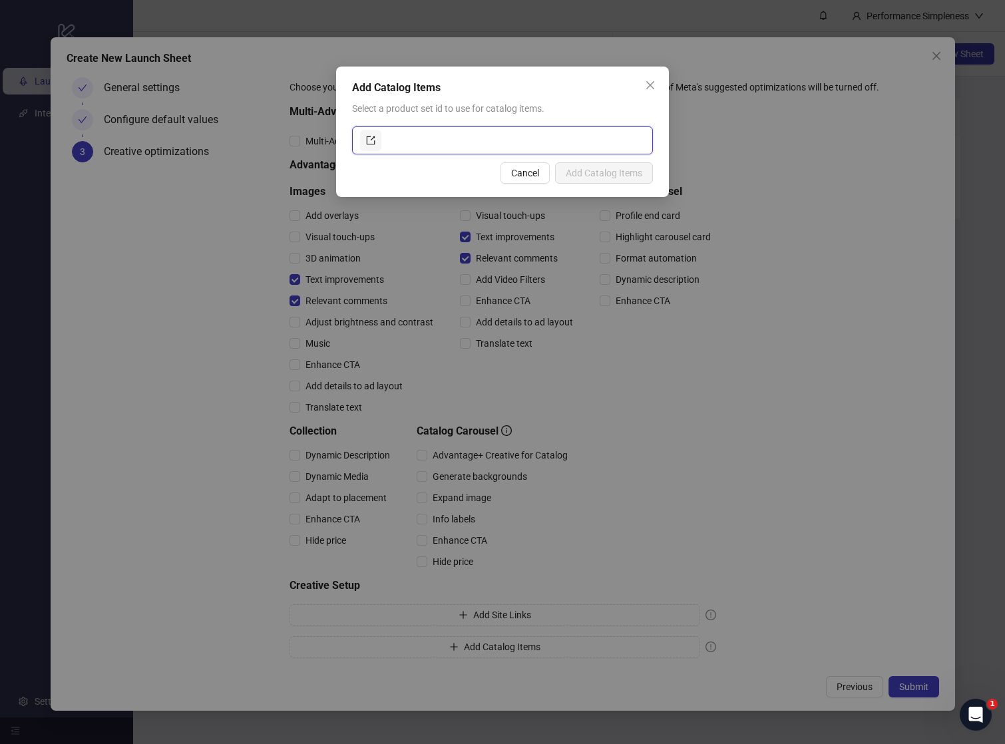
click at [462, 141] on input "text" at bounding box center [514, 140] width 261 height 21
paste input "**********"
type input "**********"
click at [581, 172] on span "Add Catalog Items" at bounding box center [604, 173] width 77 height 11
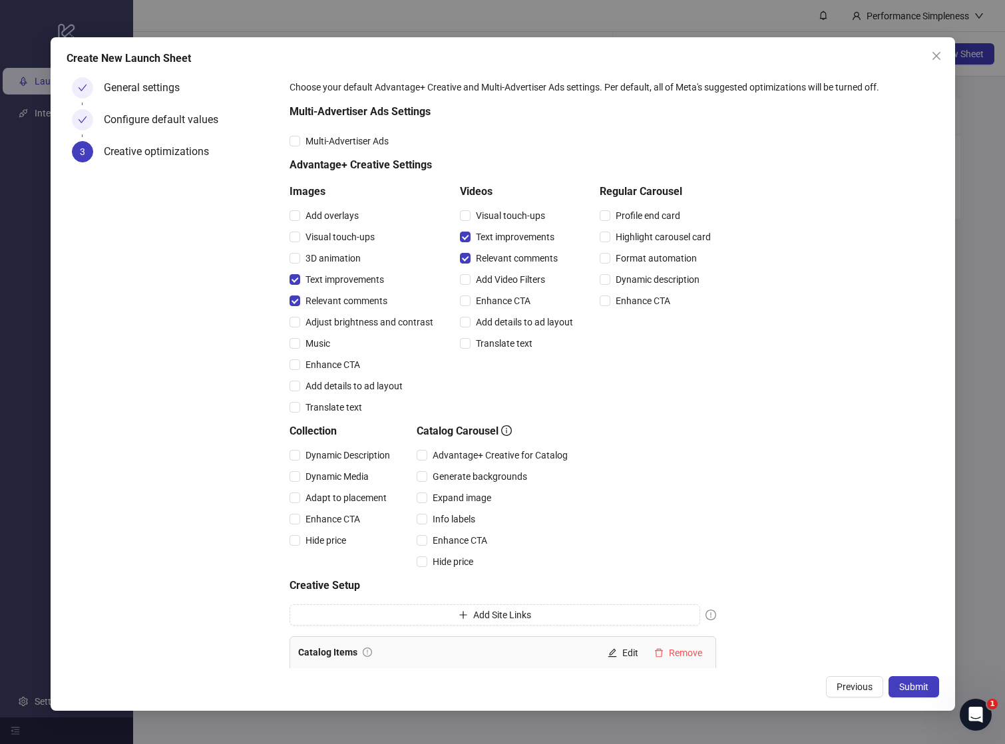
scroll to position [45, 0]
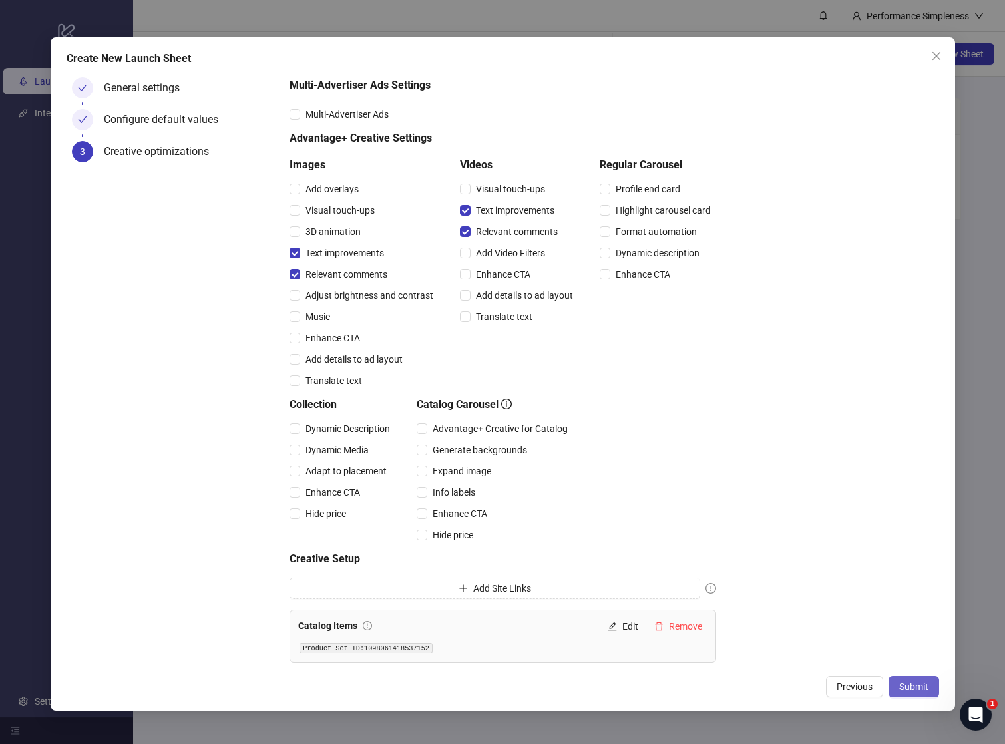
click at [916, 685] on span "Submit" at bounding box center [914, 687] width 29 height 11
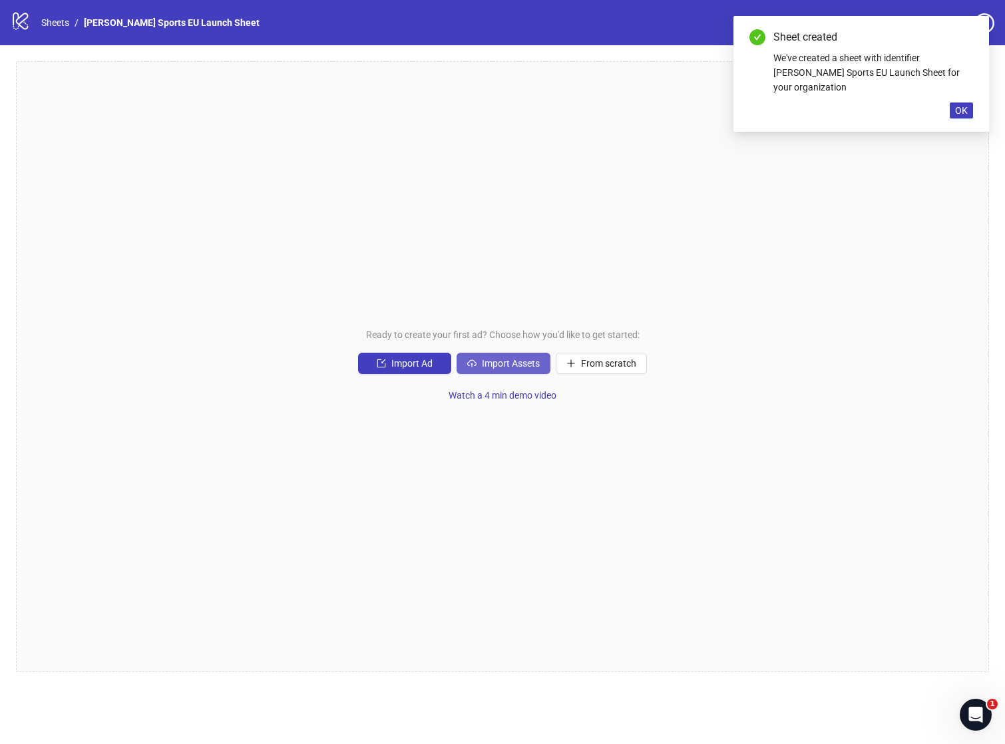
click at [501, 371] on button "Import Assets" at bounding box center [504, 363] width 94 height 21
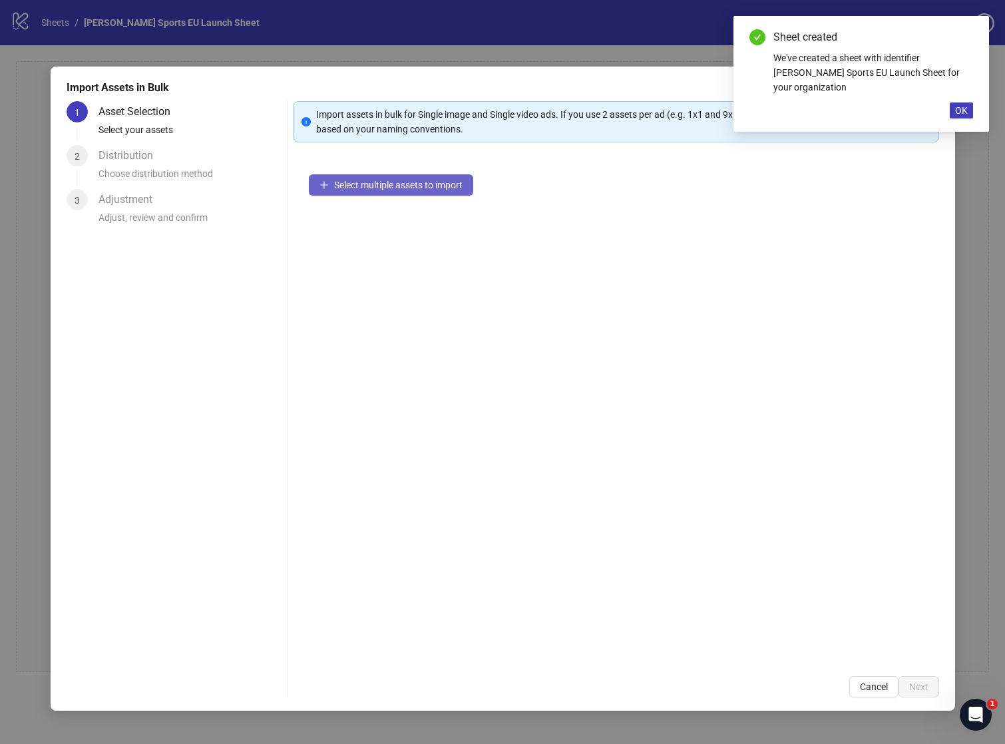
click at [430, 186] on span "Select multiple assets to import" at bounding box center [398, 185] width 129 height 11
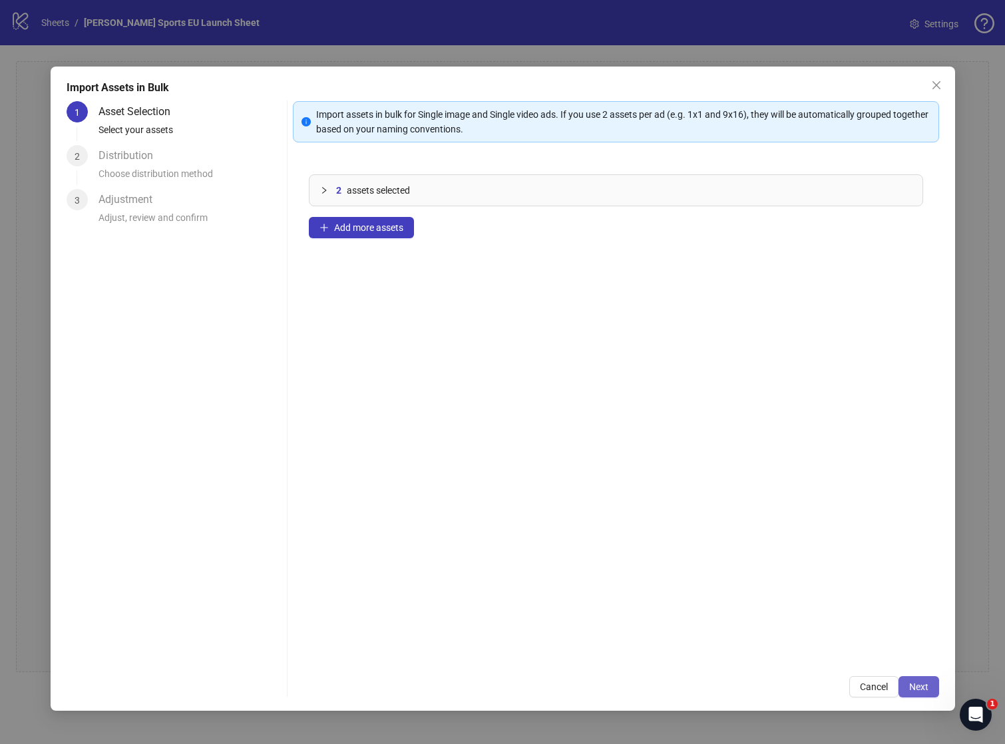
click at [928, 683] on span "Next" at bounding box center [919, 687] width 19 height 11
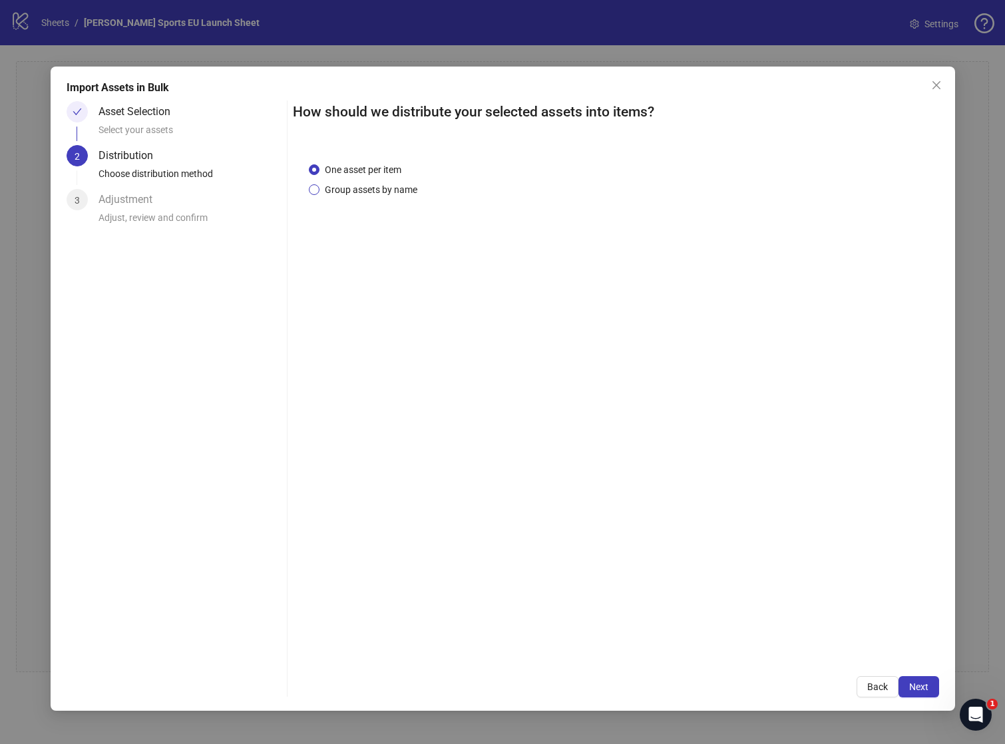
click at [394, 190] on span "Group assets by name" at bounding box center [371, 189] width 103 height 15
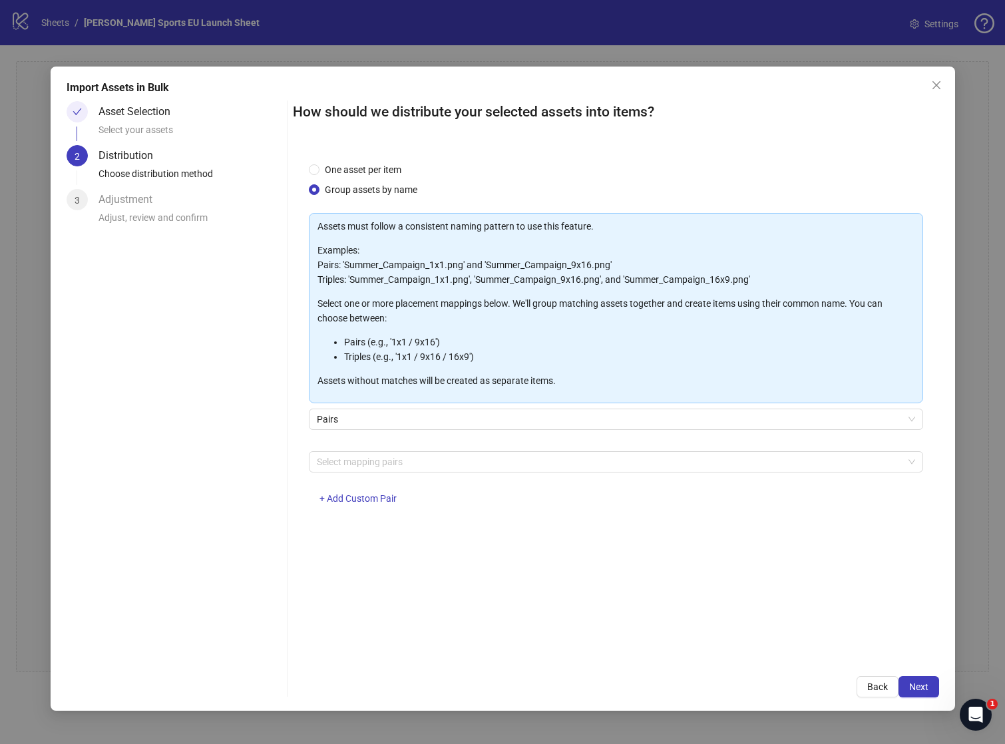
click at [459, 437] on div "Pairs" at bounding box center [616, 427] width 615 height 37
click at [445, 473] on div "Select mapping pairs + Add Custom Pair" at bounding box center [616, 485] width 615 height 69
click at [436, 465] on div at bounding box center [609, 462] width 595 height 19
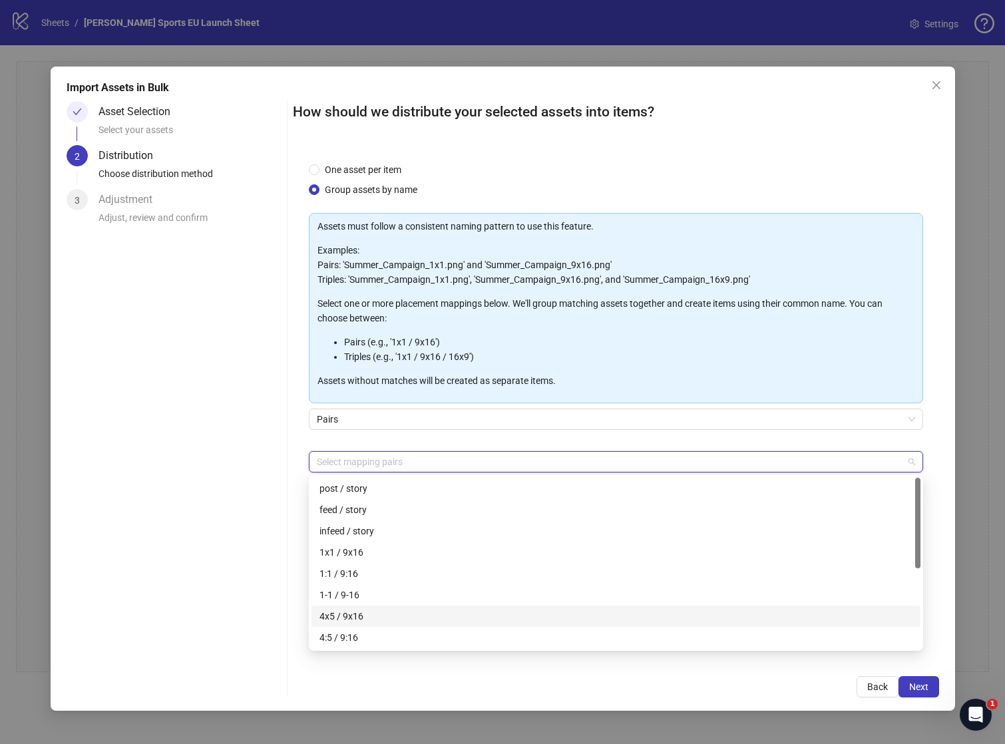
click at [439, 615] on div "4x5 / 9x16" at bounding box center [616, 616] width 593 height 15
click at [543, 695] on div "Back Next" at bounding box center [616, 687] width 647 height 21
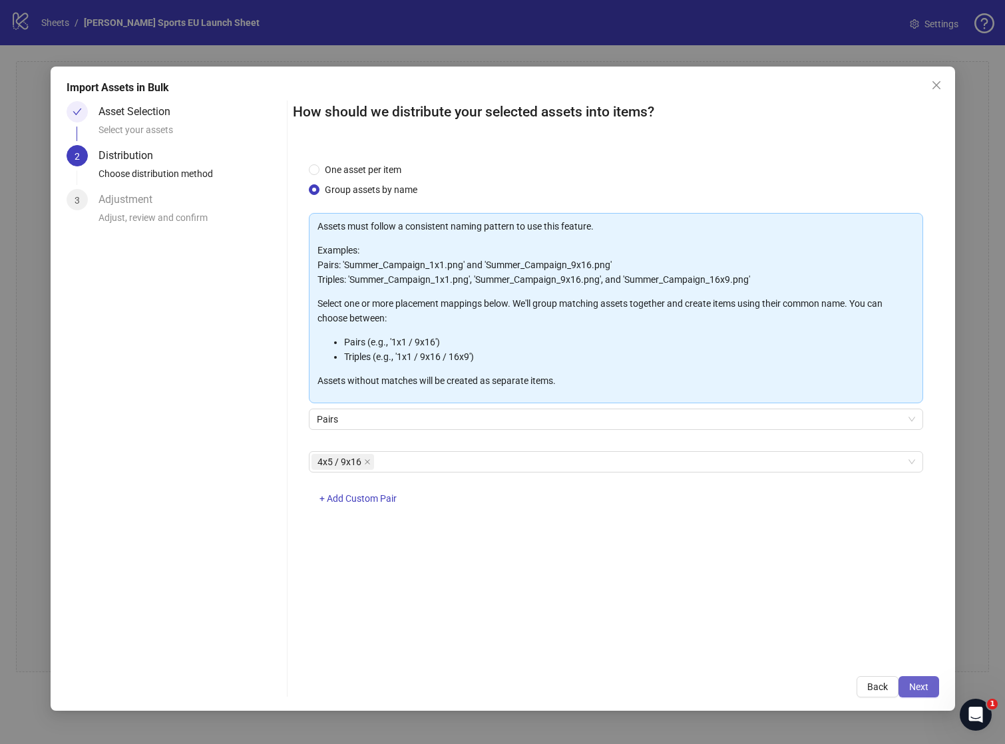
click at [922, 687] on span "Next" at bounding box center [919, 687] width 19 height 11
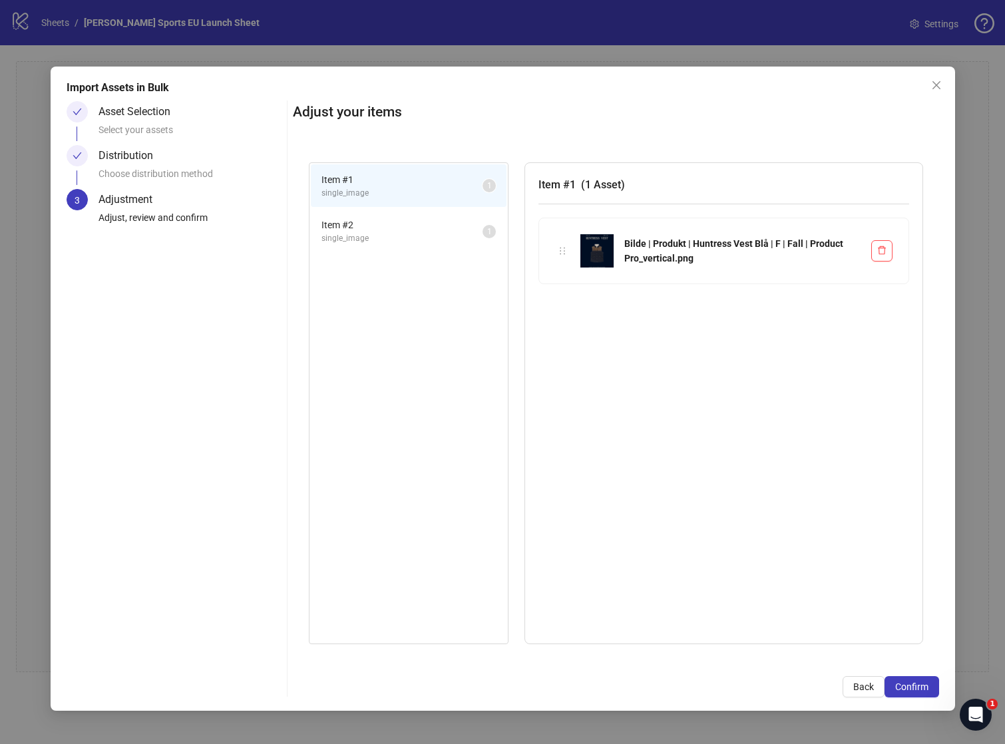
click at [374, 240] on span "single_image" at bounding box center [402, 238] width 161 height 13
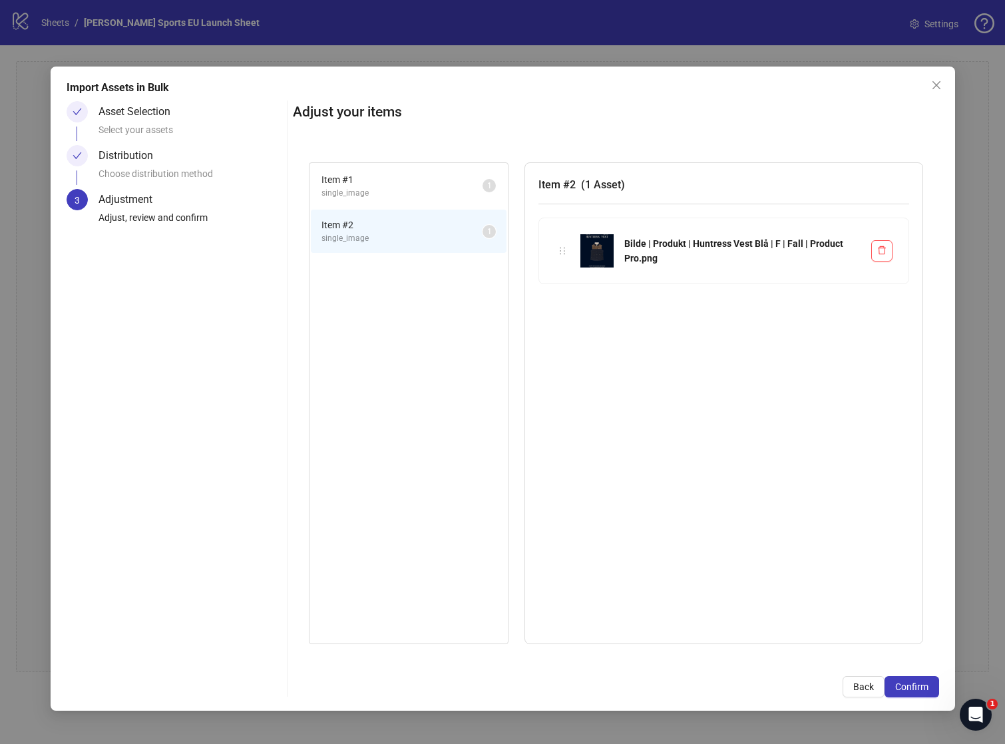
click at [370, 194] on span "single_image" at bounding box center [402, 193] width 161 height 13
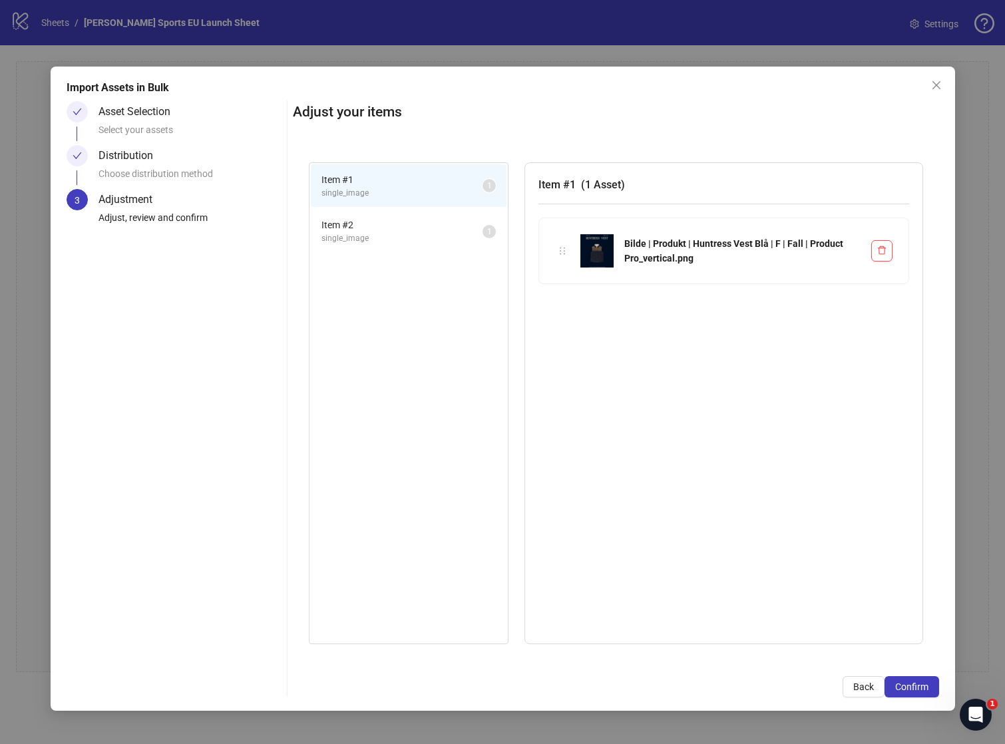
click at [385, 230] on span "Item # 2" at bounding box center [402, 225] width 161 height 15
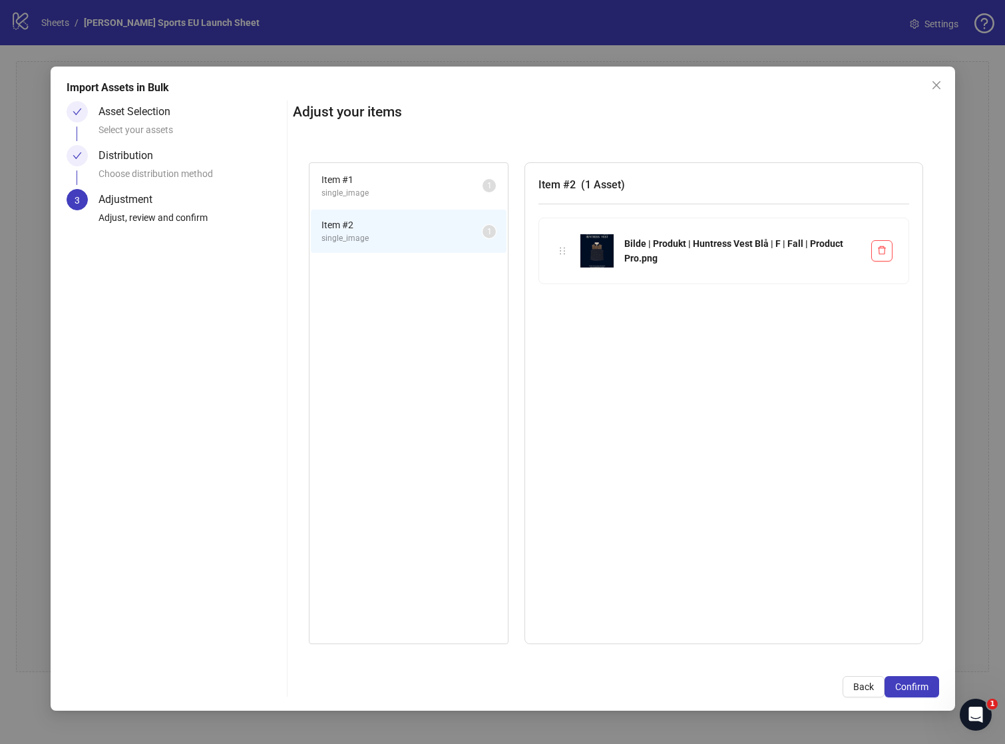
click at [380, 186] on span "Item # 1" at bounding box center [402, 179] width 161 height 15
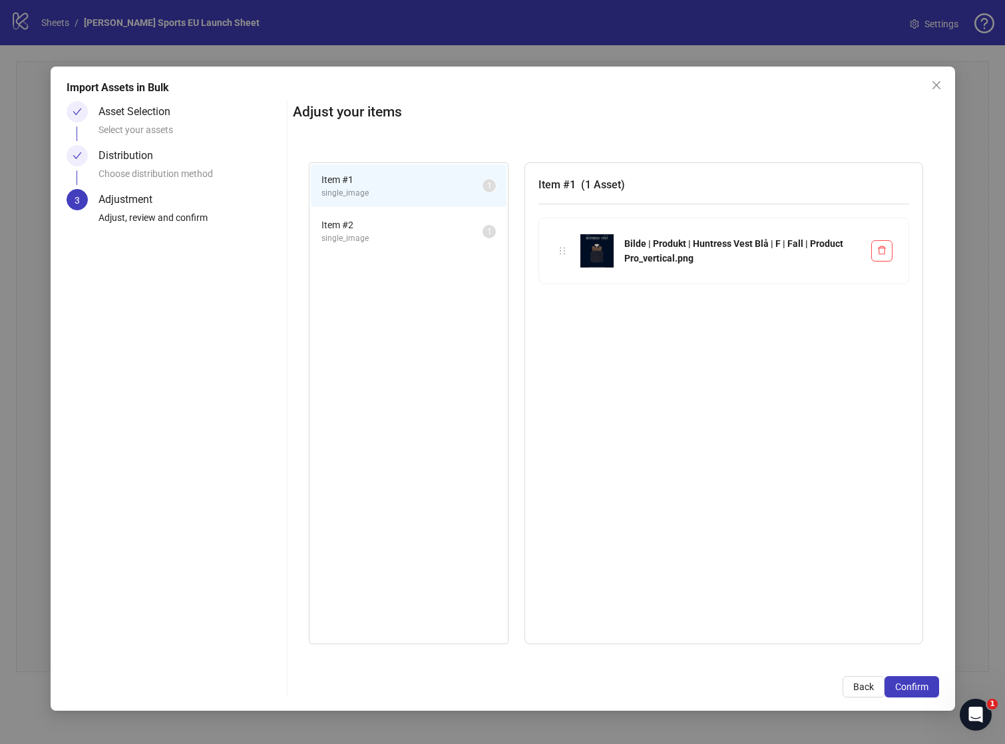
click at [915, 675] on div "Adjust your items Item # 1 single_image 1 Item # 2 single_image 1 Item # 1 ( 1 …" at bounding box center [616, 399] width 647 height 597
click at [934, 681] on button "Confirm" at bounding box center [912, 687] width 55 height 21
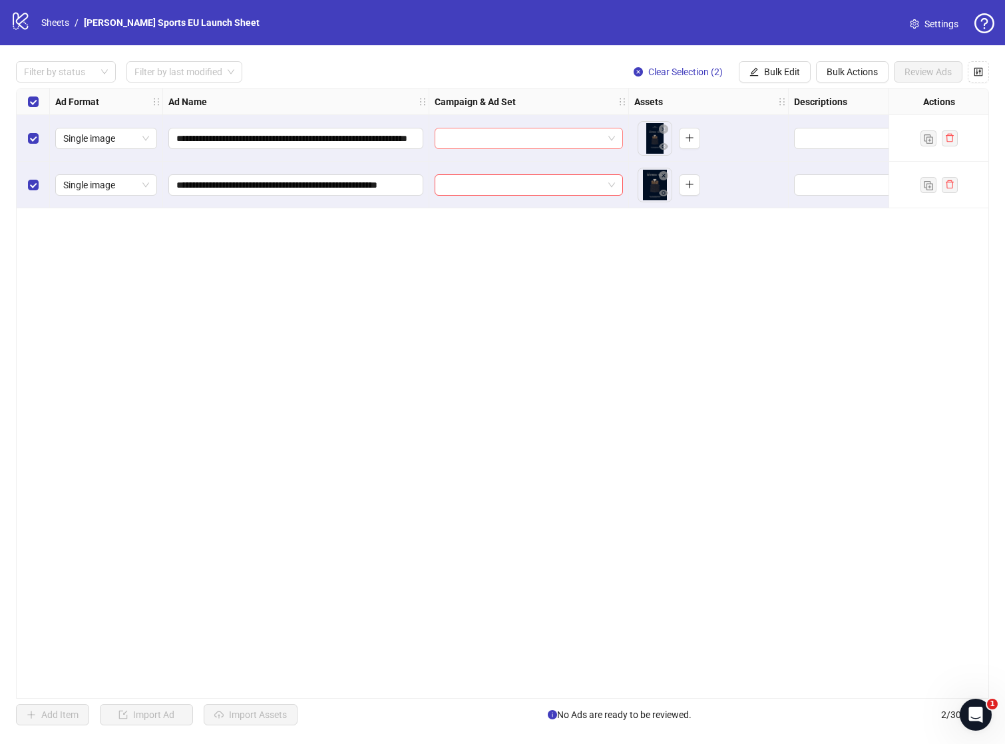
click at [522, 138] on input "search" at bounding box center [523, 139] width 160 height 20
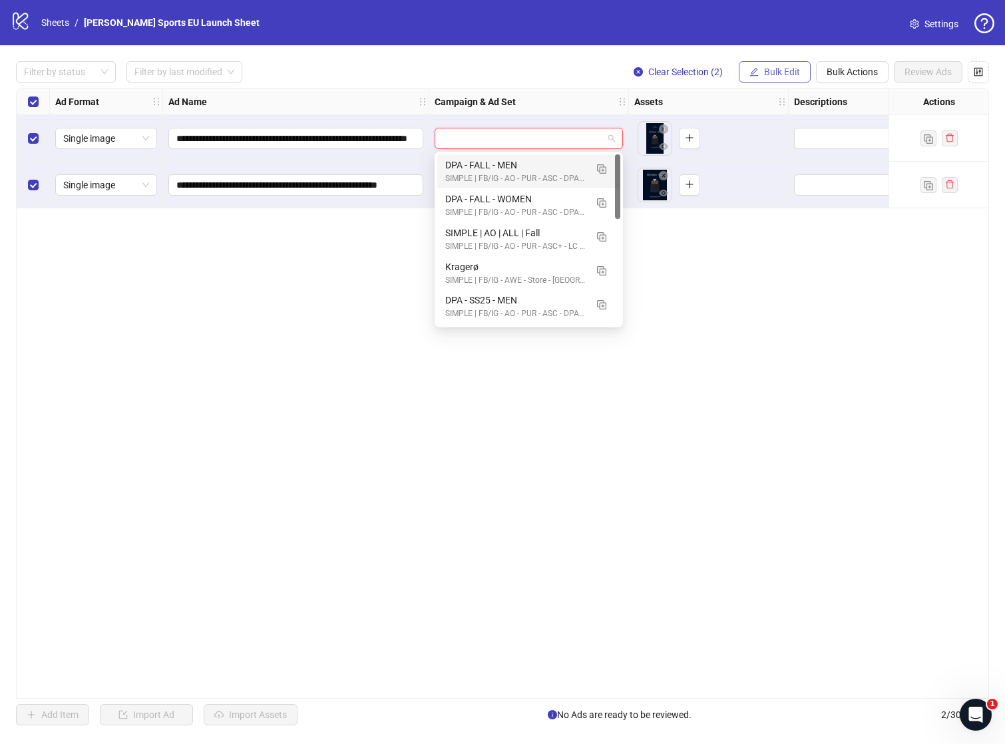
click at [774, 69] on span "Bulk Edit" at bounding box center [782, 72] width 36 height 11
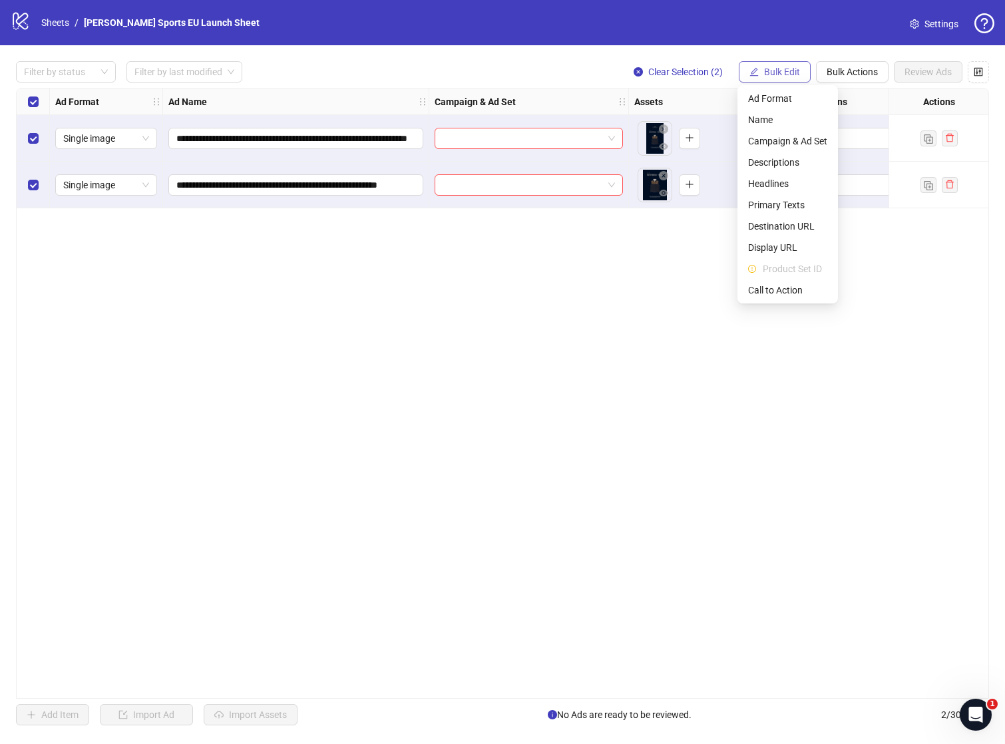
click at [774, 69] on span "Bulk Edit" at bounding box center [782, 72] width 36 height 11
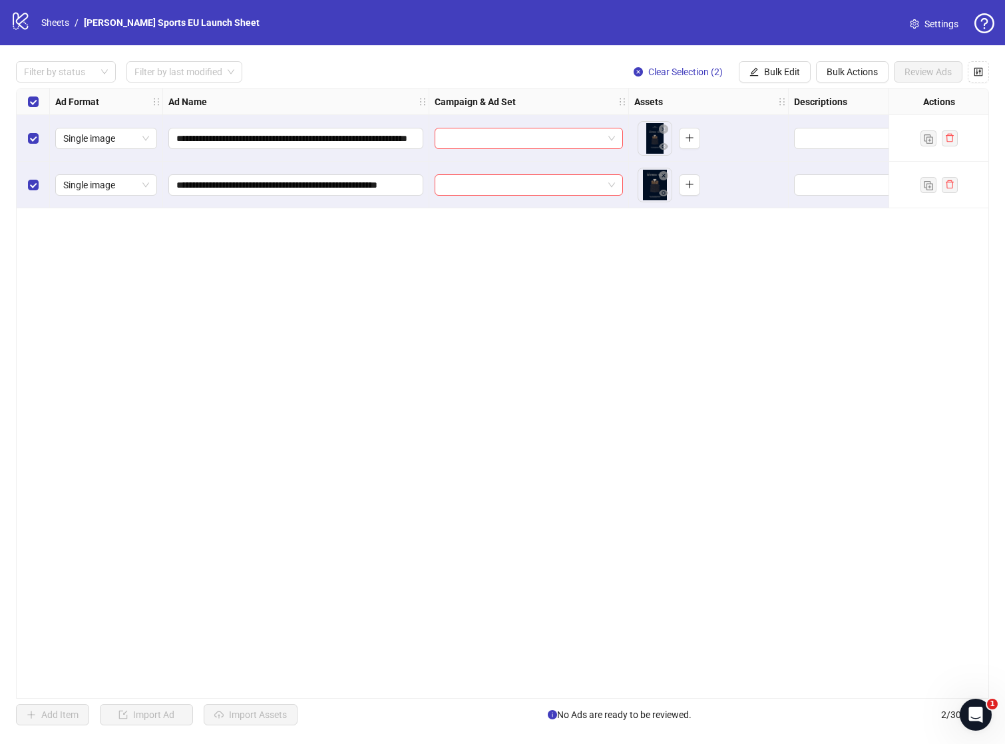
click at [822, 150] on div at bounding box center [889, 138] width 200 height 47
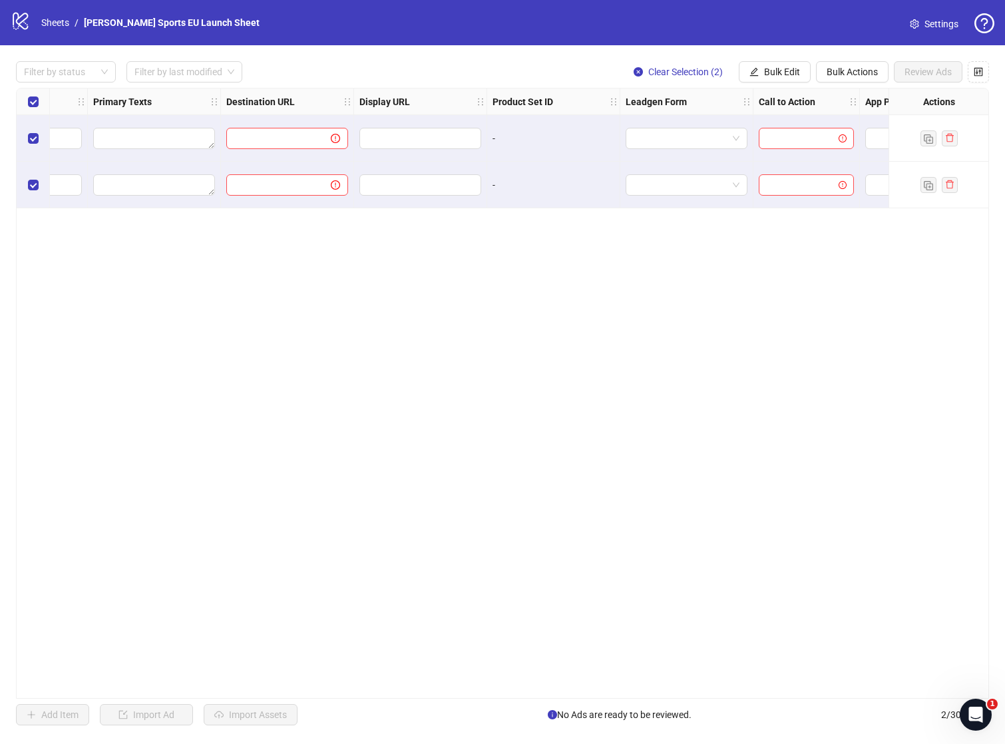
scroll to position [0, 1205]
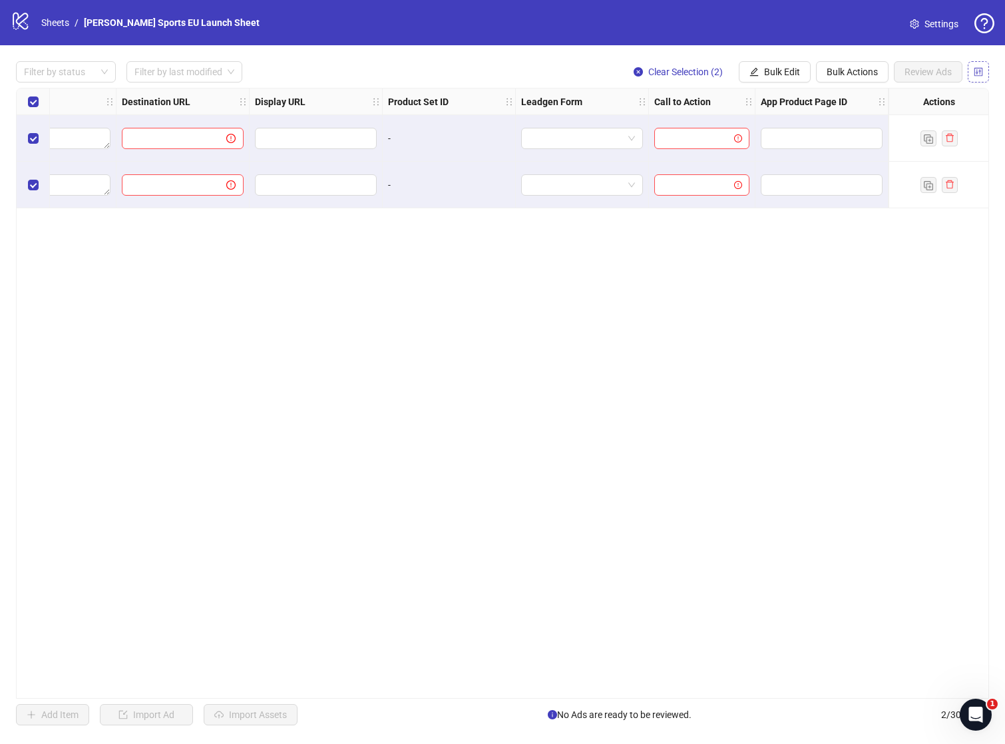
click at [984, 71] on button "button" at bounding box center [978, 71] width 21 height 21
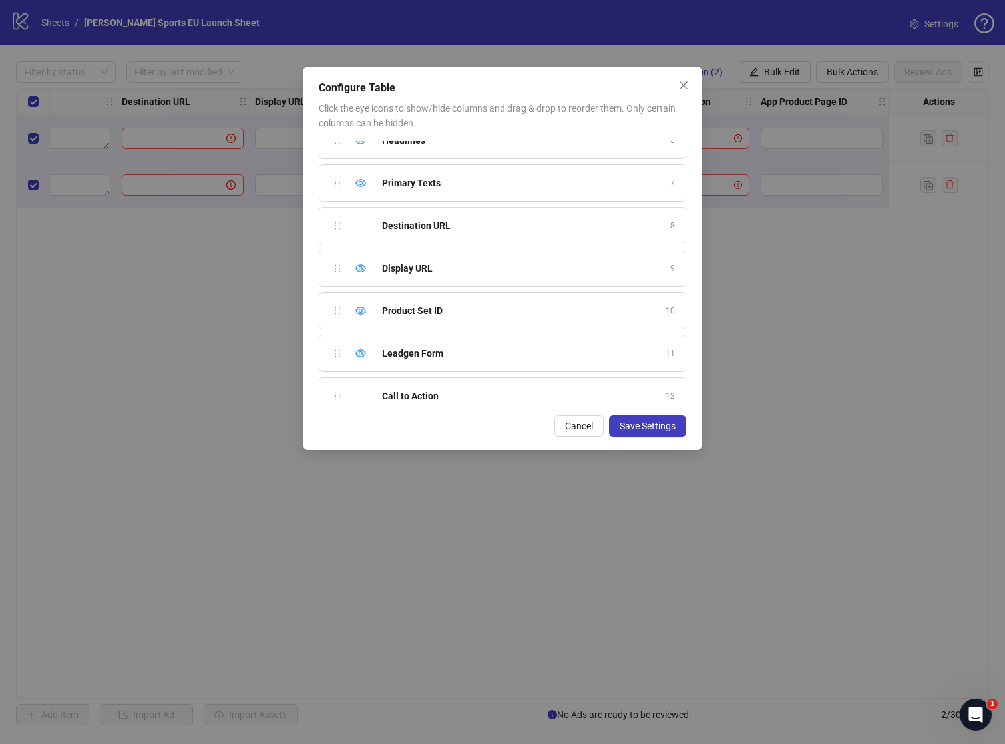
scroll to position [242, 0]
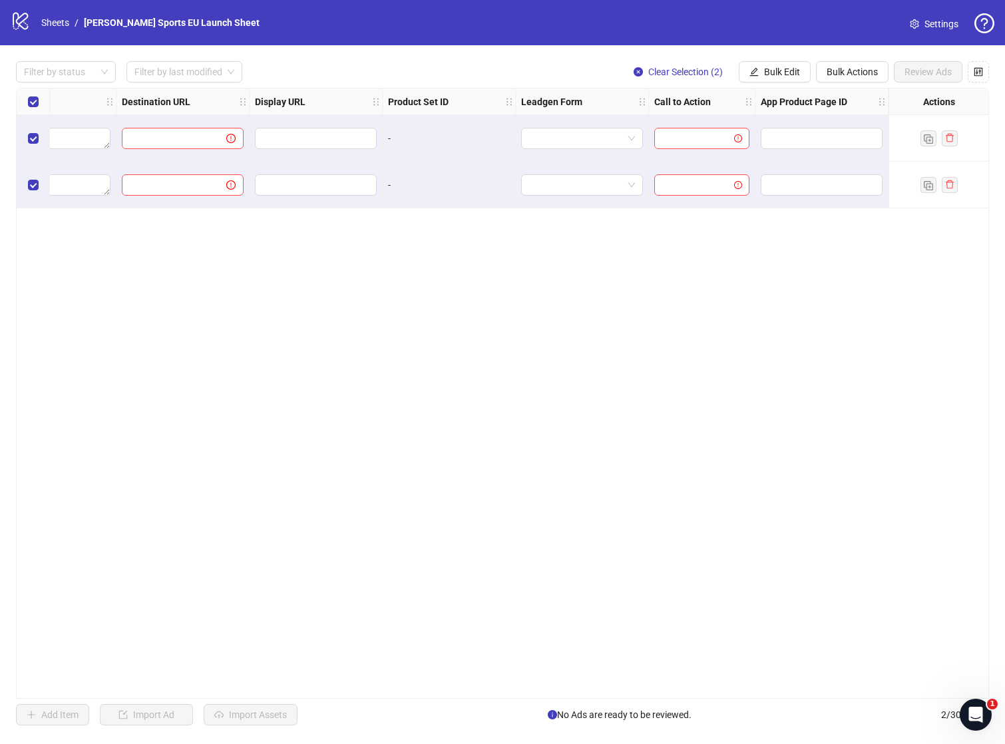
click at [390, 139] on div "-" at bounding box center [449, 138] width 122 height 15
click at [561, 148] on div at bounding box center [582, 138] width 122 height 21
click at [681, 131] on input "search" at bounding box center [696, 139] width 67 height 20
click at [473, 151] on div "-" at bounding box center [449, 138] width 133 height 47
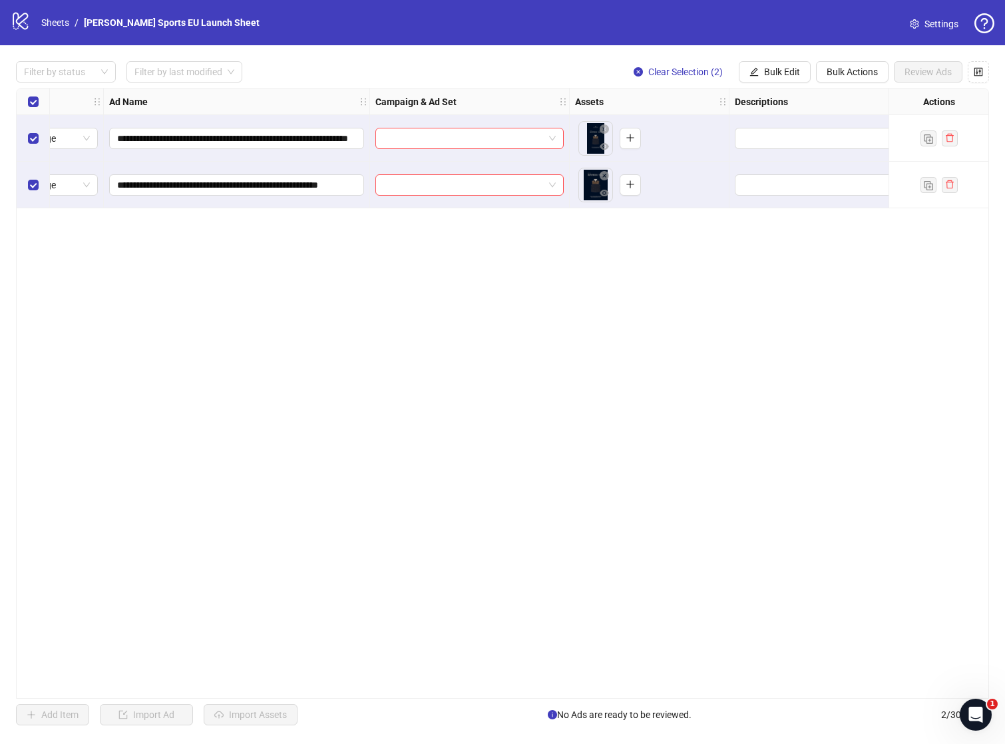
scroll to position [0, 0]
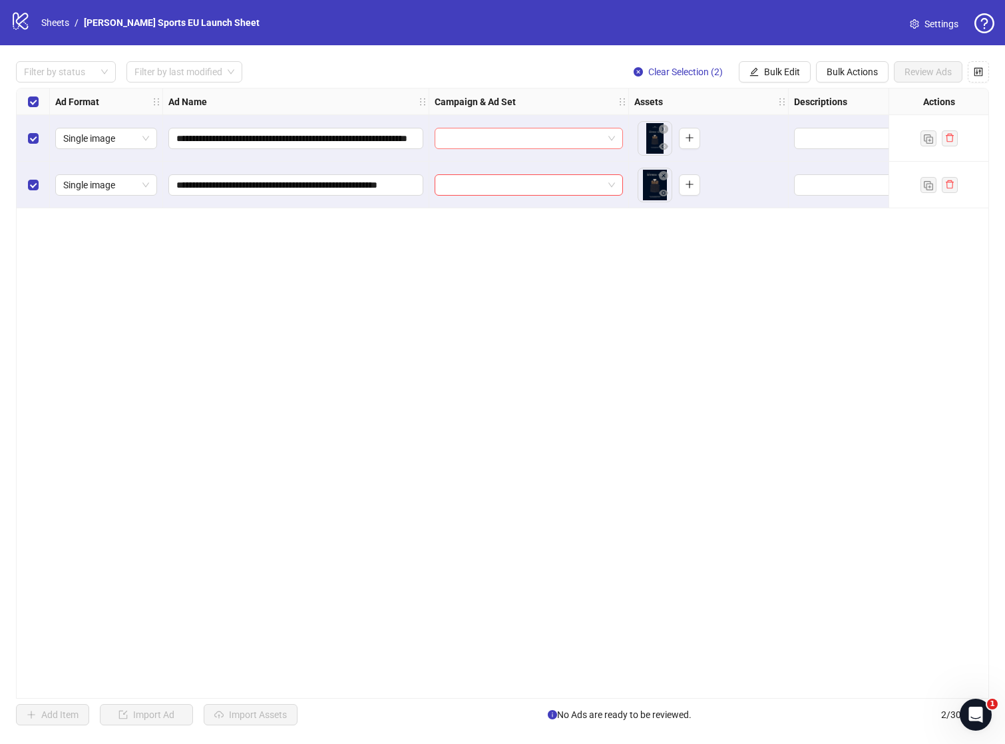
click at [446, 135] on input "search" at bounding box center [523, 139] width 160 height 20
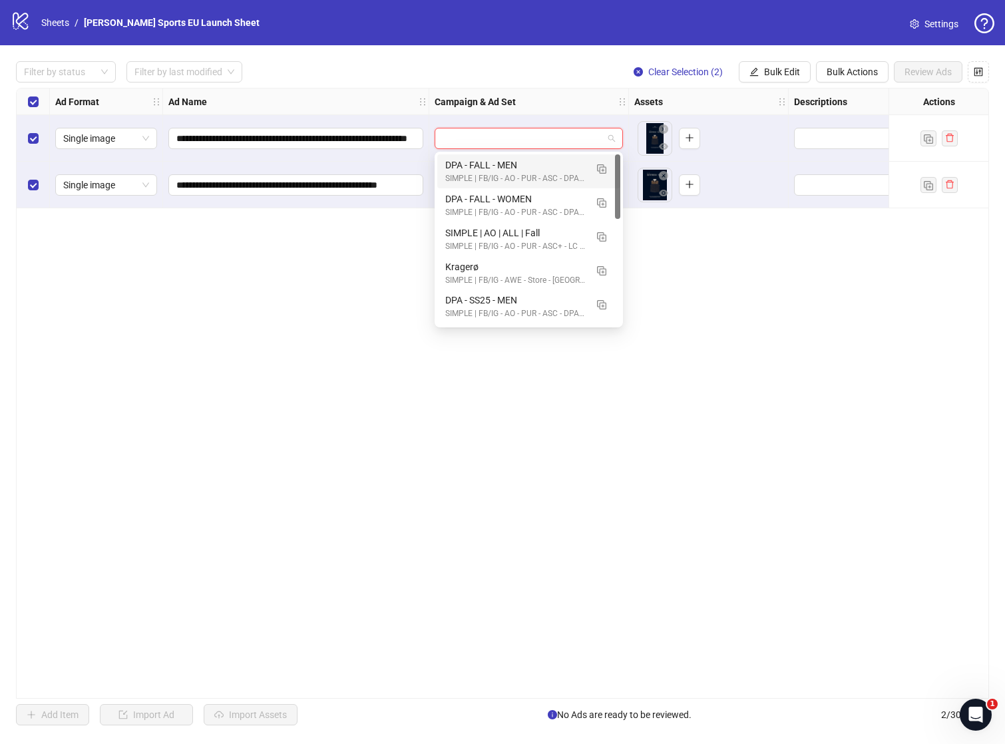
click at [386, 279] on div "**********" at bounding box center [503, 393] width 974 height 611
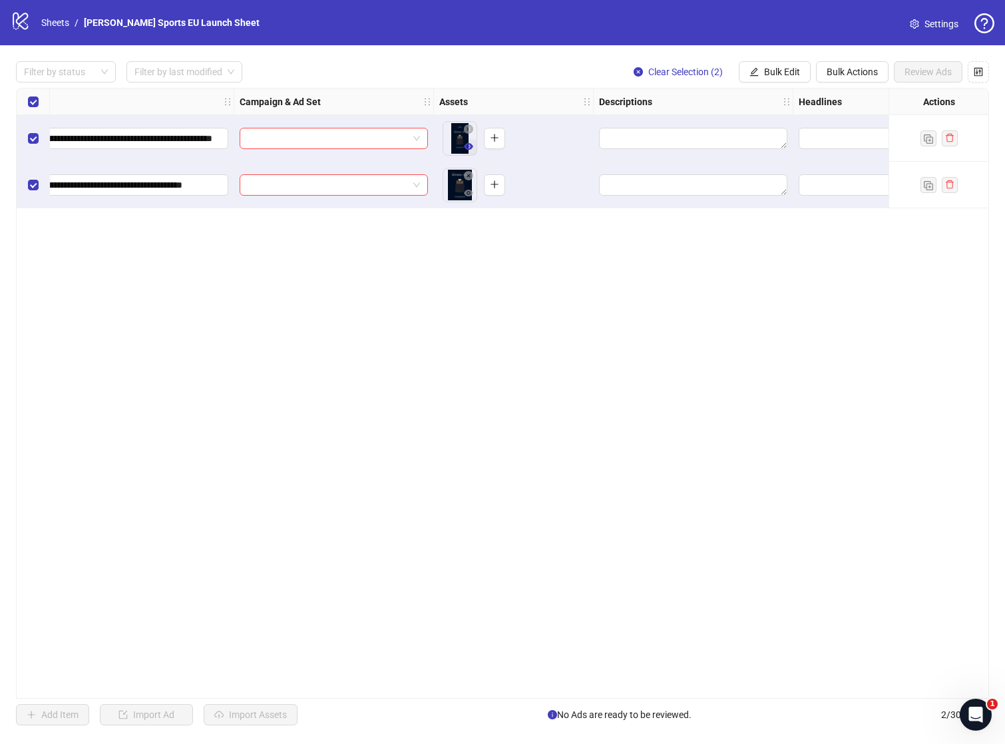
scroll to position [0, 273]
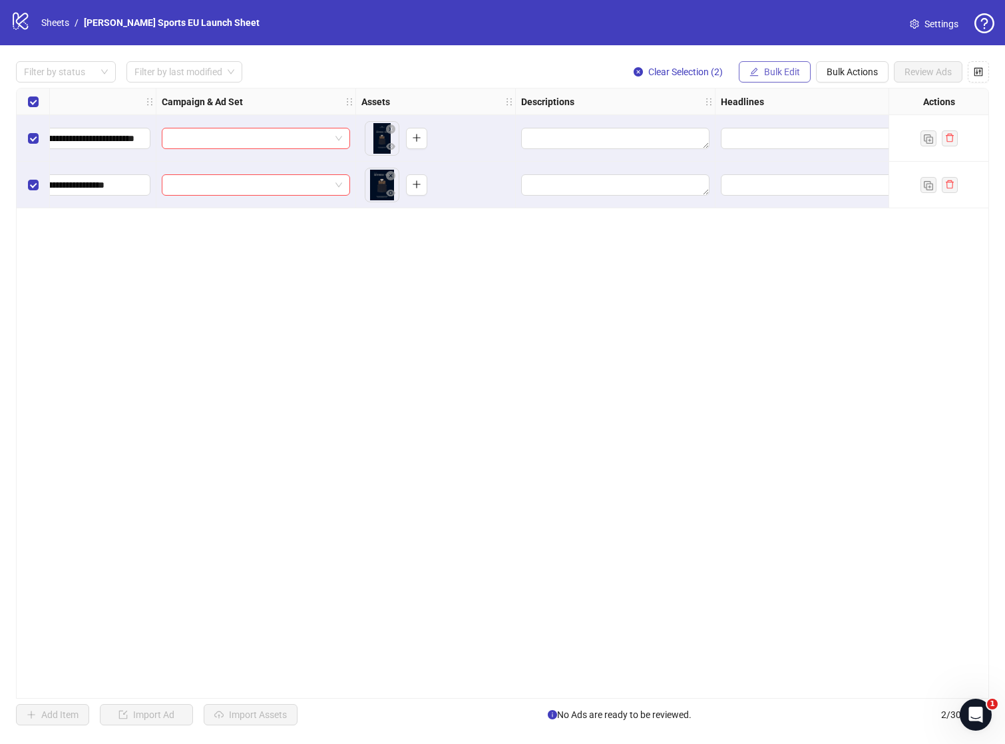
click at [755, 72] on icon "edit" at bounding box center [754, 71] width 9 height 9
click at [774, 170] on li "Descriptions" at bounding box center [787, 162] width 95 height 21
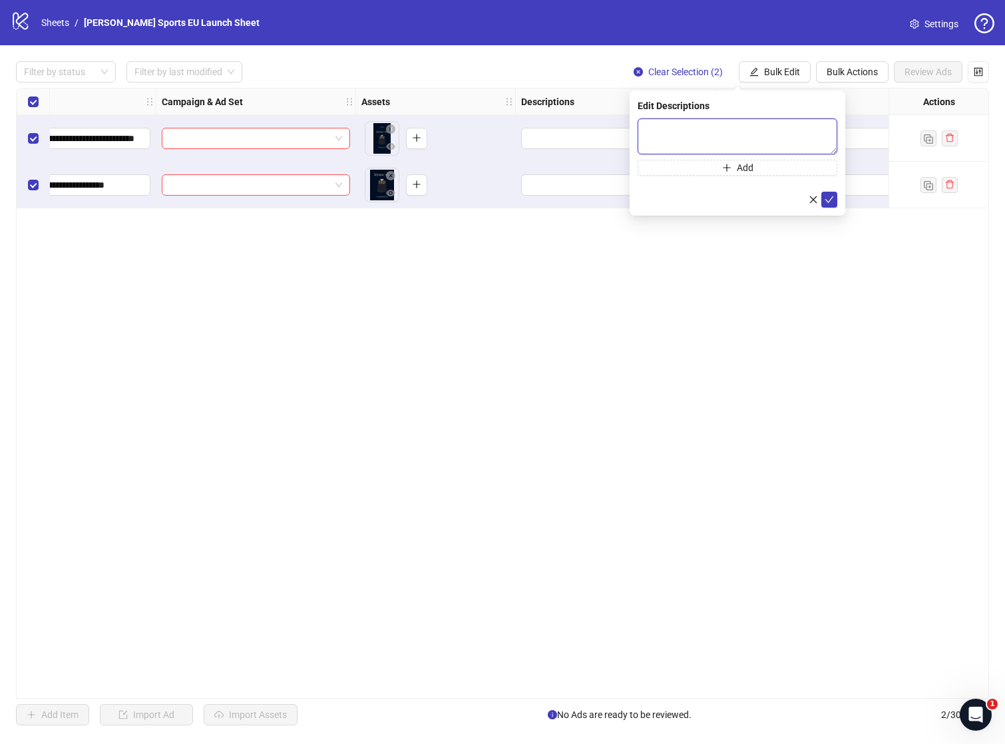
click at [722, 125] on textarea at bounding box center [738, 137] width 200 height 36
click at [736, 174] on button "Add" at bounding box center [738, 168] width 200 height 16
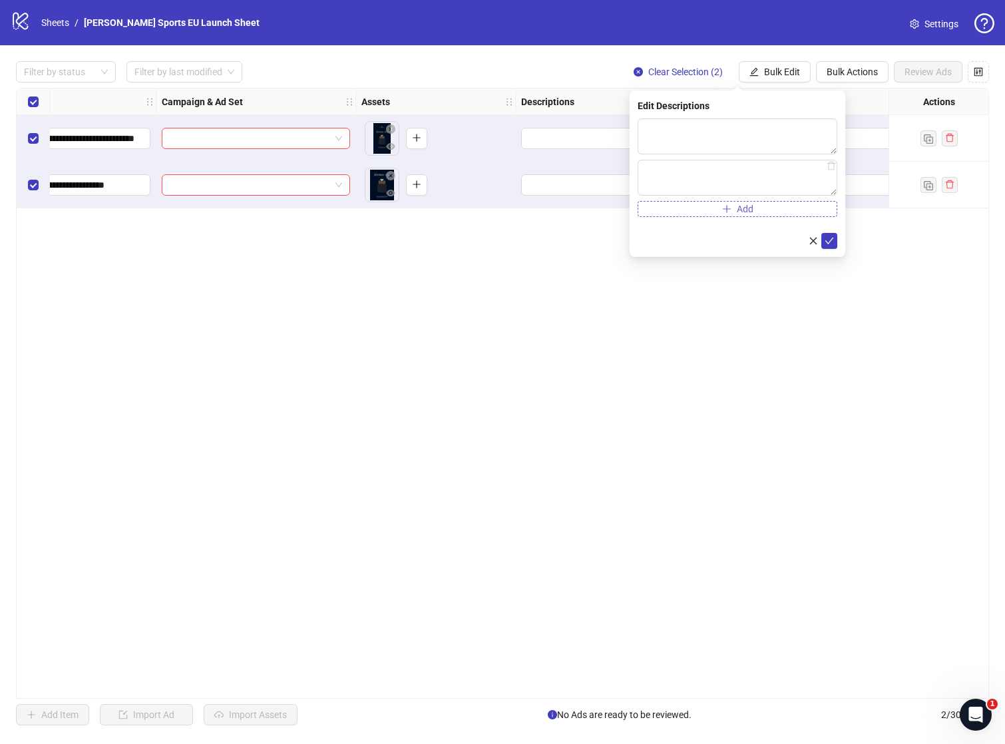
click at [735, 202] on button "Add" at bounding box center [738, 209] width 200 height 16
click at [738, 254] on span "Add" at bounding box center [745, 250] width 17 height 11
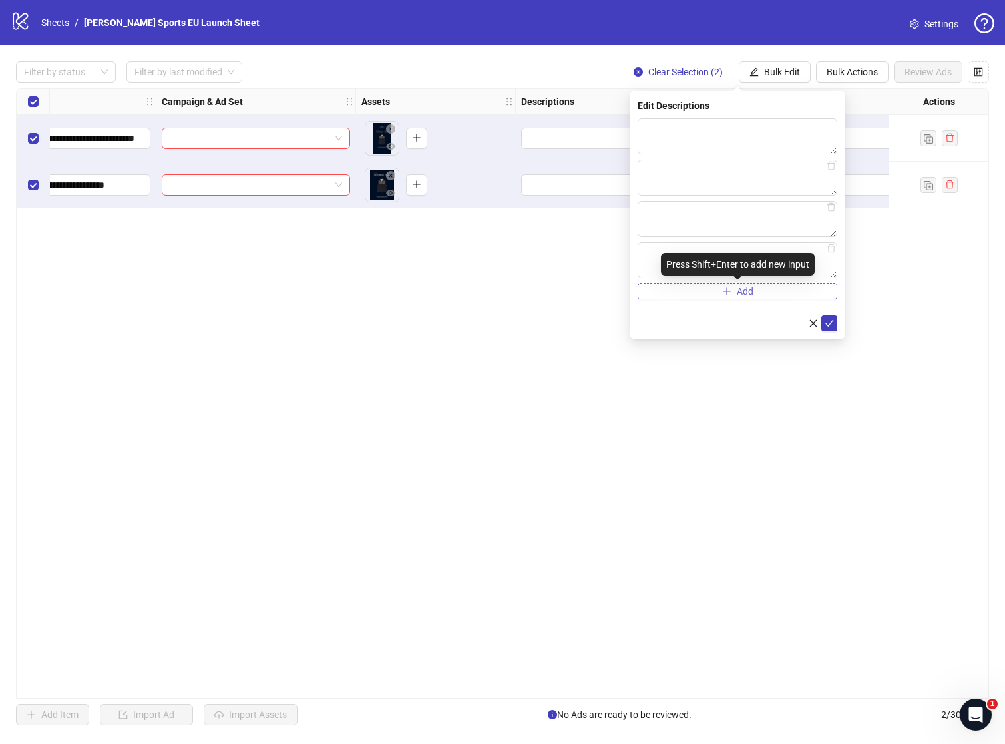
click at [738, 292] on span "Add" at bounding box center [745, 291] width 17 height 11
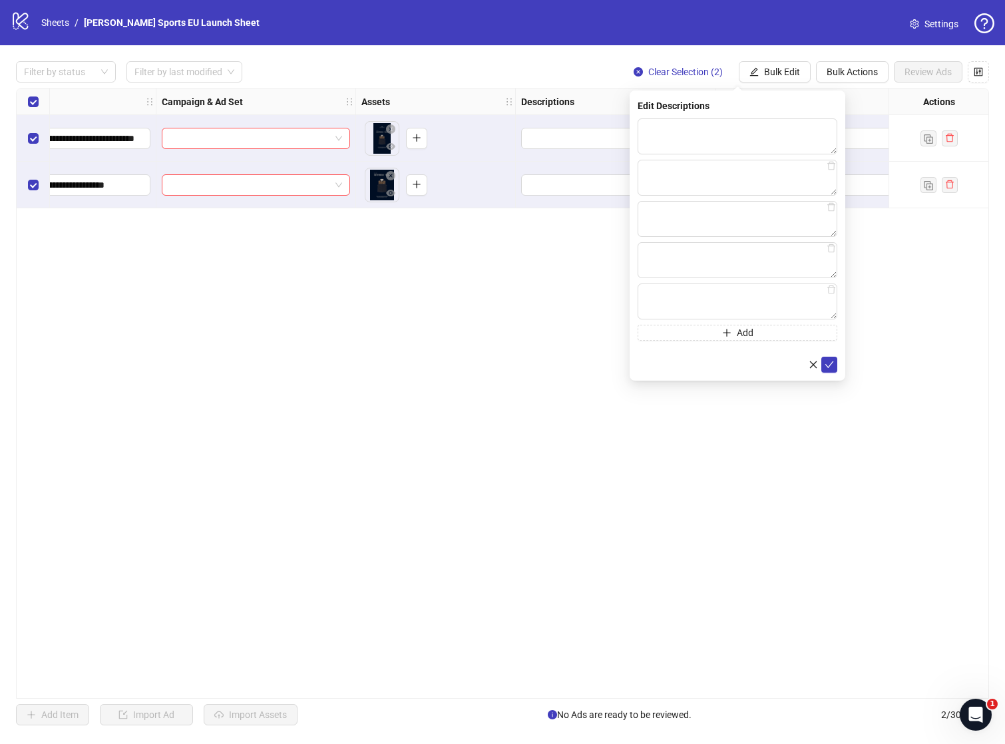
click at [769, 386] on div "**********" at bounding box center [503, 393] width 974 height 611
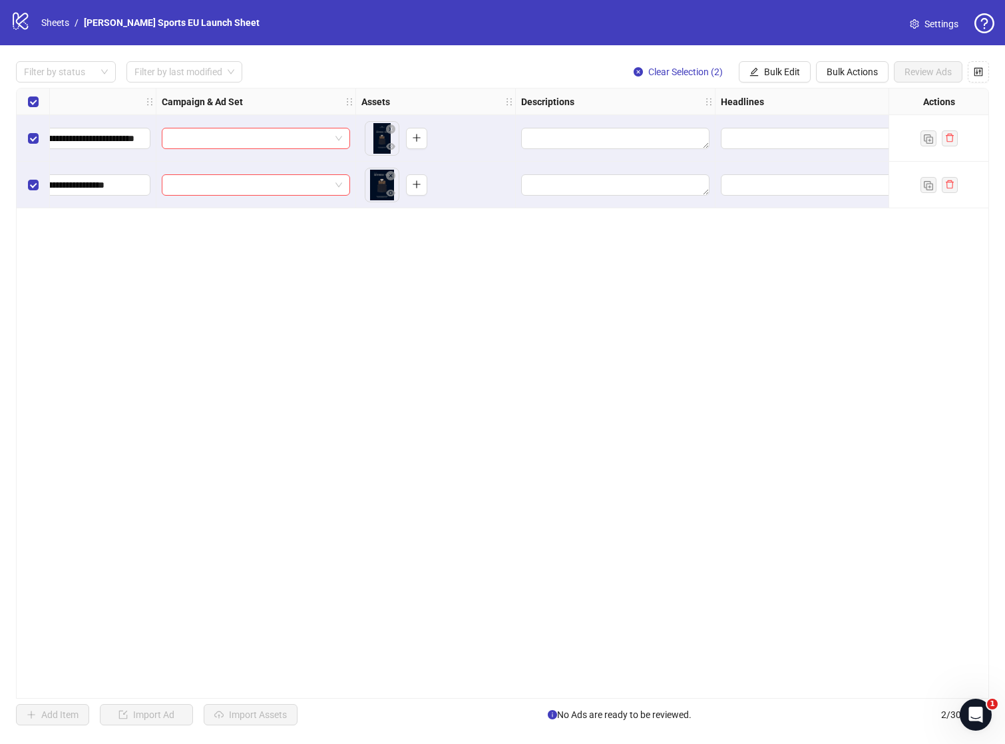
click at [593, 127] on div at bounding box center [616, 138] width 200 height 47
click at [579, 136] on textarea "Edit values" at bounding box center [615, 138] width 188 height 21
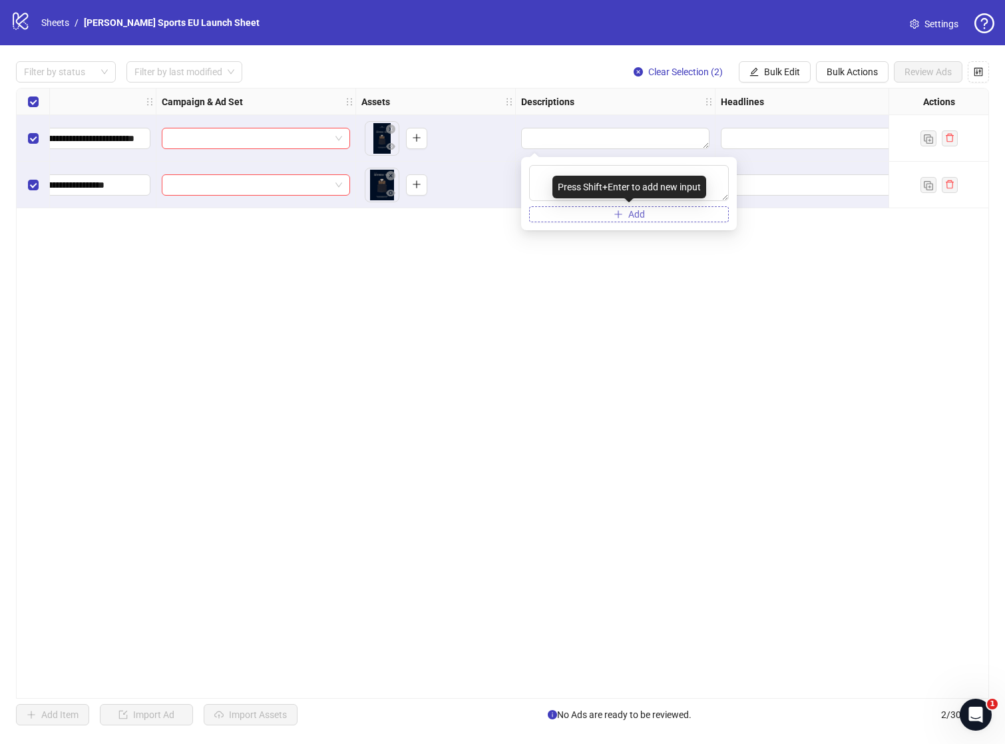
click at [604, 216] on button "Add" at bounding box center [629, 214] width 200 height 16
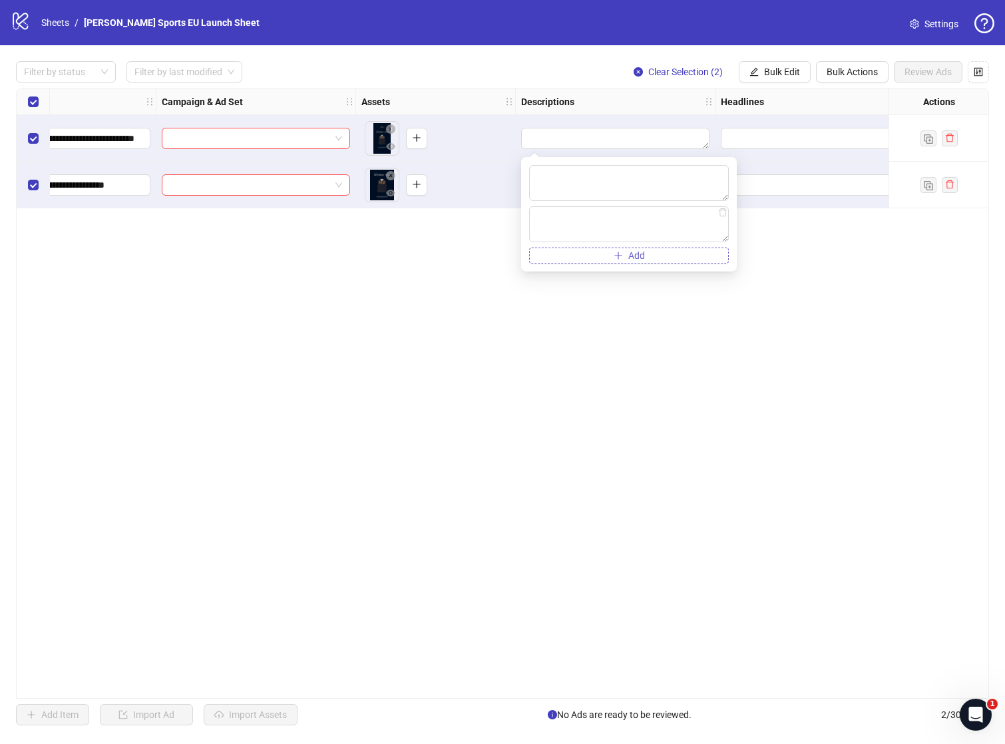
click at [604, 248] on button "Add" at bounding box center [629, 256] width 200 height 16
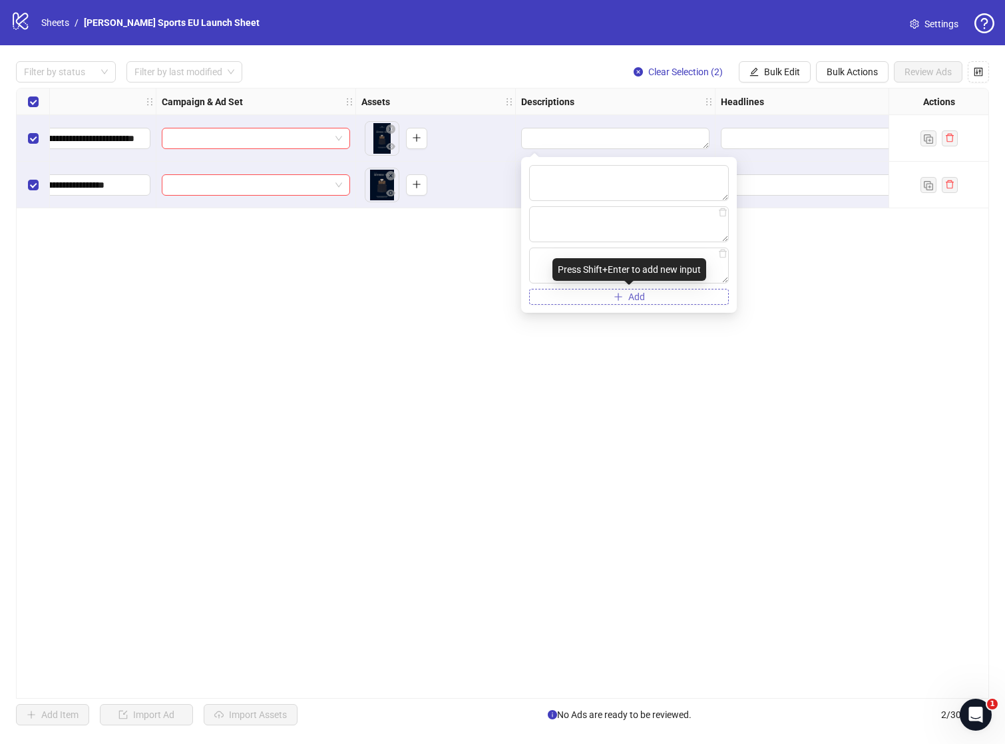
click at [611, 296] on button "Add" at bounding box center [629, 297] width 200 height 16
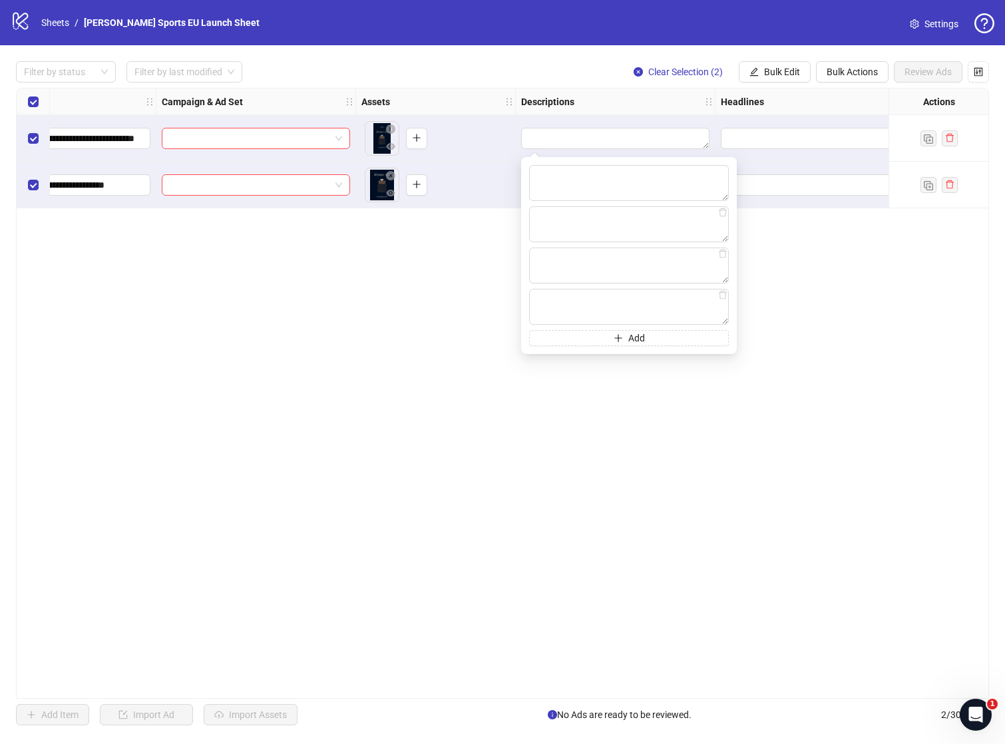
click at [628, 422] on div "**********" at bounding box center [503, 393] width 974 height 611
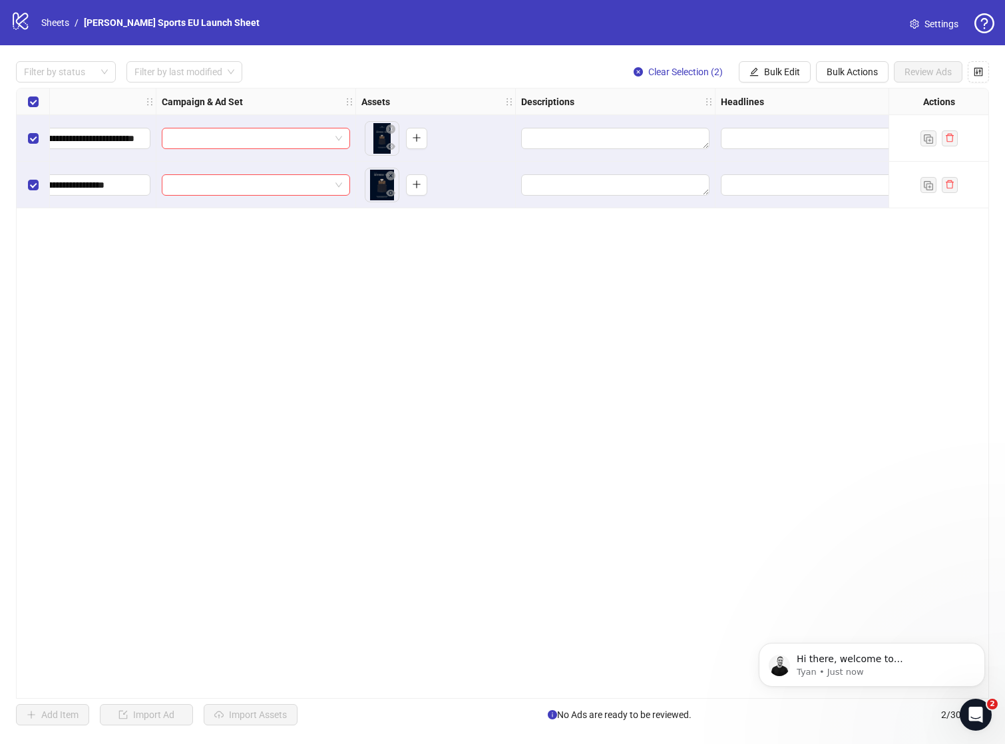
scroll to position [0, 0]
